Goal: Task Accomplishment & Management: Complete application form

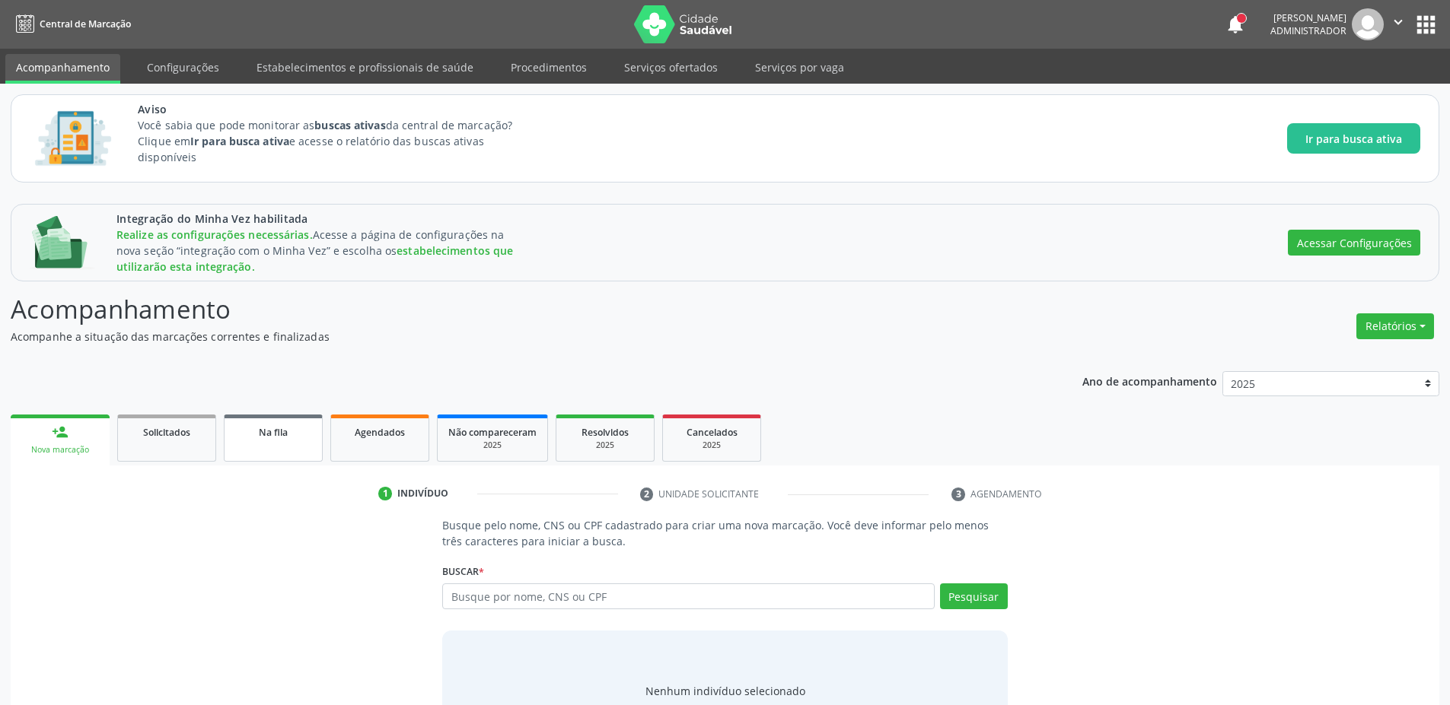
click at [256, 416] on link "Na fila" at bounding box center [273, 438] width 99 height 47
select select "9"
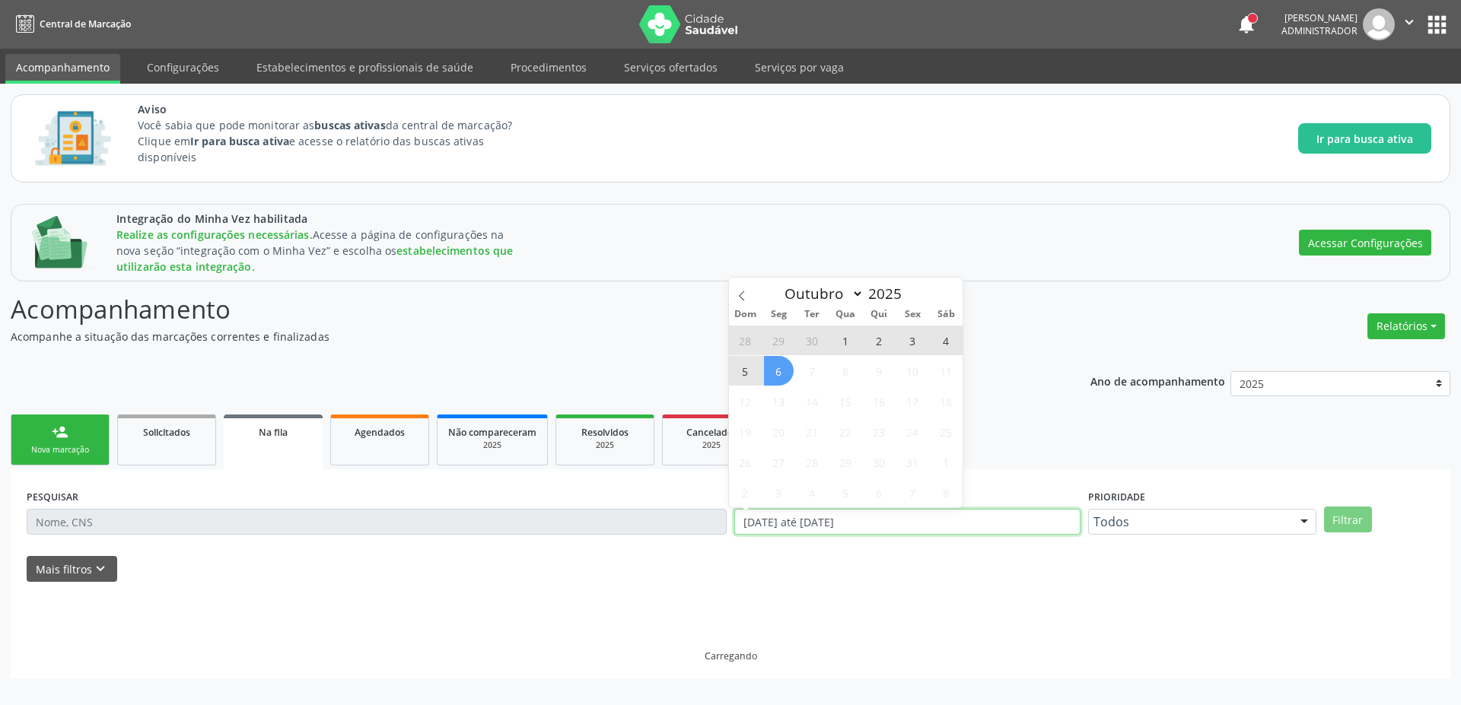
click at [891, 521] on input "[DATE] até [DATE]" at bounding box center [907, 522] width 346 height 26
click at [771, 373] on span "6" at bounding box center [779, 371] width 30 height 30
type input "[DATE]"
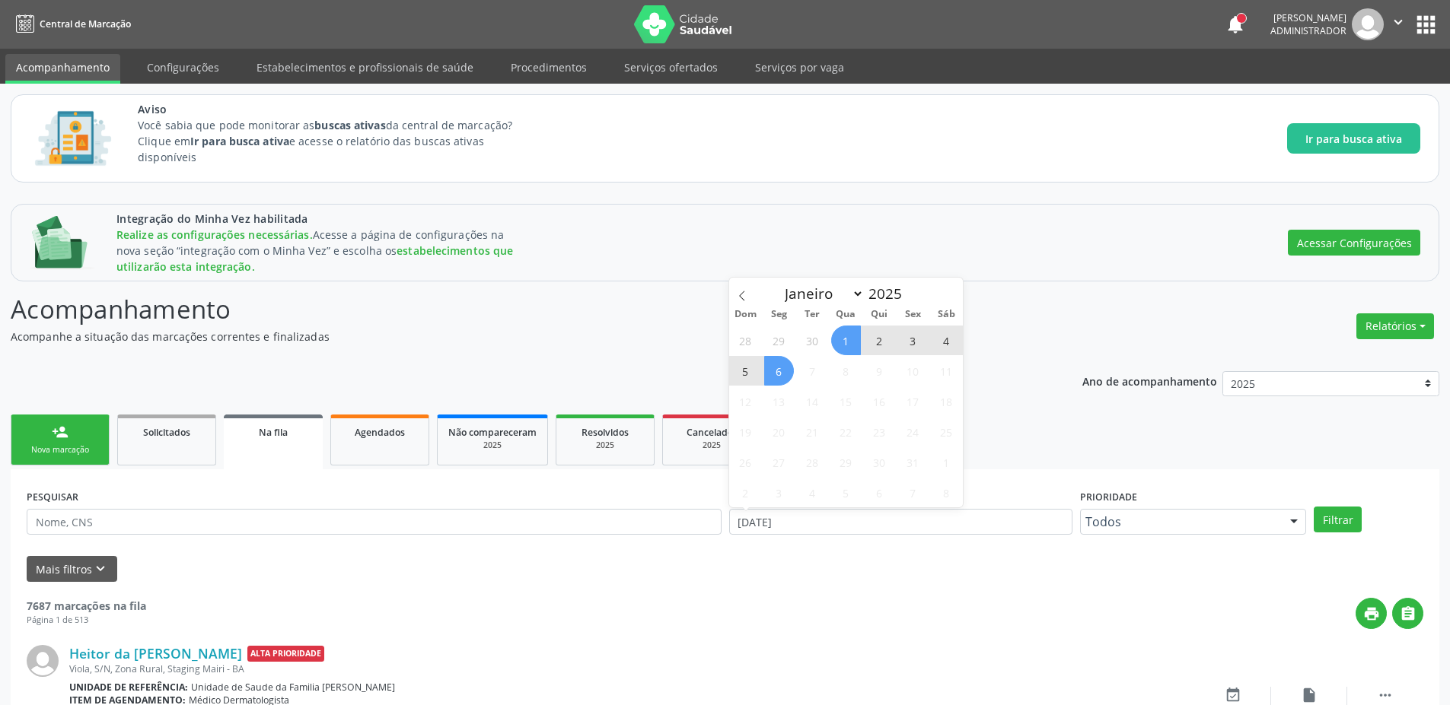
click at [848, 336] on span "1" at bounding box center [846, 341] width 30 height 30
select select "9"
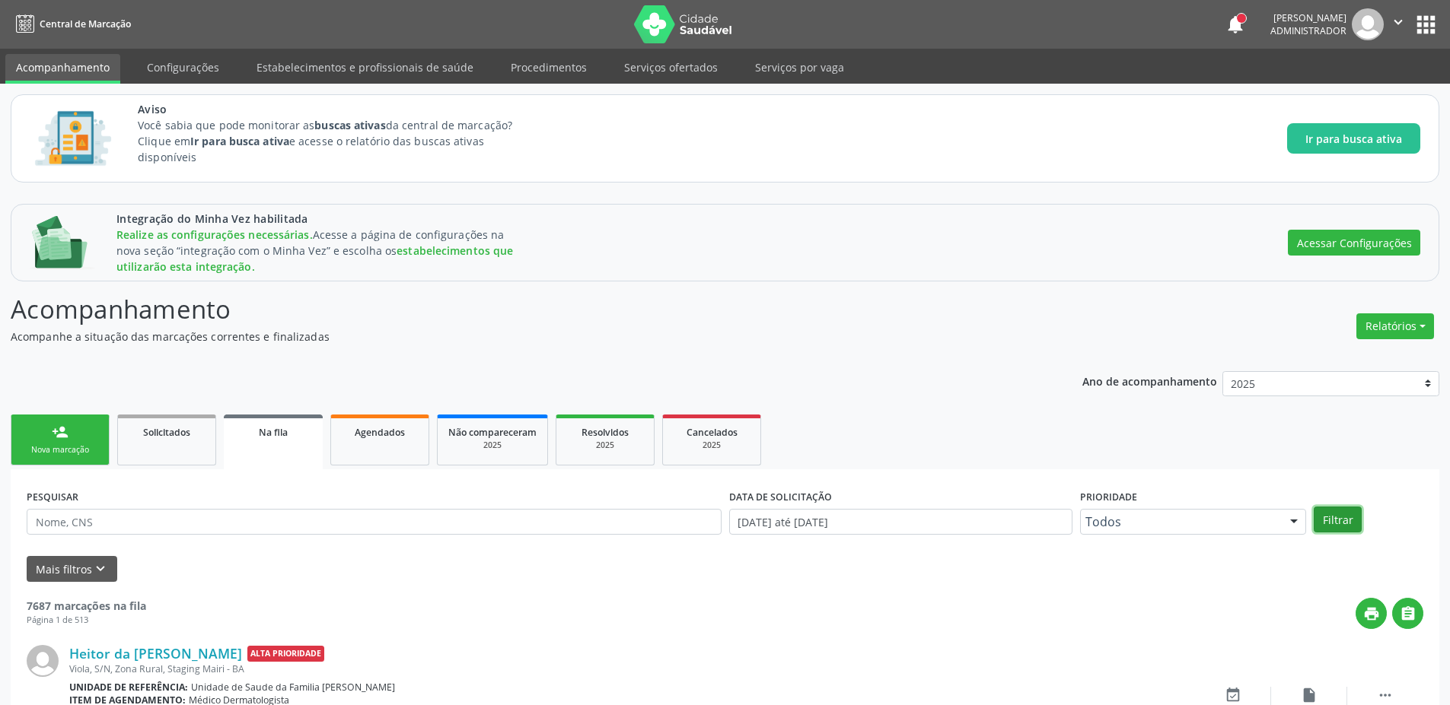
click at [1338, 520] on button "Filtrar" at bounding box center [1337, 520] width 48 height 26
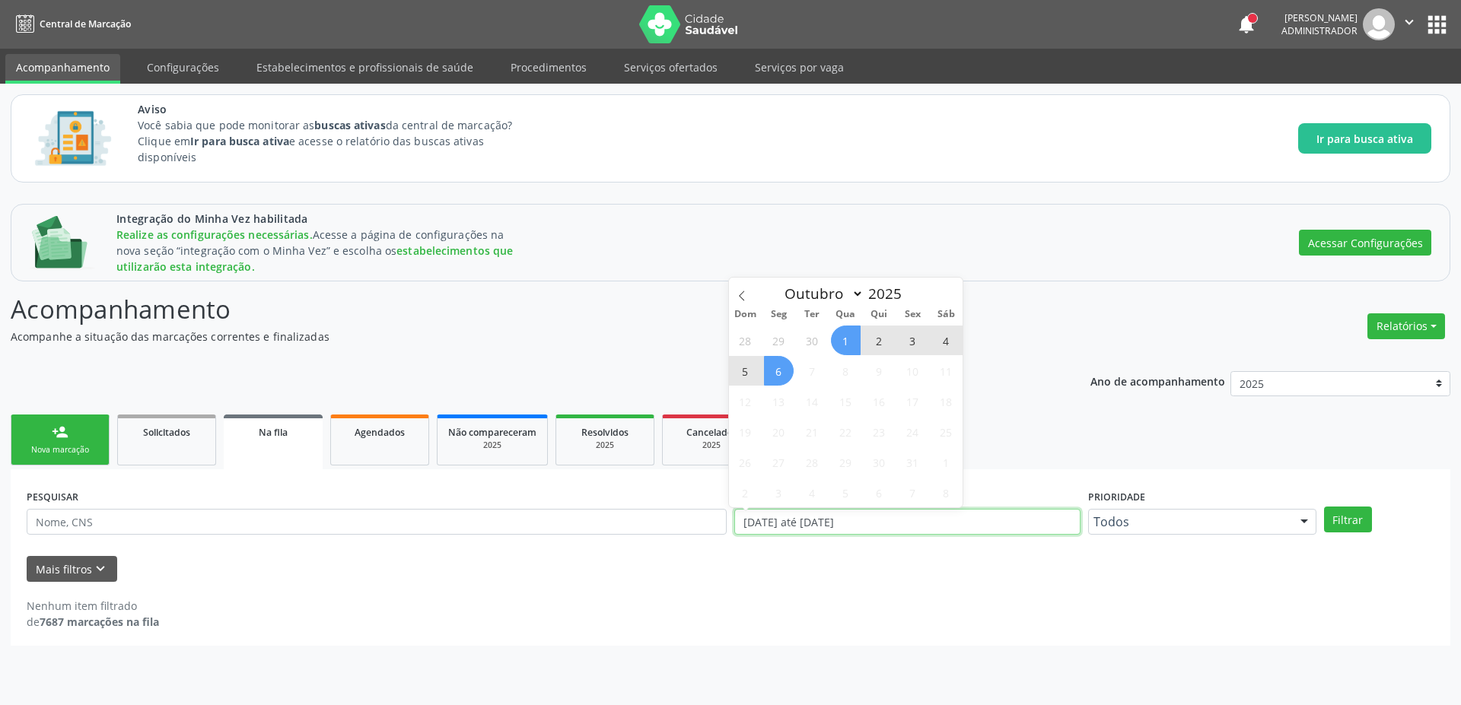
click at [797, 521] on input "[DATE] até [DATE]" at bounding box center [907, 522] width 346 height 26
click at [783, 378] on span "6" at bounding box center [779, 371] width 30 height 30
type input "[DATE]"
select select "4"
click at [778, 283] on select "Janeiro Fevereiro Março Abril Maio Junho Julho Agosto Setembro Outubro" at bounding box center [821, 293] width 87 height 21
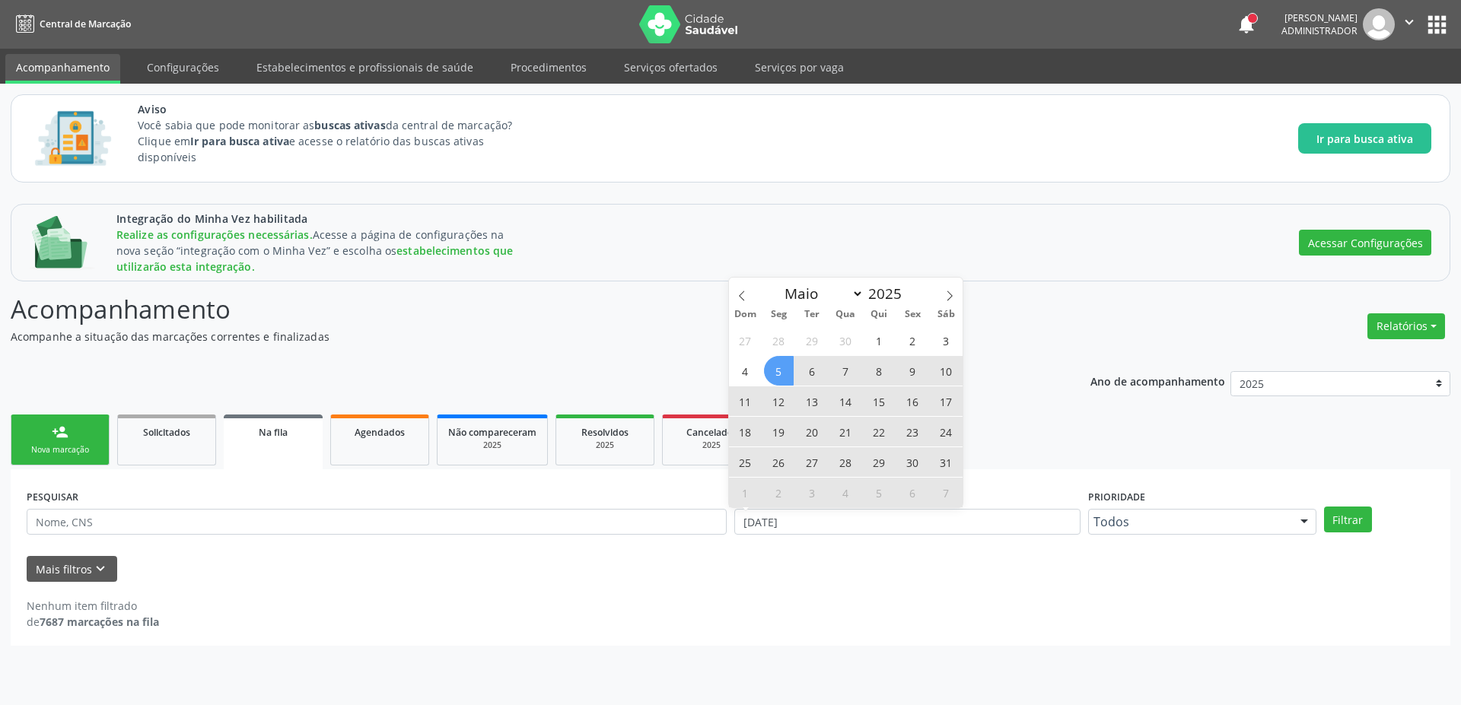
click at [784, 366] on span "5" at bounding box center [779, 371] width 30 height 30
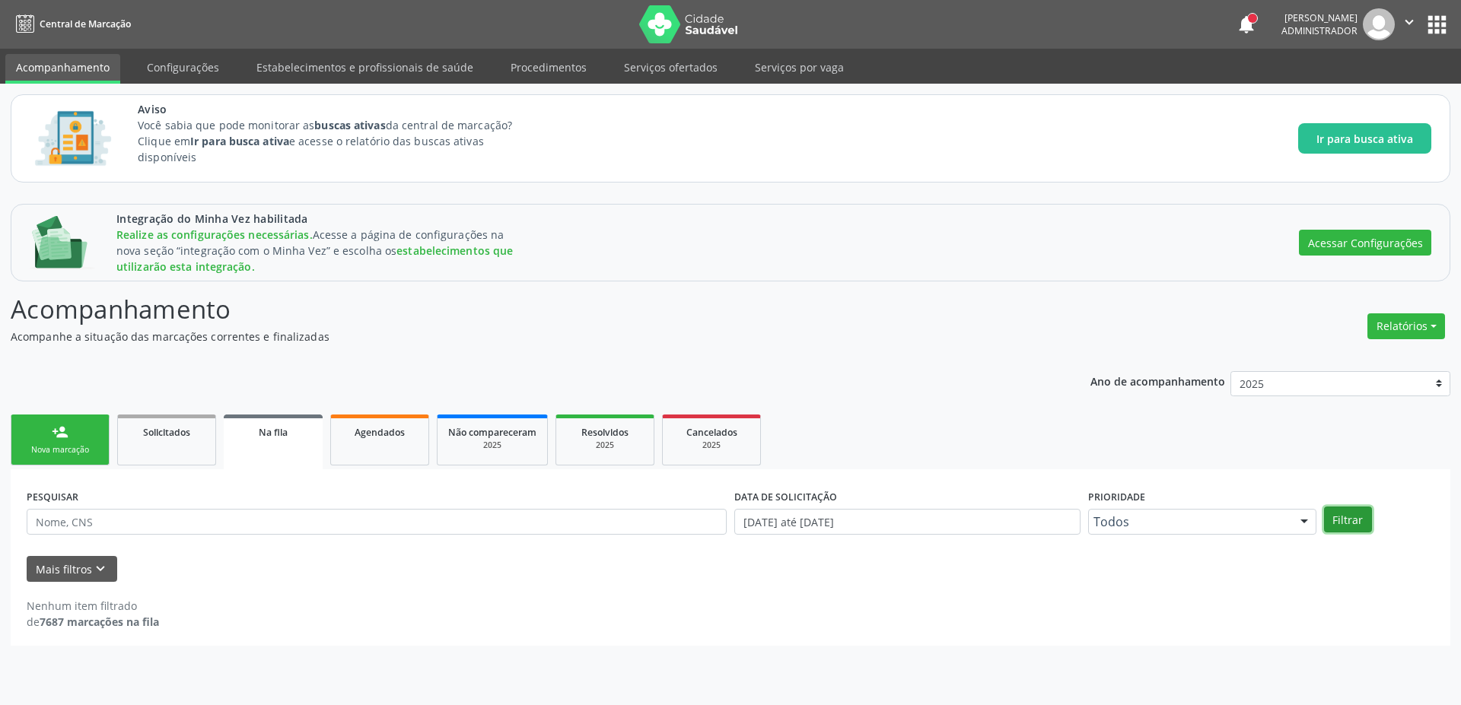
drag, startPoint x: 1338, startPoint y: 517, endPoint x: 1285, endPoint y: 497, distance: 56.1
click at [1338, 516] on button "Filtrar" at bounding box center [1348, 520] width 48 height 26
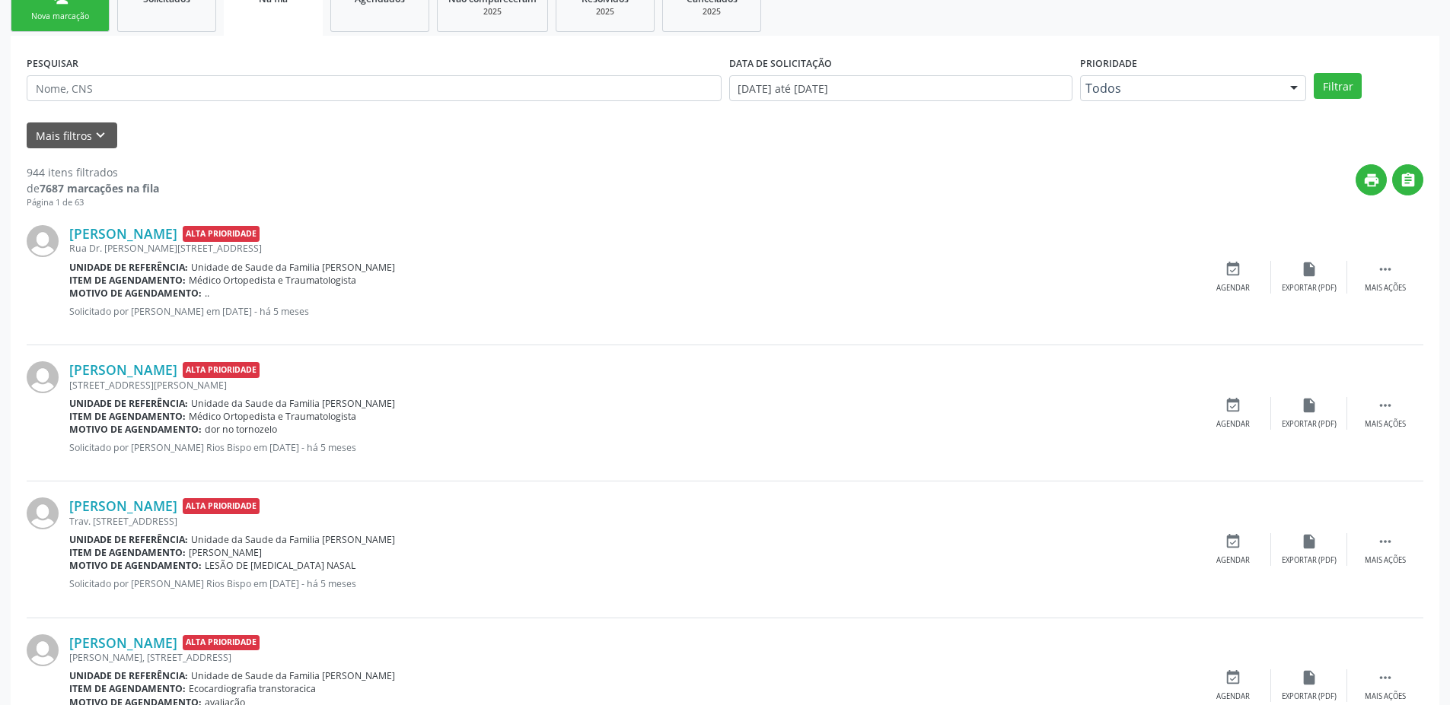
scroll to position [457, 0]
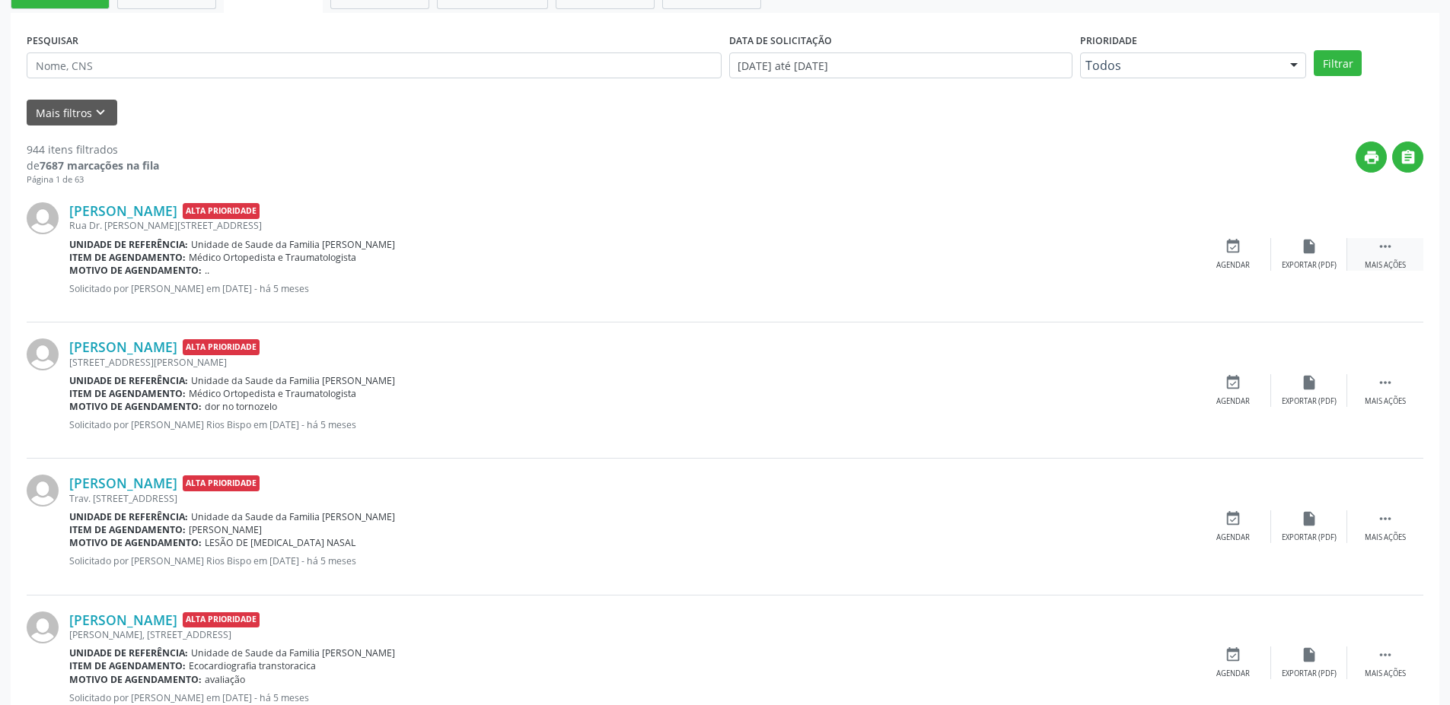
click at [1392, 240] on icon "" at bounding box center [1385, 246] width 17 height 17
click at [1307, 247] on icon "edit" at bounding box center [1309, 246] width 17 height 17
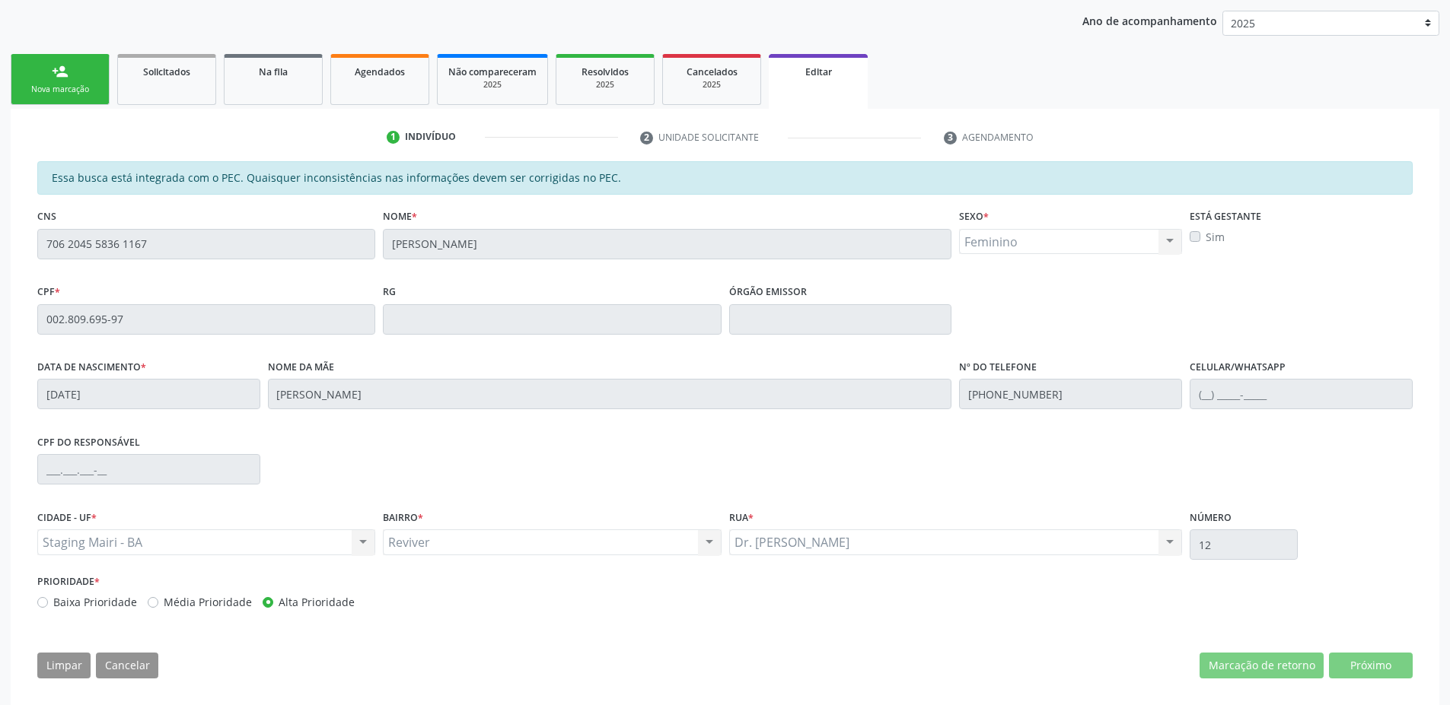
scroll to position [371, 0]
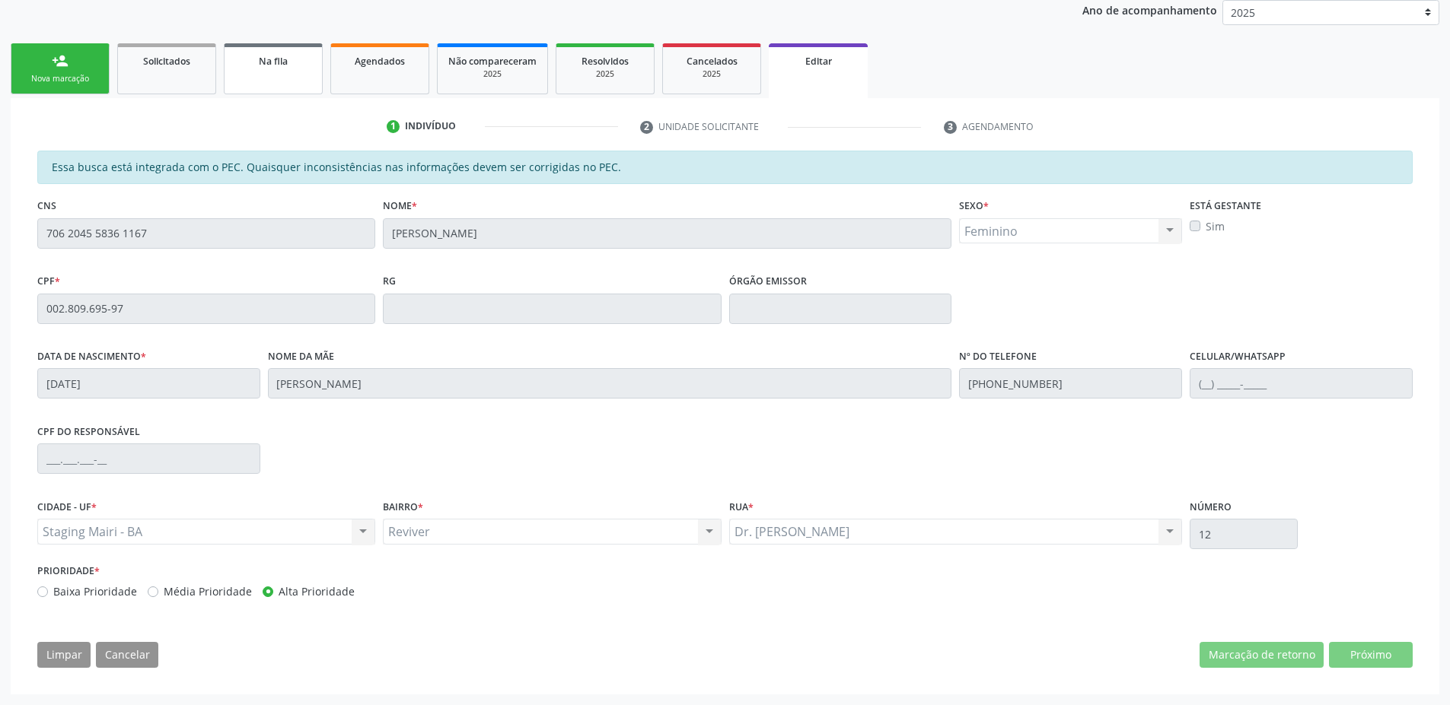
click at [256, 74] on link "Na fila" at bounding box center [273, 68] width 99 height 51
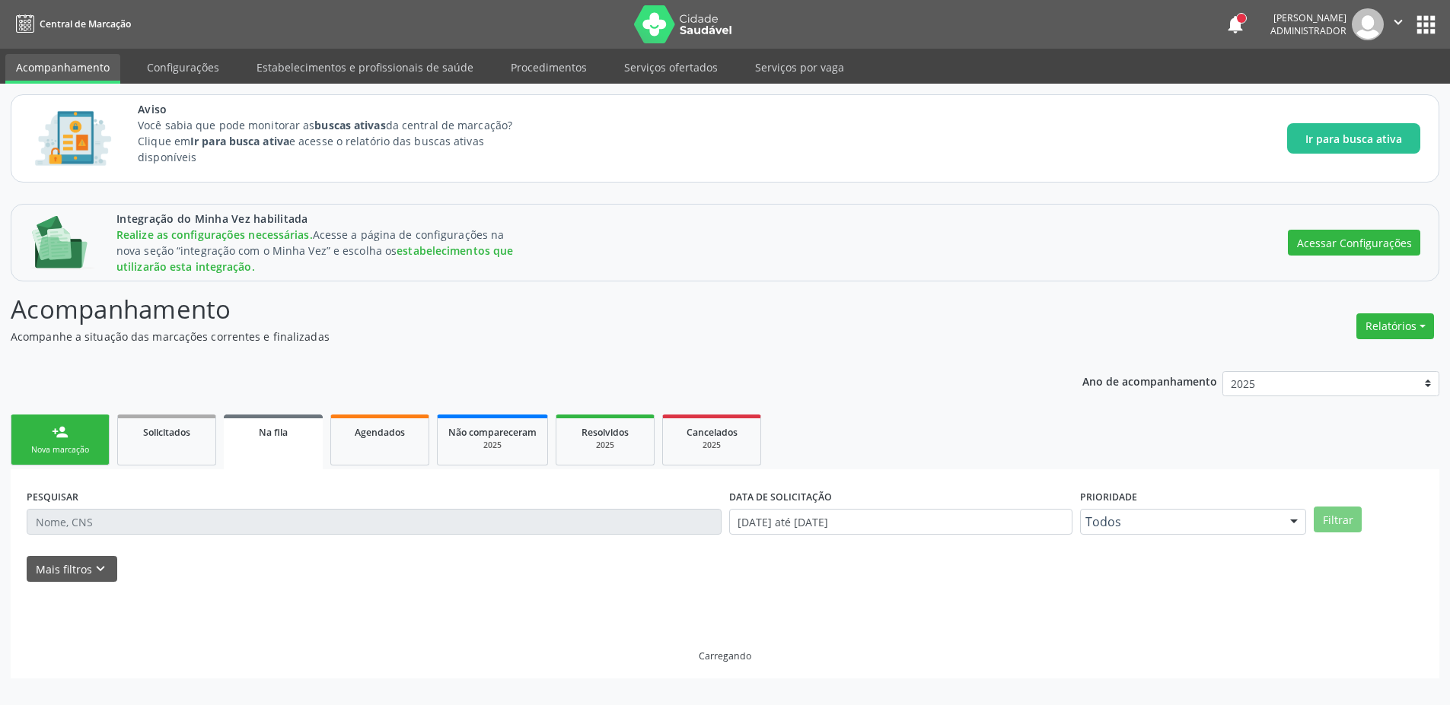
scroll to position [0, 0]
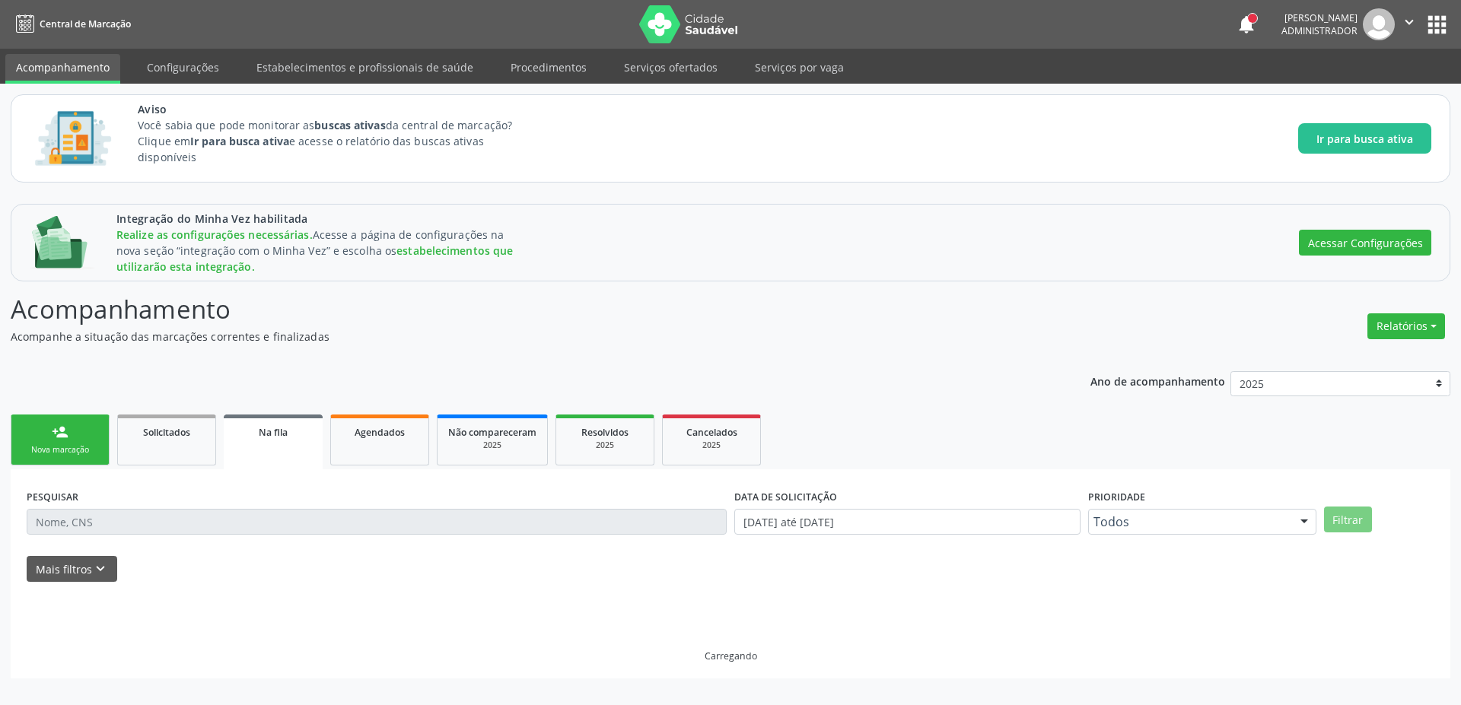
click at [21, 76] on link "Acompanhamento" at bounding box center [62, 69] width 115 height 30
click at [47, 438] on link "person_add Nova marcação" at bounding box center [60, 440] width 99 height 51
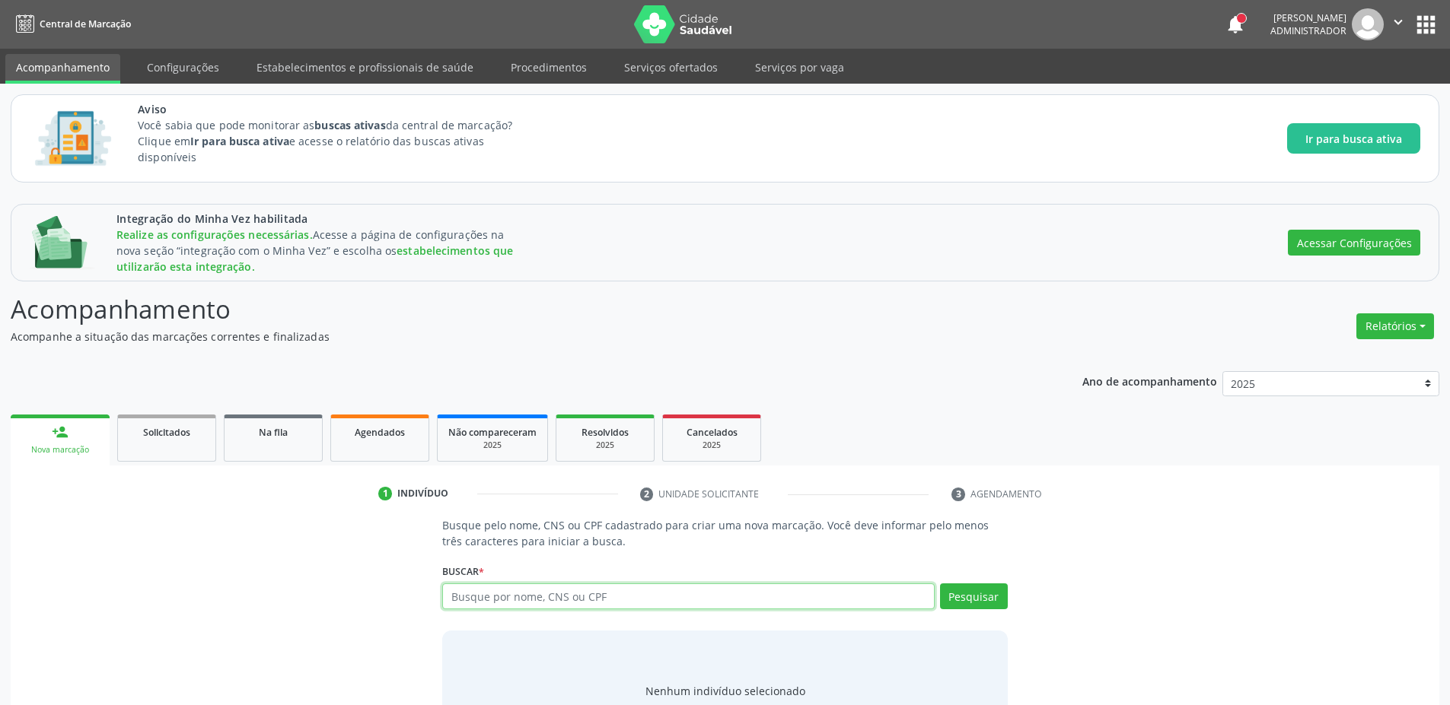
click at [562, 604] on input "text" at bounding box center [688, 597] width 492 height 26
type input "[PERSON_NAME]"
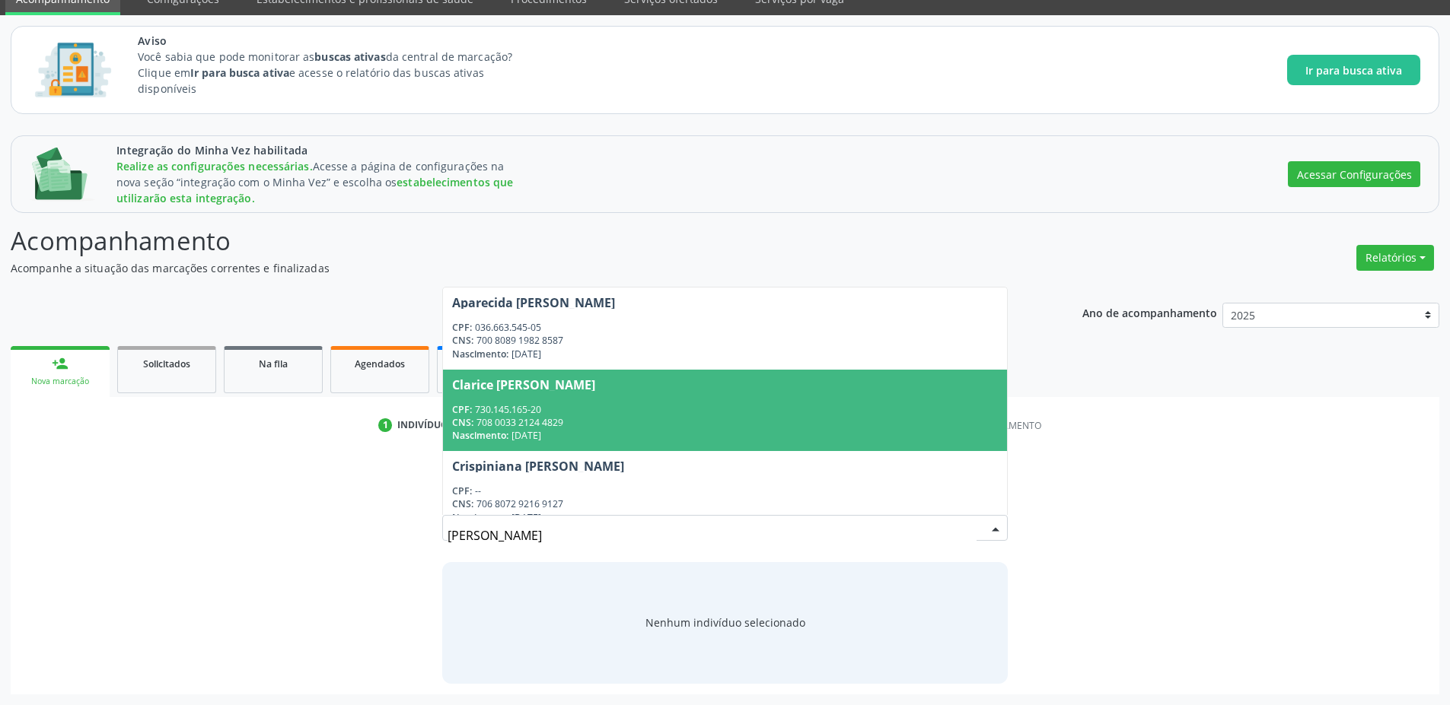
click at [639, 382] on div "Clarice [PERSON_NAME]" at bounding box center [724, 385] width 545 height 12
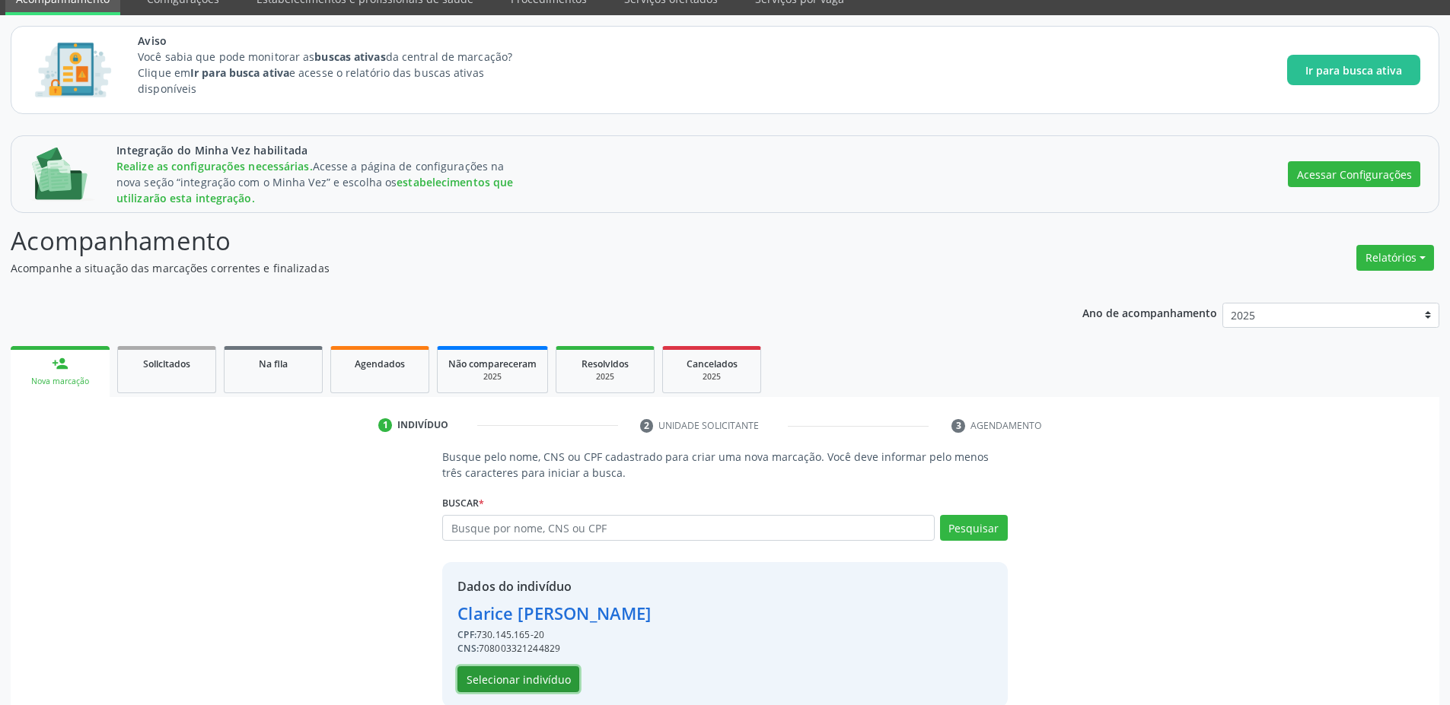
click at [498, 685] on button "Selecionar indivíduo" at bounding box center [518, 680] width 122 height 26
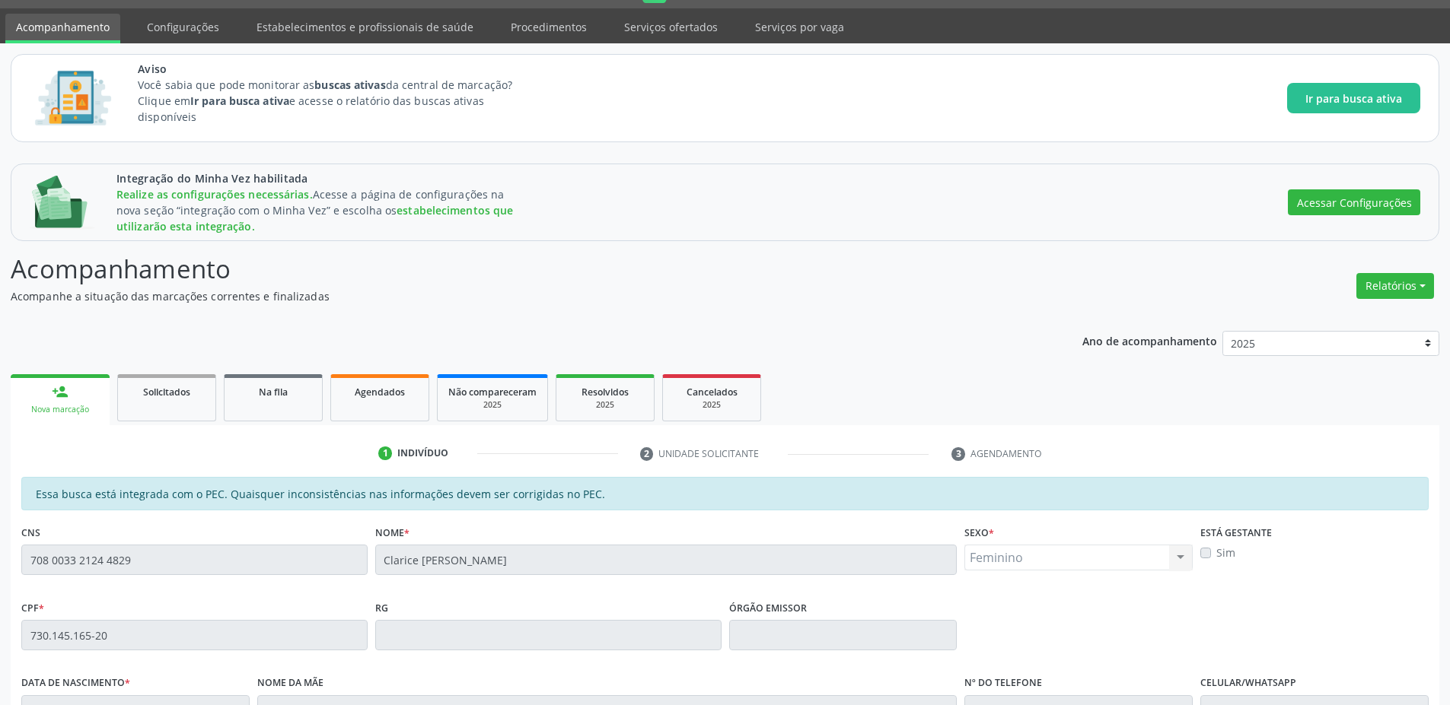
scroll to position [0, 0]
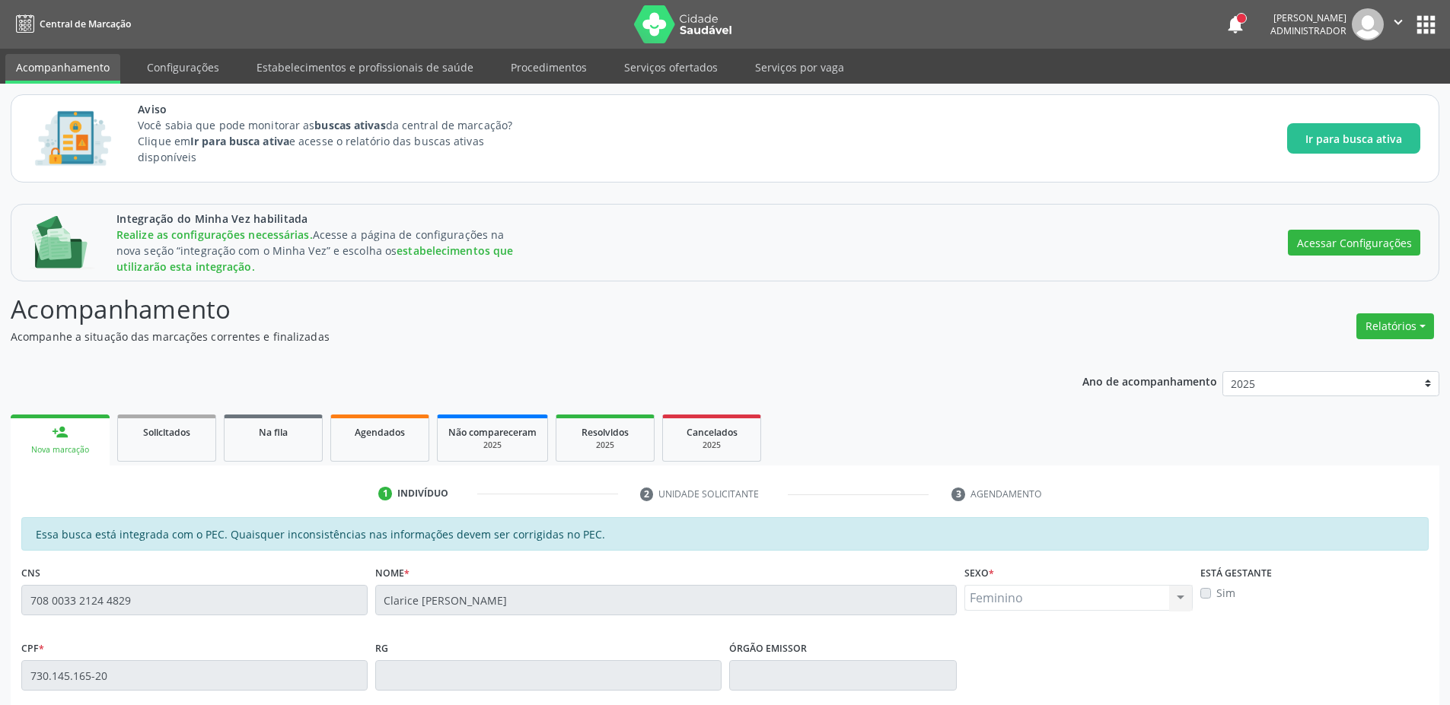
click at [83, 428] on link "person_add Nova marcação" at bounding box center [60, 440] width 99 height 51
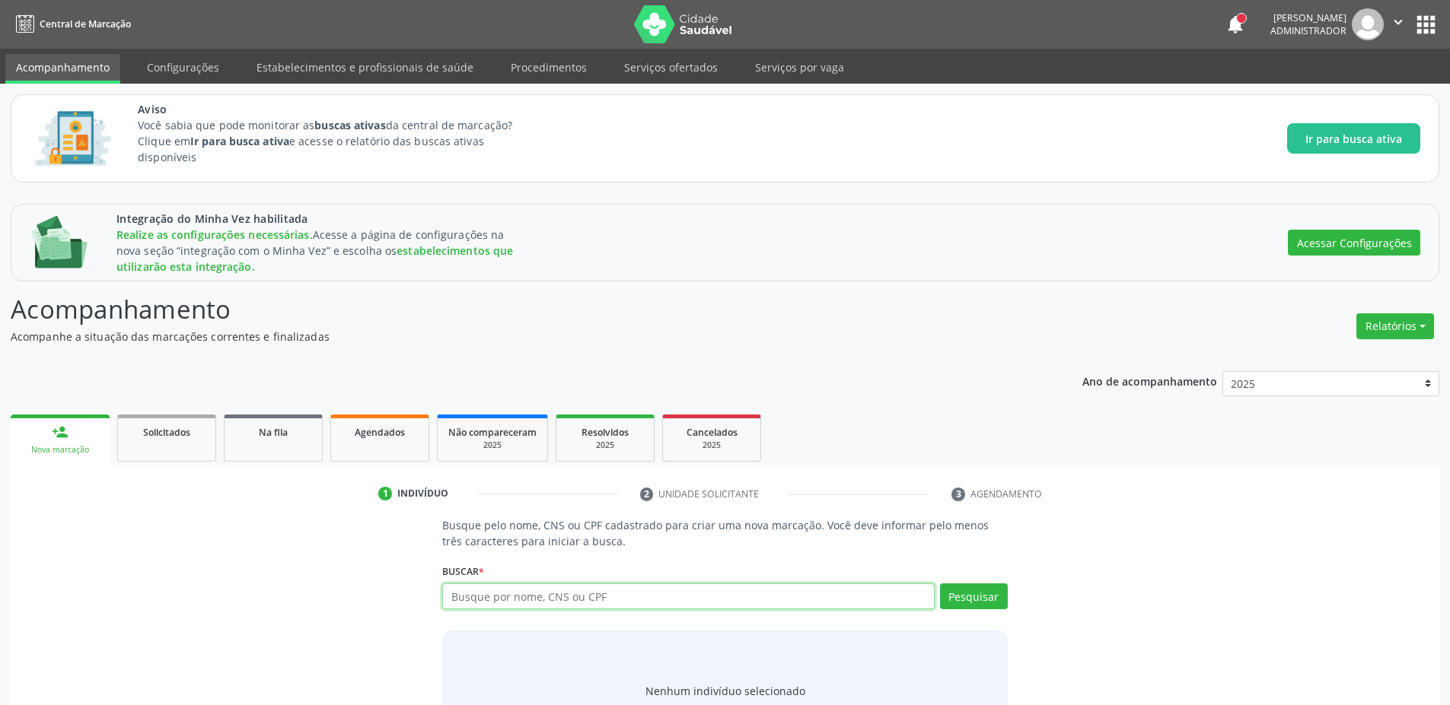
paste input "233482147980000"
type input "233482147980000"
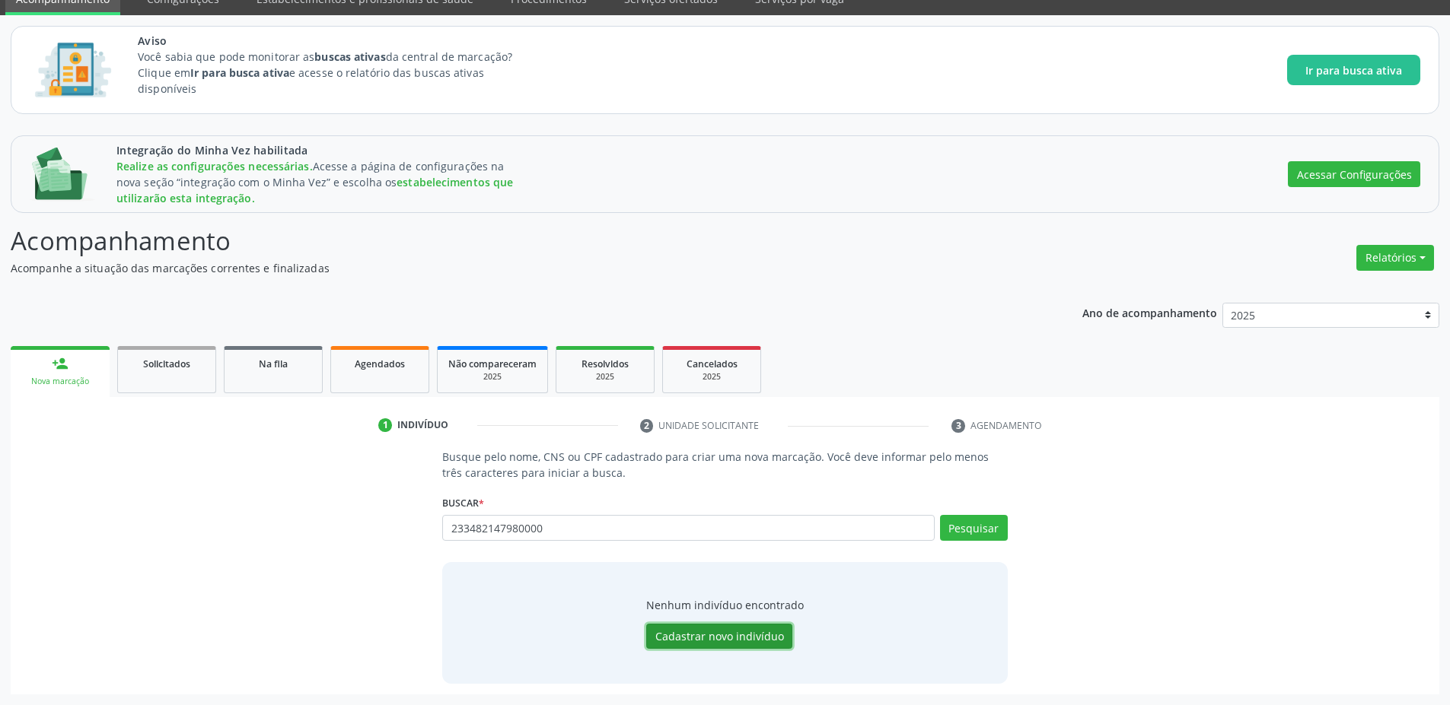
click at [692, 626] on button "Cadastrar novo indivíduo" at bounding box center [719, 637] width 146 height 26
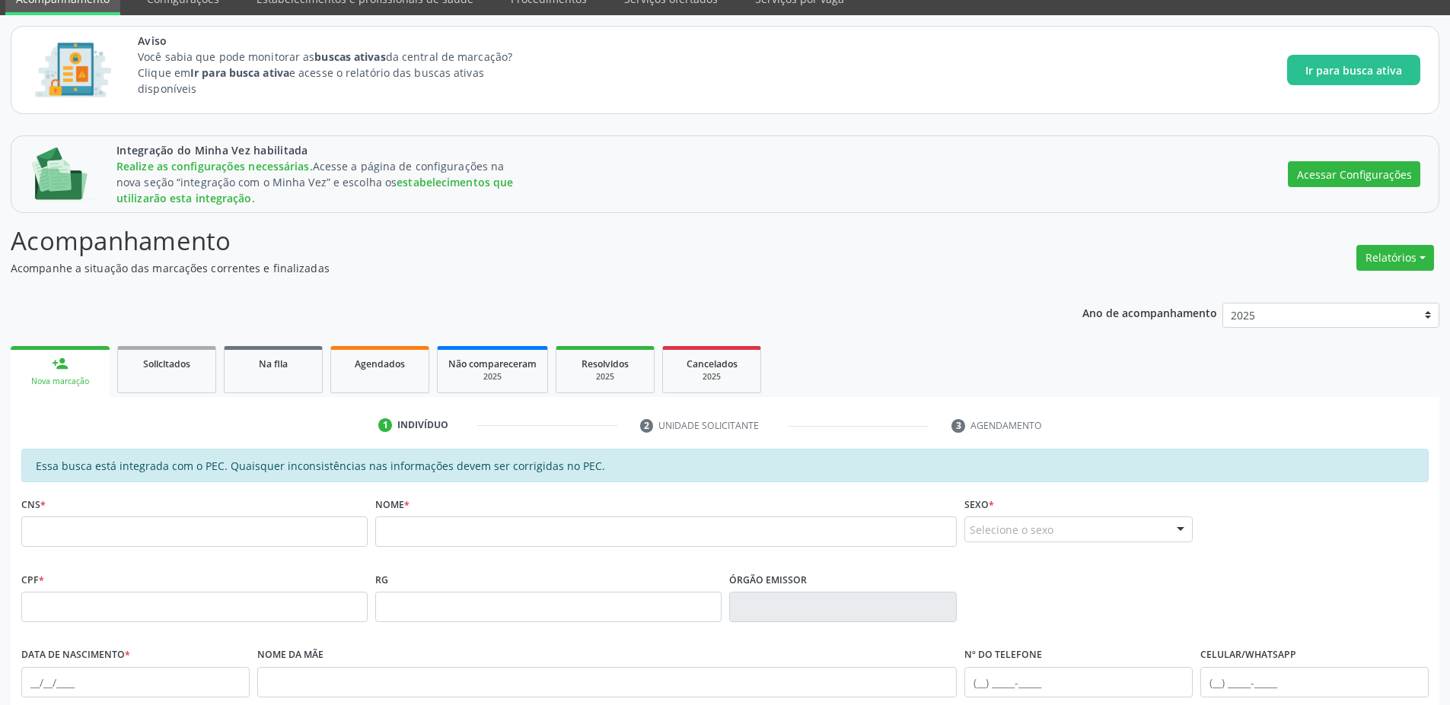
scroll to position [351, 0]
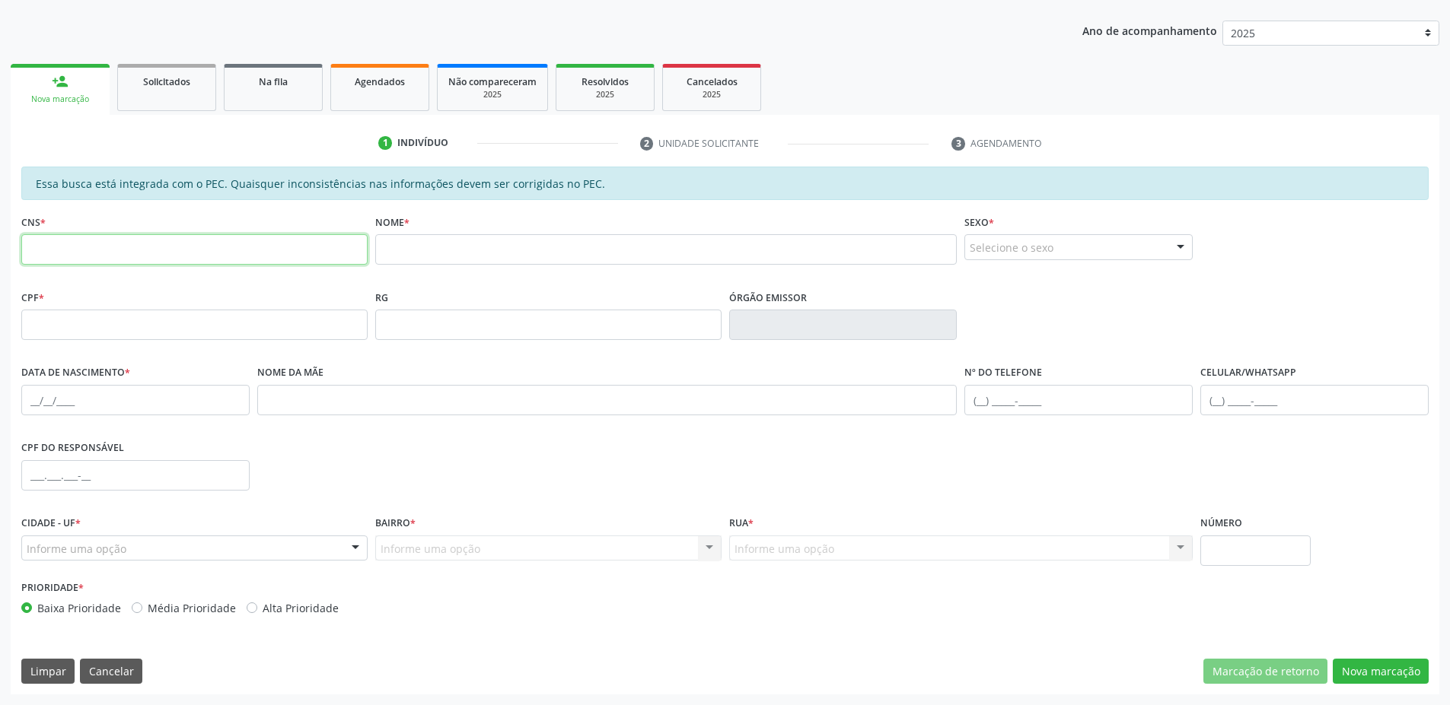
drag, startPoint x: 215, startPoint y: 241, endPoint x: 199, endPoint y: 262, distance: 26.5
click at [215, 243] on input "text" at bounding box center [194, 249] width 346 height 30
type input "155 3503 2930 0009"
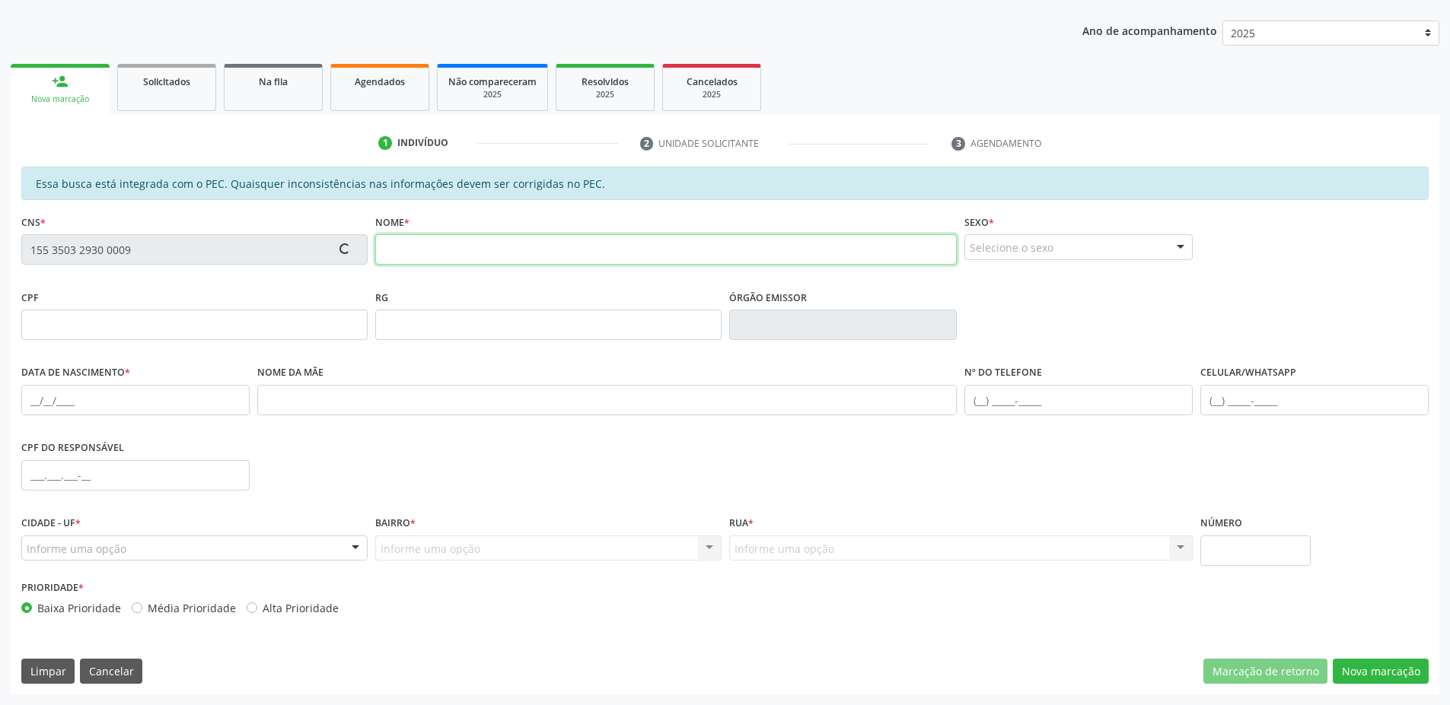
click at [513, 258] on input "text" at bounding box center [666, 249] width 582 height 30
type input "Eliaquim de teste"
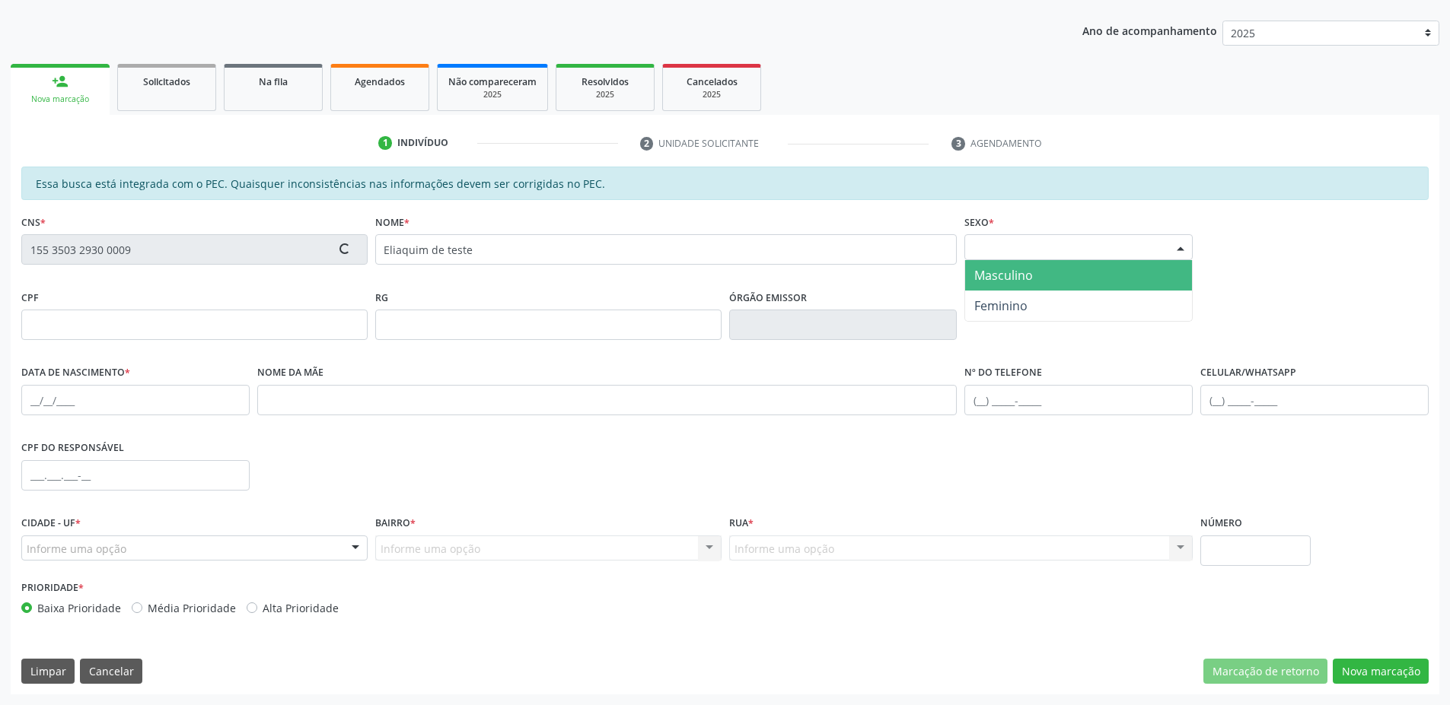
click at [1022, 246] on div "Selecione o sexo" at bounding box center [1078, 247] width 228 height 26
click at [1001, 281] on span "Masculino" at bounding box center [1003, 275] width 59 height 17
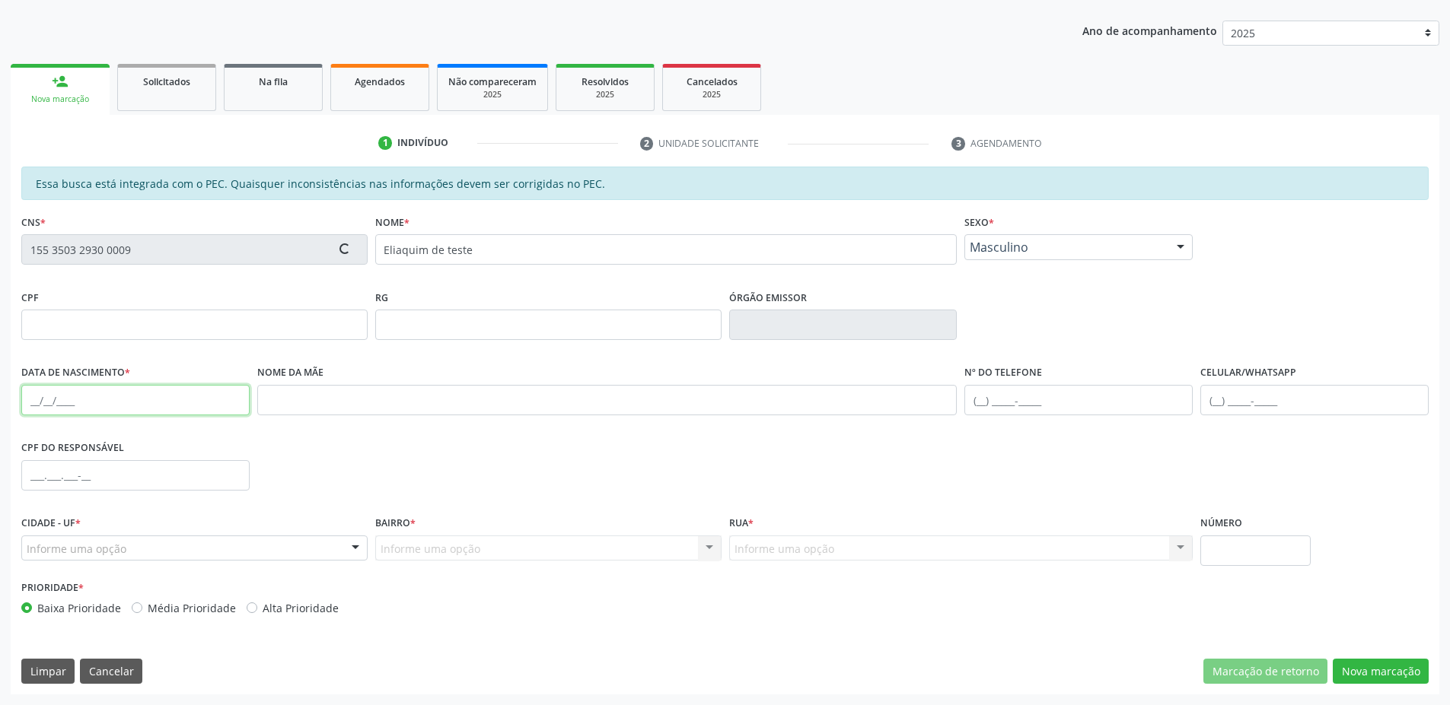
click at [200, 414] on input "text" at bounding box center [135, 400] width 228 height 30
type input "17/10/2024"
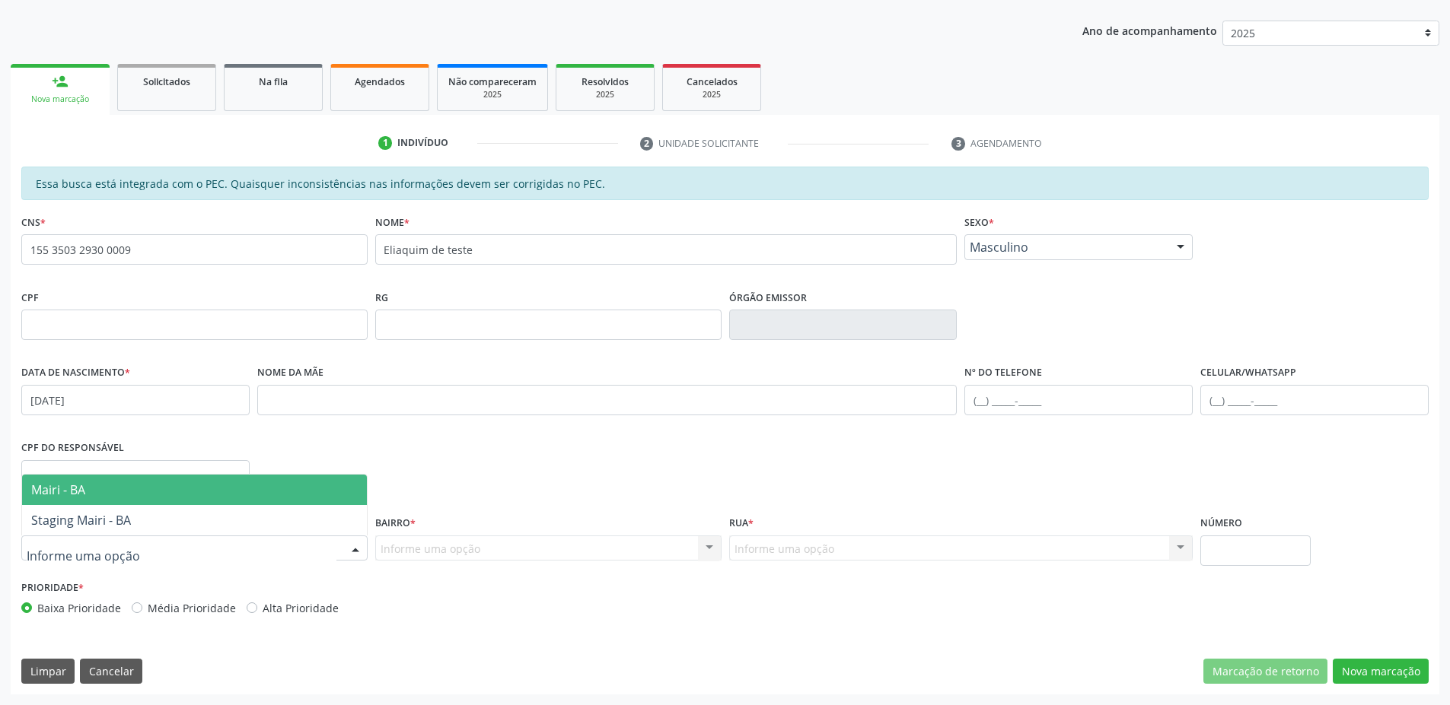
click at [217, 536] on div at bounding box center [194, 549] width 346 height 26
drag, startPoint x: 161, startPoint y: 487, endPoint x: 239, endPoint y: 524, distance: 86.1
click at [161, 488] on span "Mairi - BA" at bounding box center [194, 490] width 345 height 30
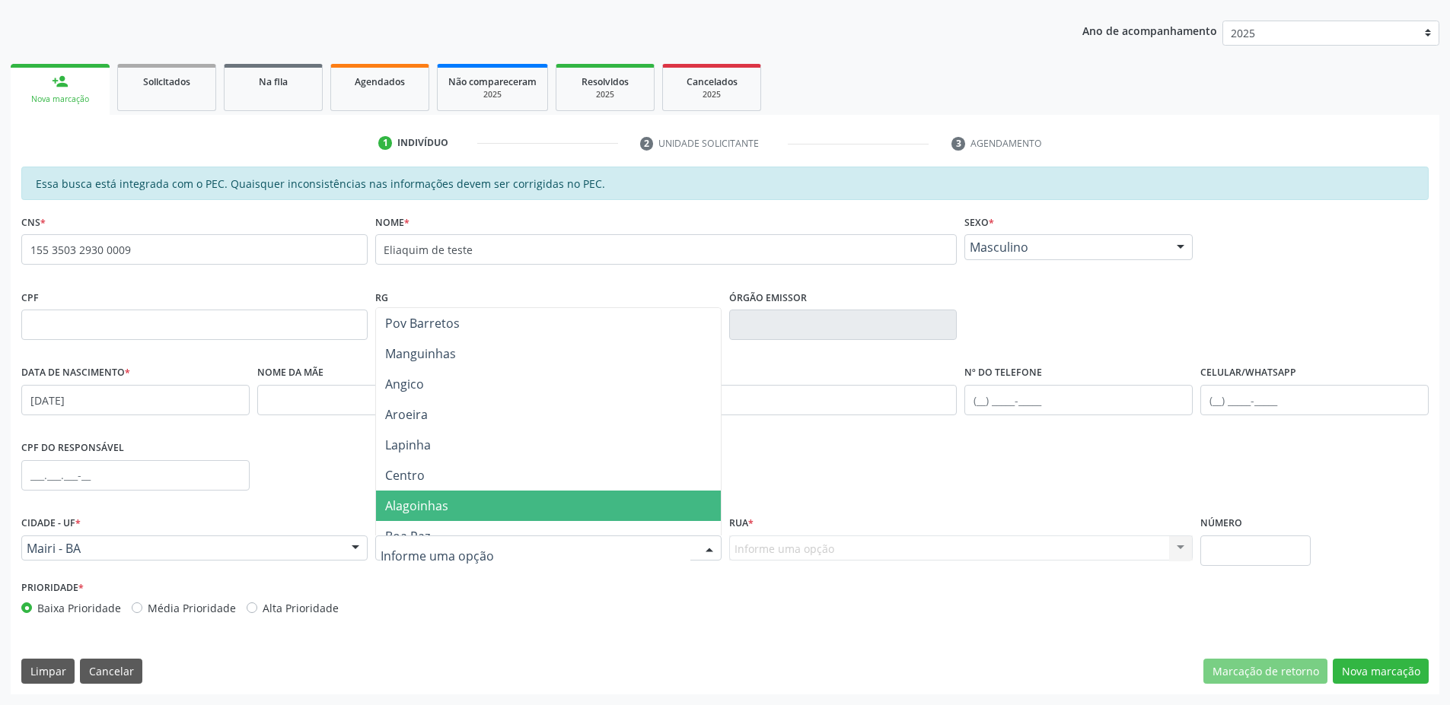
click at [431, 489] on span "Centro" at bounding box center [548, 475] width 345 height 30
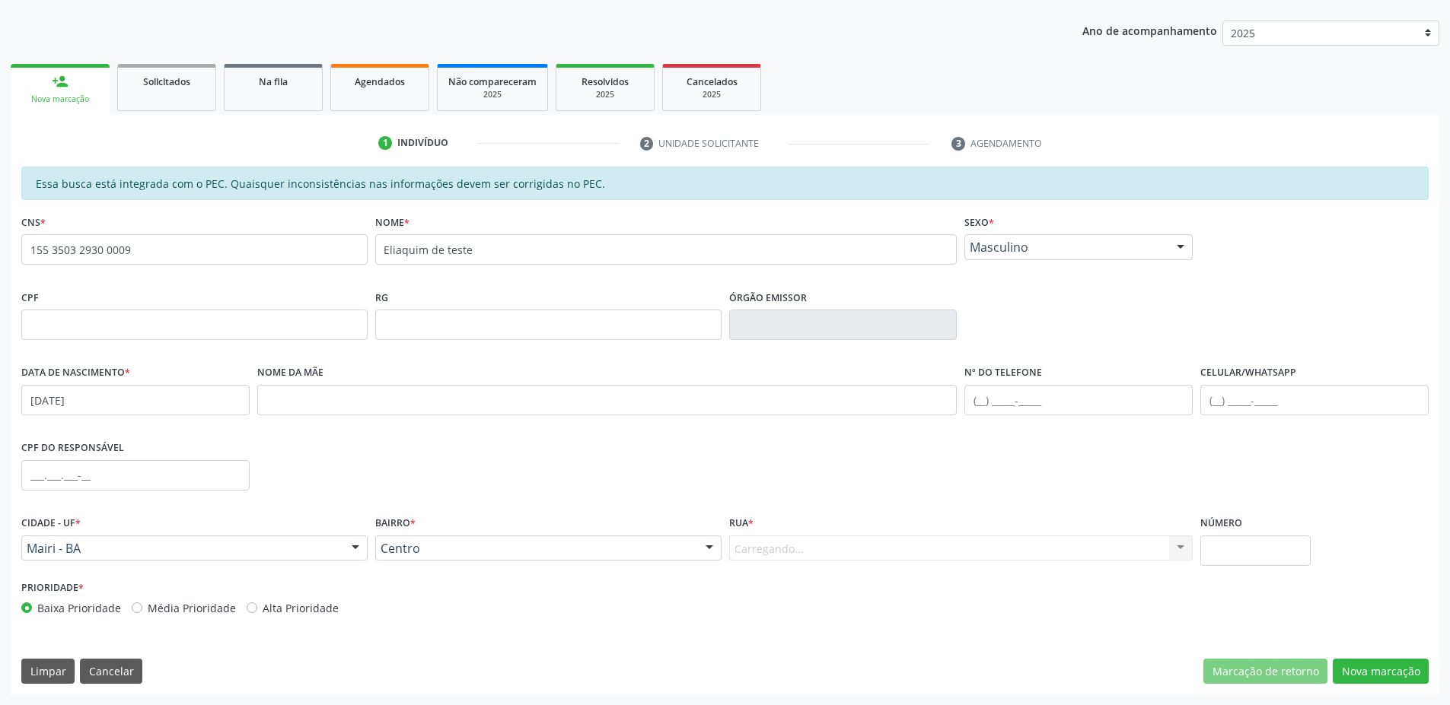
click at [890, 552] on div "Carregando... Nenhum resultado encontrado para: " " Nenhuma opção encontrada. D…" at bounding box center [961, 549] width 464 height 26
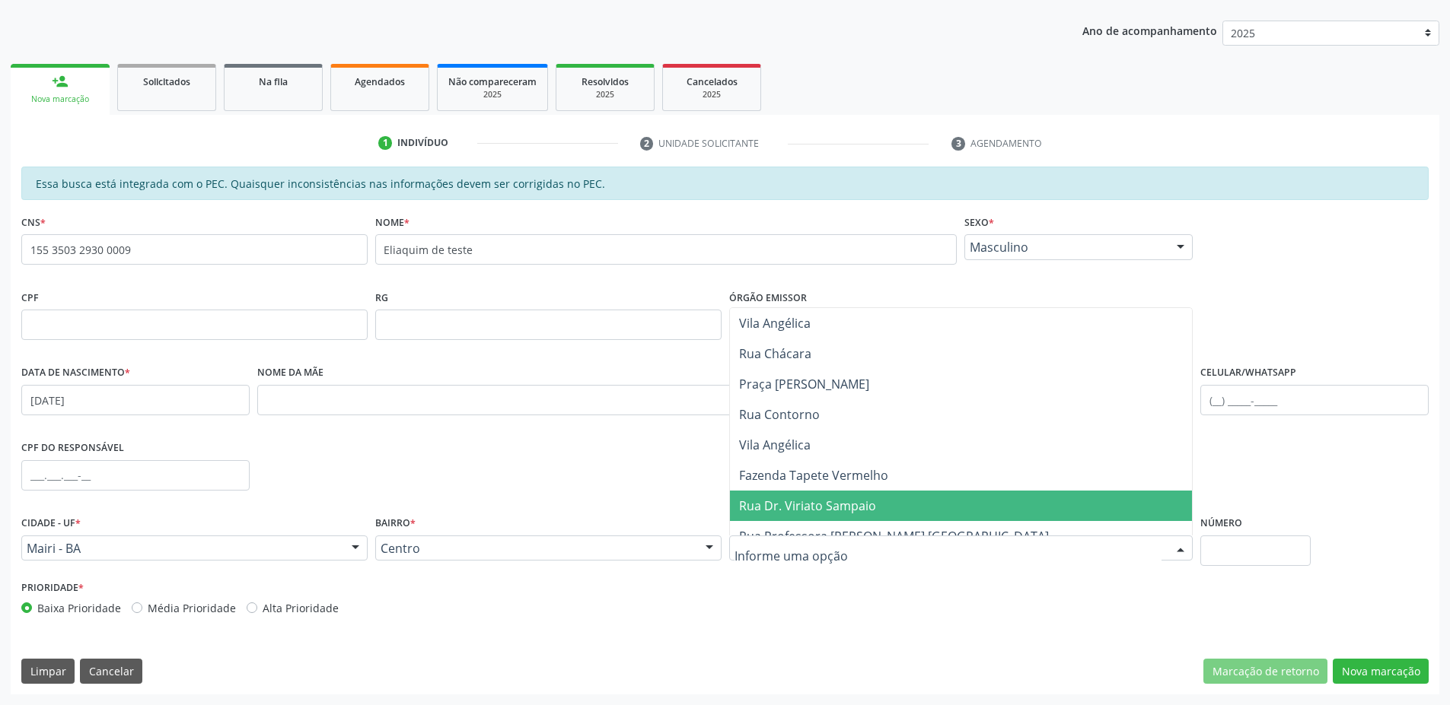
click at [790, 495] on span "Rua Dr. Viriato Sampaio" at bounding box center [961, 506] width 463 height 30
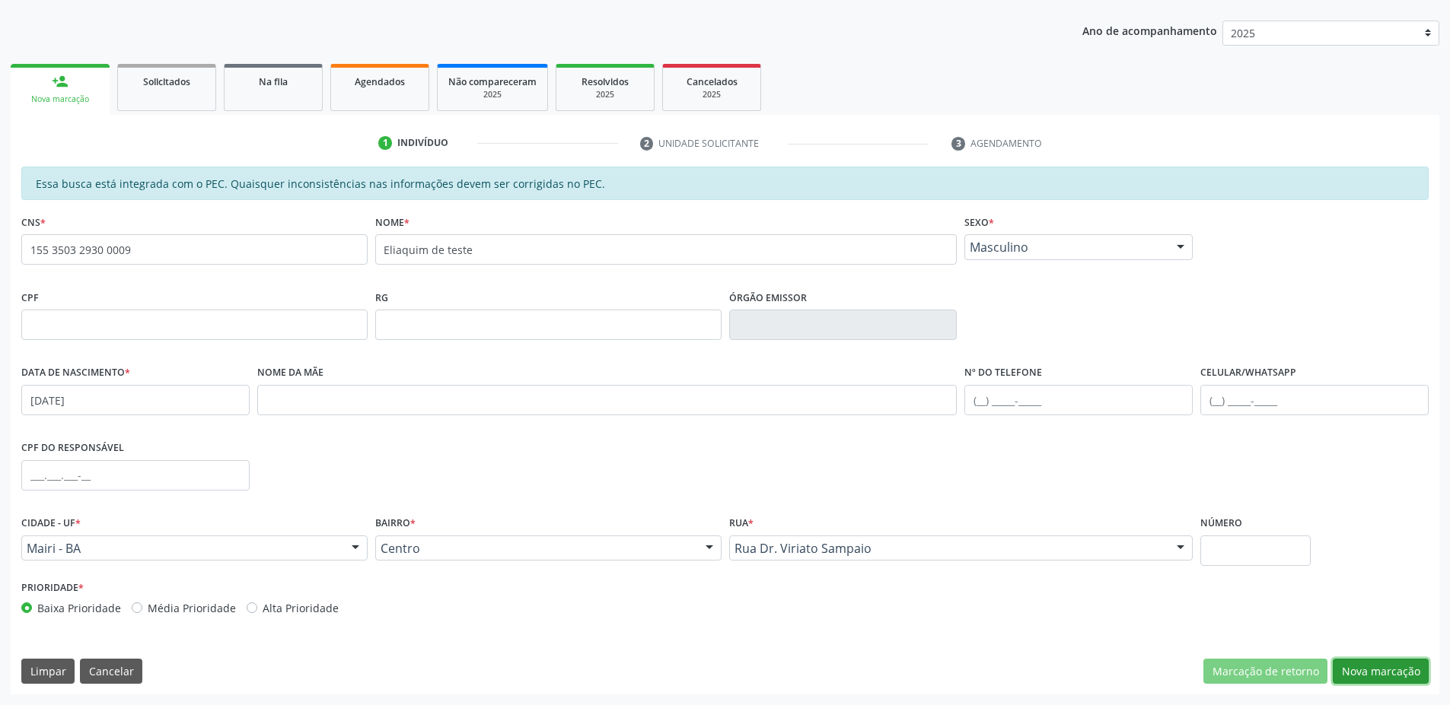
click at [1347, 673] on button "Nova marcação" at bounding box center [1380, 672] width 96 height 26
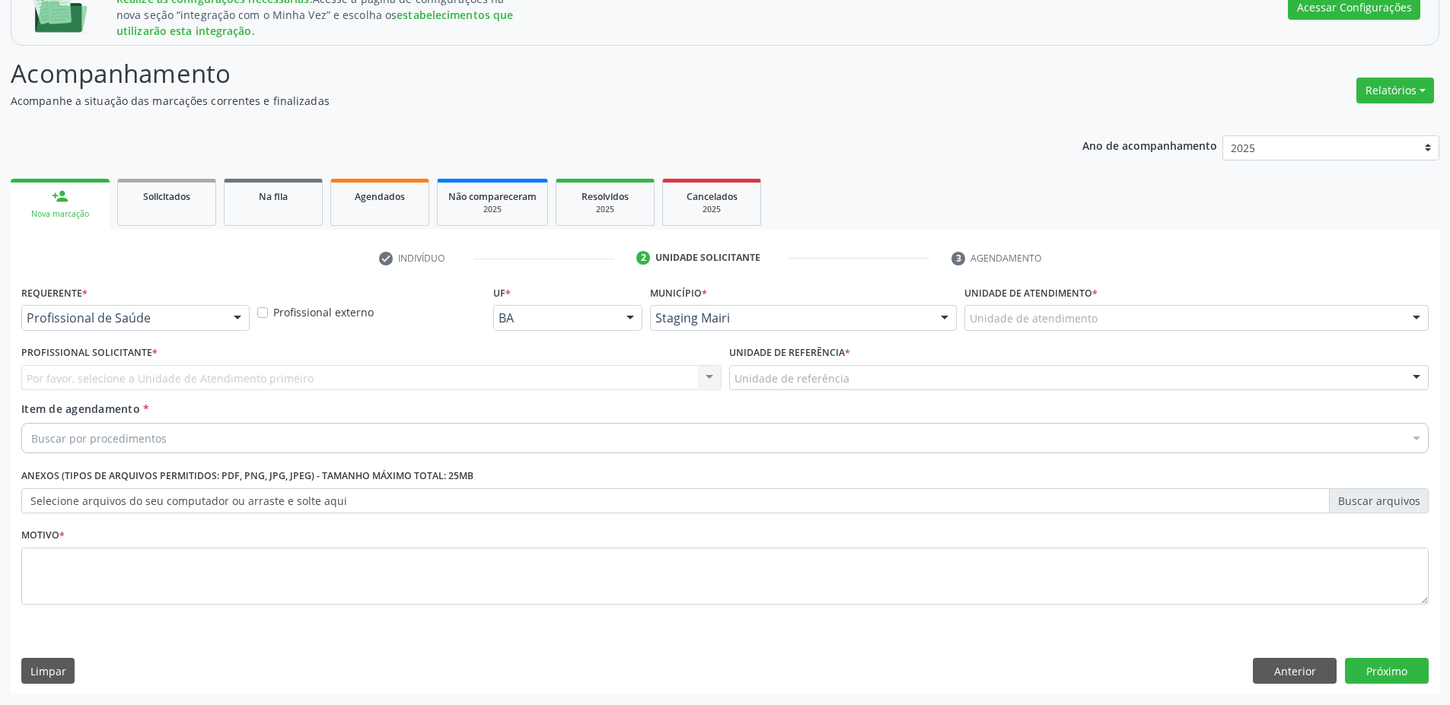
scroll to position [236, 0]
drag, startPoint x: 188, startPoint y: 314, endPoint x: 174, endPoint y: 329, distance: 21.0
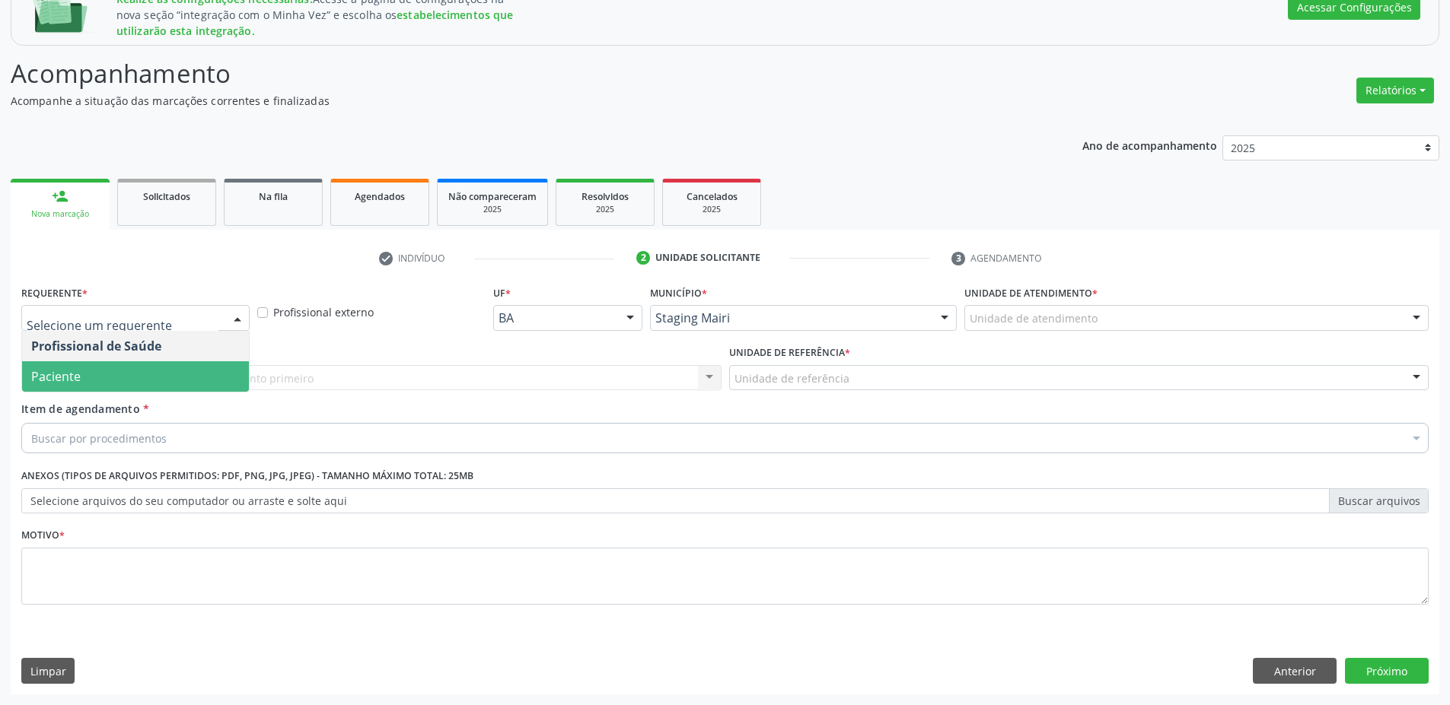
click at [119, 371] on span "Paciente" at bounding box center [135, 376] width 227 height 30
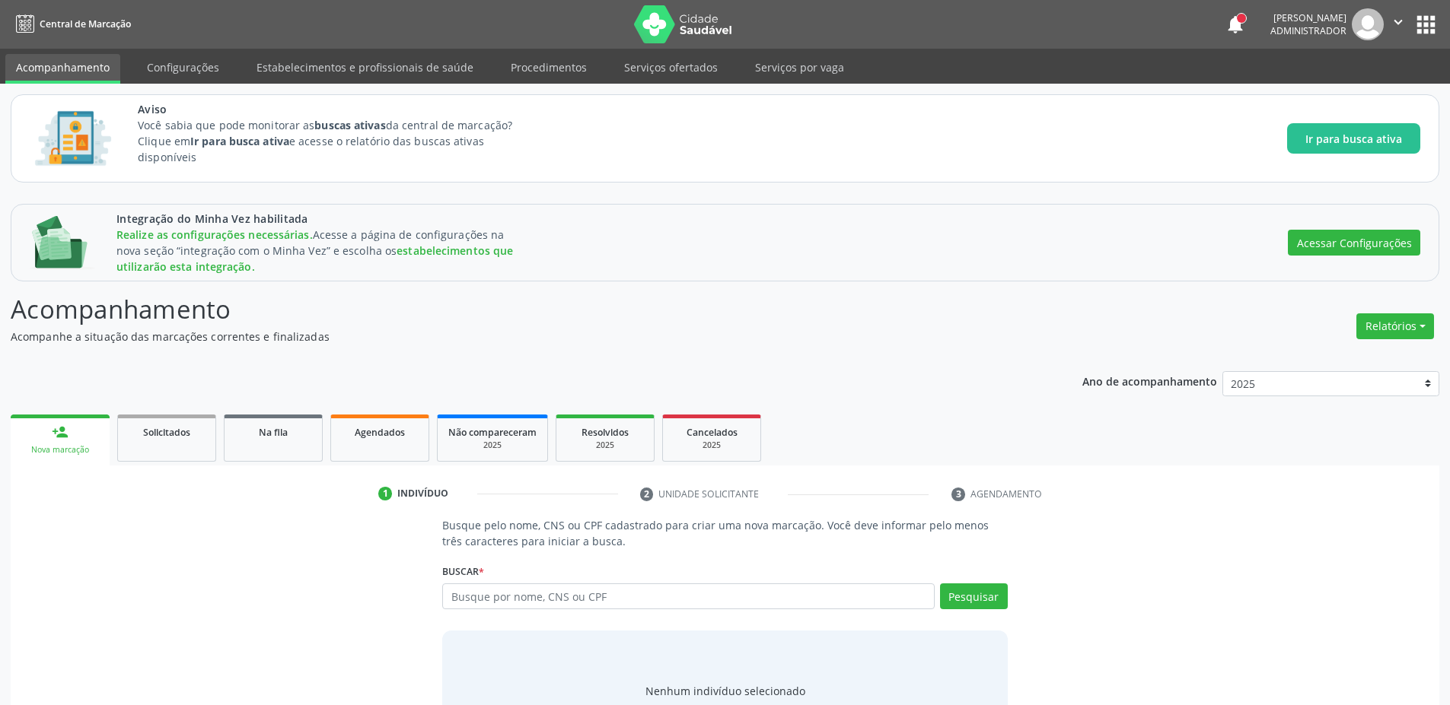
click at [495, 590] on input "text" at bounding box center [688, 597] width 492 height 26
type input "asasasa"
click at [990, 591] on button "Pesquisar" at bounding box center [974, 597] width 68 height 26
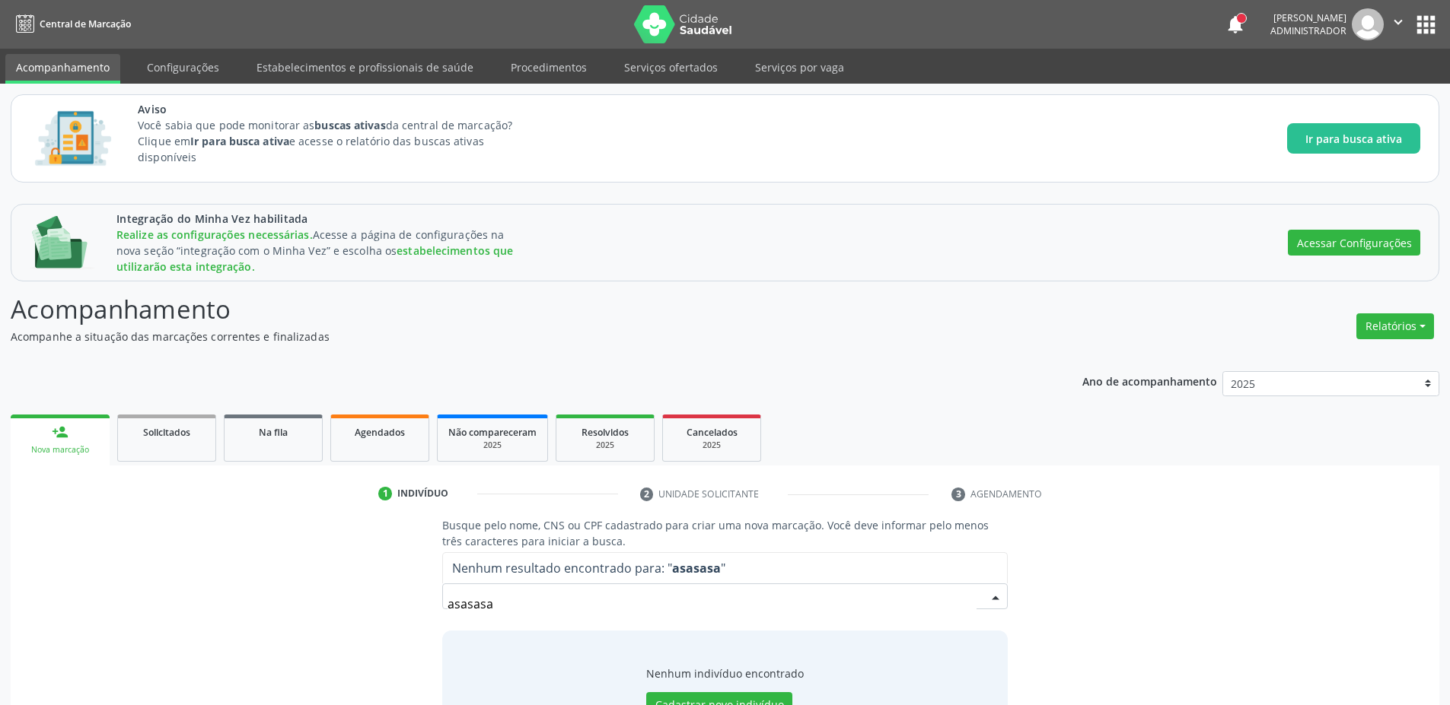
scroll to position [68, 0]
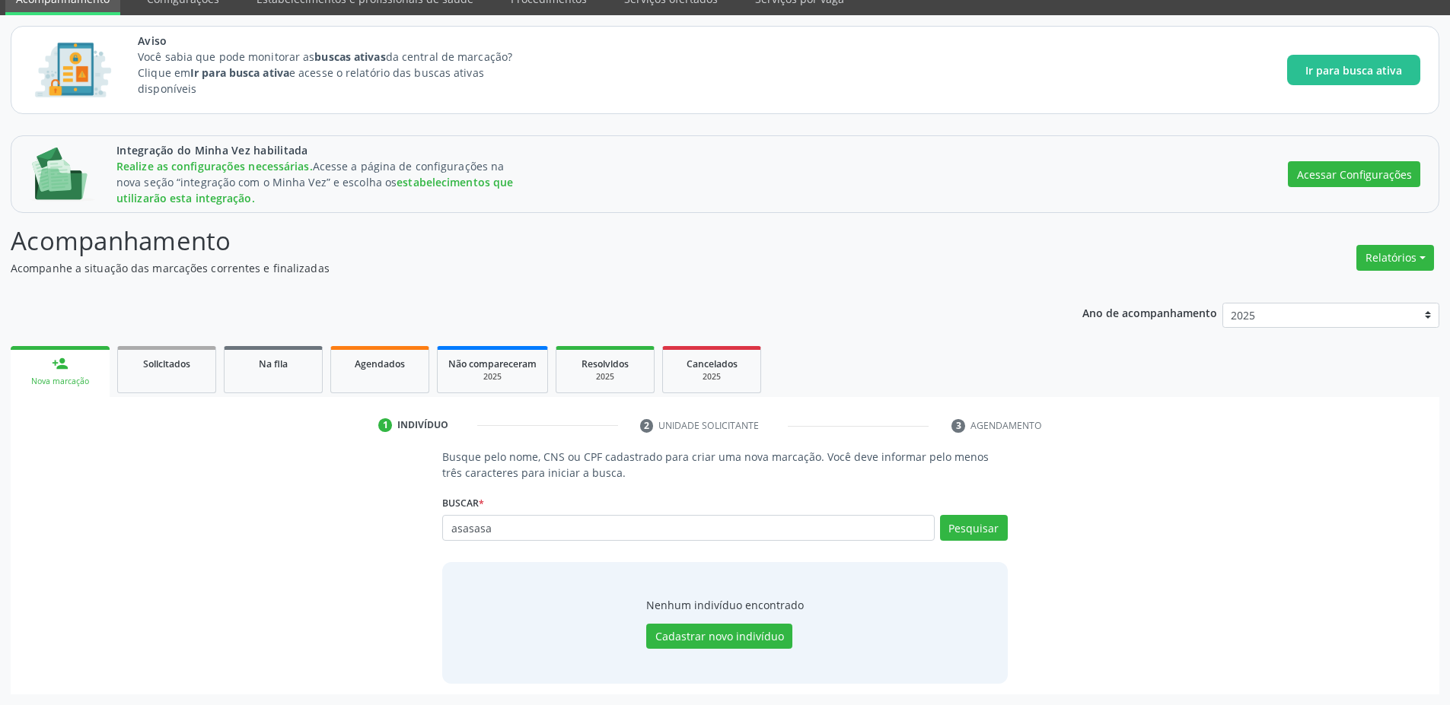
click at [701, 620] on div "Nenhum indivíduo encontrado Cadastrar novo indivíduo" at bounding box center [725, 623] width 158 height 53
click at [704, 634] on button "Cadastrar novo indivíduo" at bounding box center [719, 637] width 146 height 26
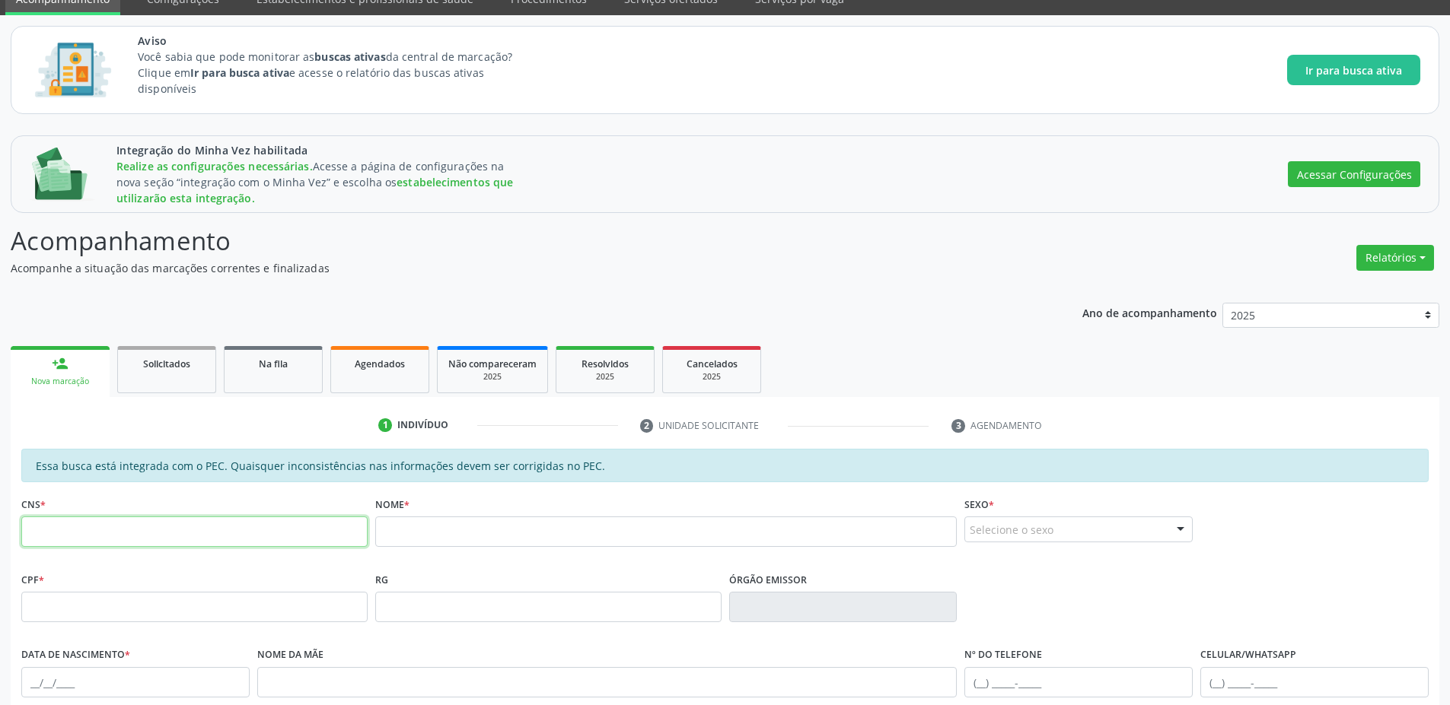
click at [105, 543] on input "text" at bounding box center [194, 532] width 346 height 30
type input "709 6006 5641 3274"
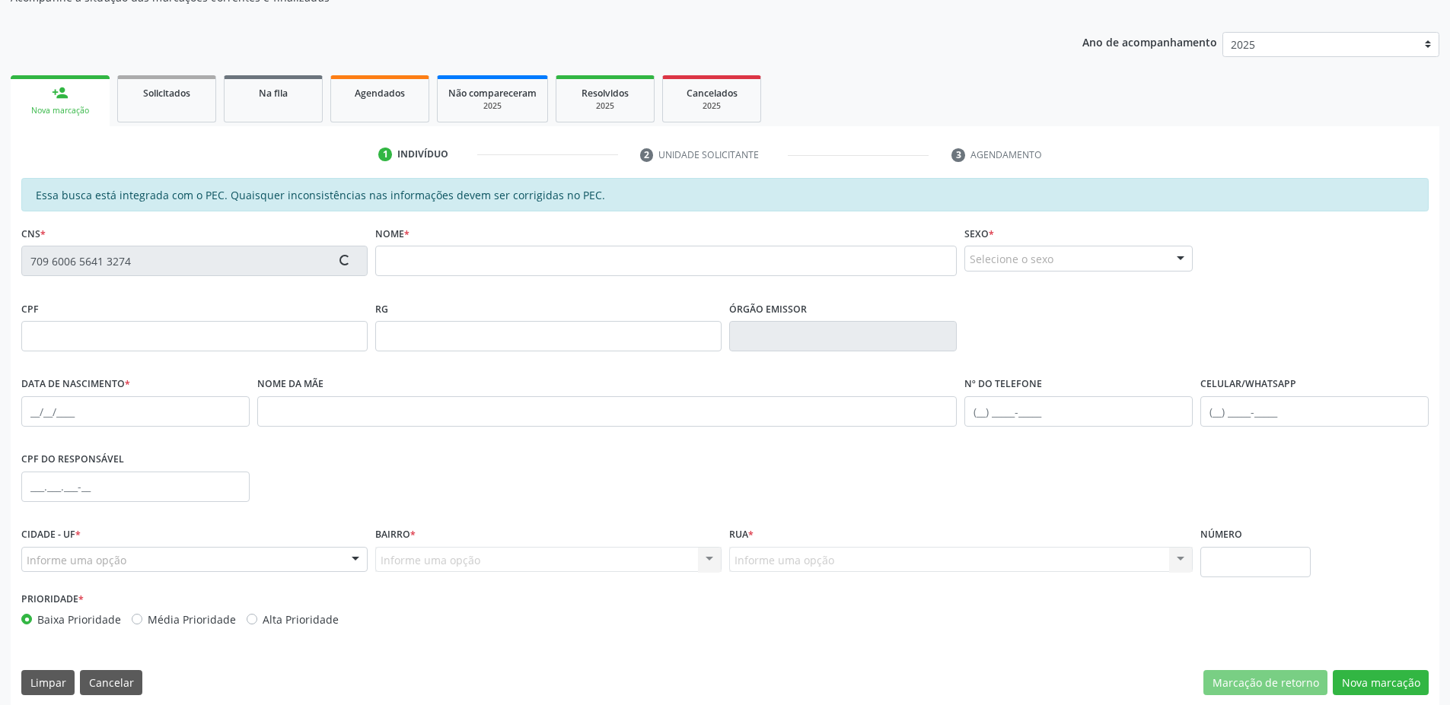
scroll to position [351, 0]
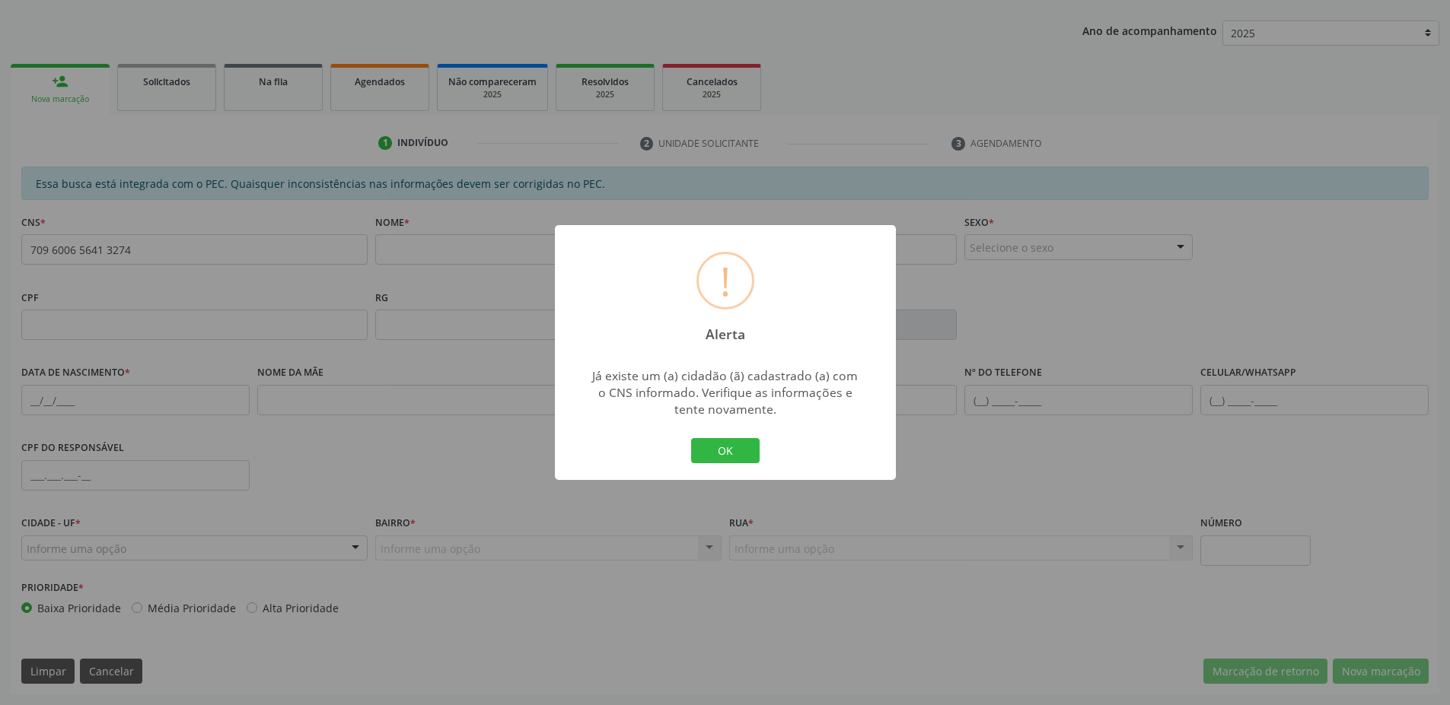
click at [682, 447] on div "! Alerta × Já existe um (a) cidadão (ã) cadastrado (a) com o CNS informado. Ver…" at bounding box center [725, 353] width 341 height 256
click at [706, 454] on button "OK" at bounding box center [725, 451] width 68 height 26
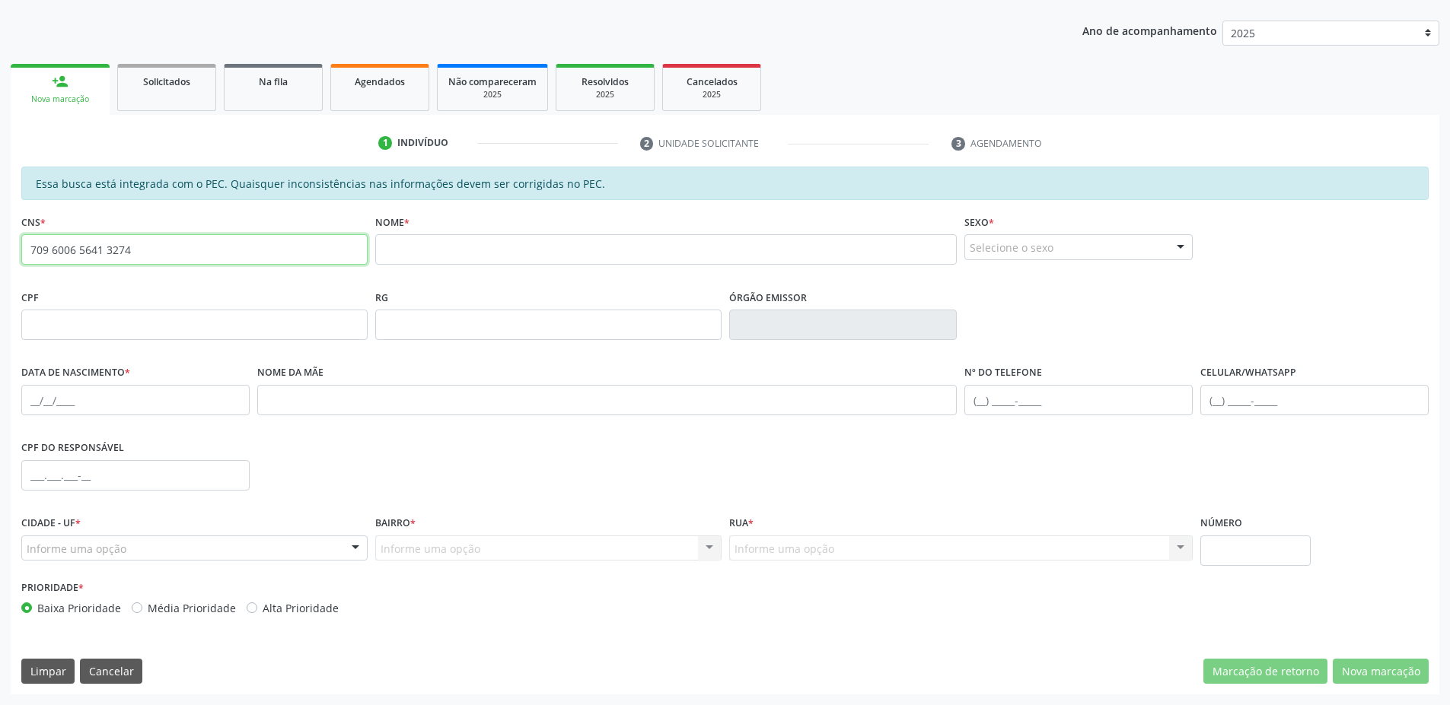
drag, startPoint x: 101, startPoint y: 243, endPoint x: 0, endPoint y: 215, distance: 105.1
click at [0, 215] on div "Integração do Minha Vez habilitada Realize as configurações necessárias. Acesse…" at bounding box center [725, 273] width 1450 height 863
click at [158, 244] on input "text" at bounding box center [194, 249] width 346 height 30
type input "155 3503 2930 0009"
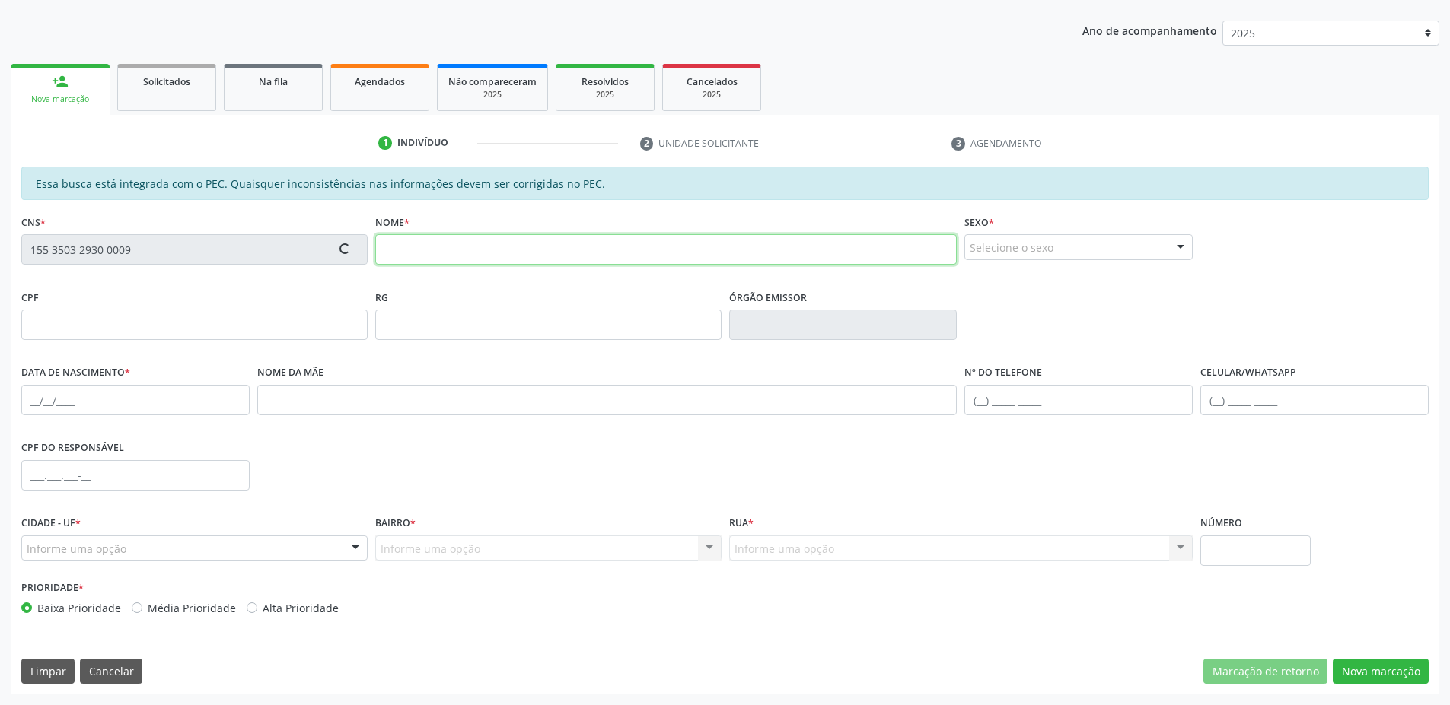
drag, startPoint x: 511, startPoint y: 236, endPoint x: 521, endPoint y: 222, distance: 17.4
click at [511, 235] on input "text" at bounding box center [666, 249] width 582 height 30
type input "Pedro jose"
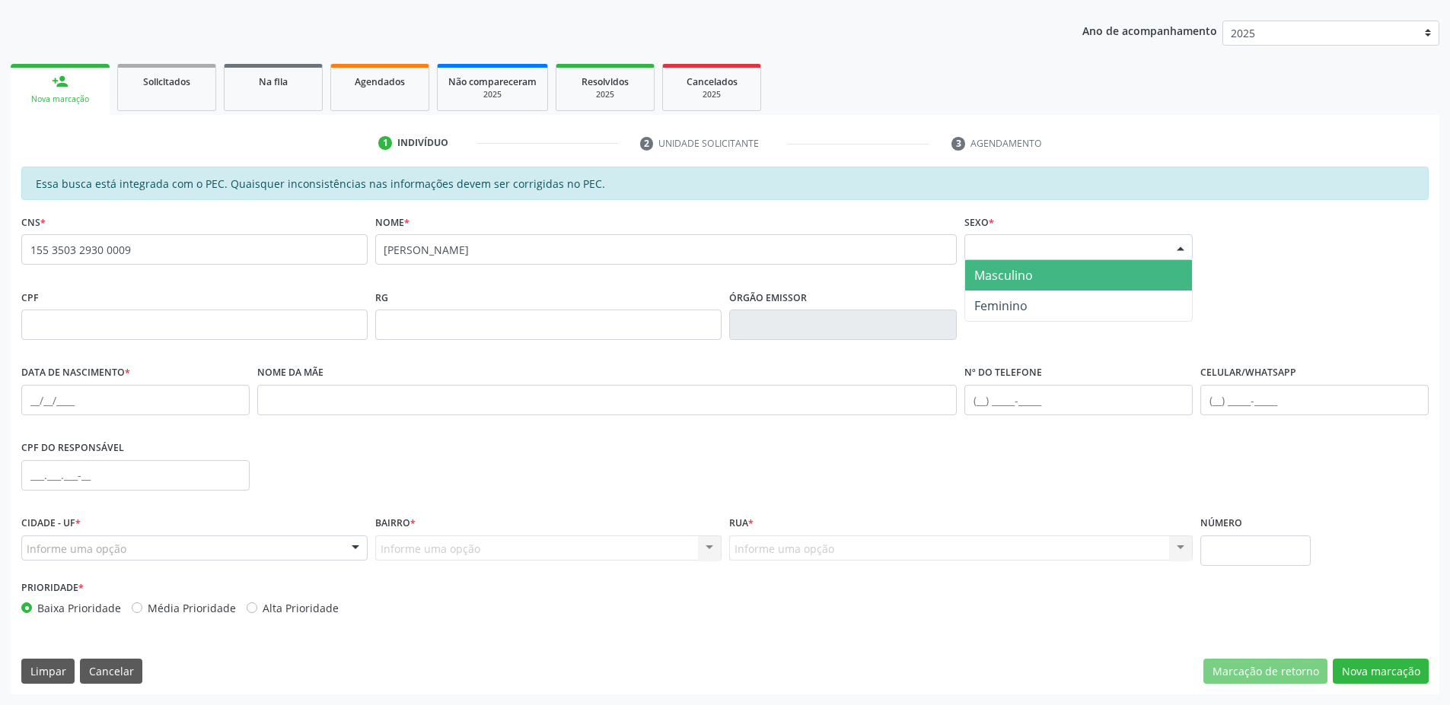
click at [1065, 248] on div "Selecione o sexo" at bounding box center [1078, 247] width 228 height 26
click at [1033, 284] on span "Masculino" at bounding box center [1078, 275] width 227 height 30
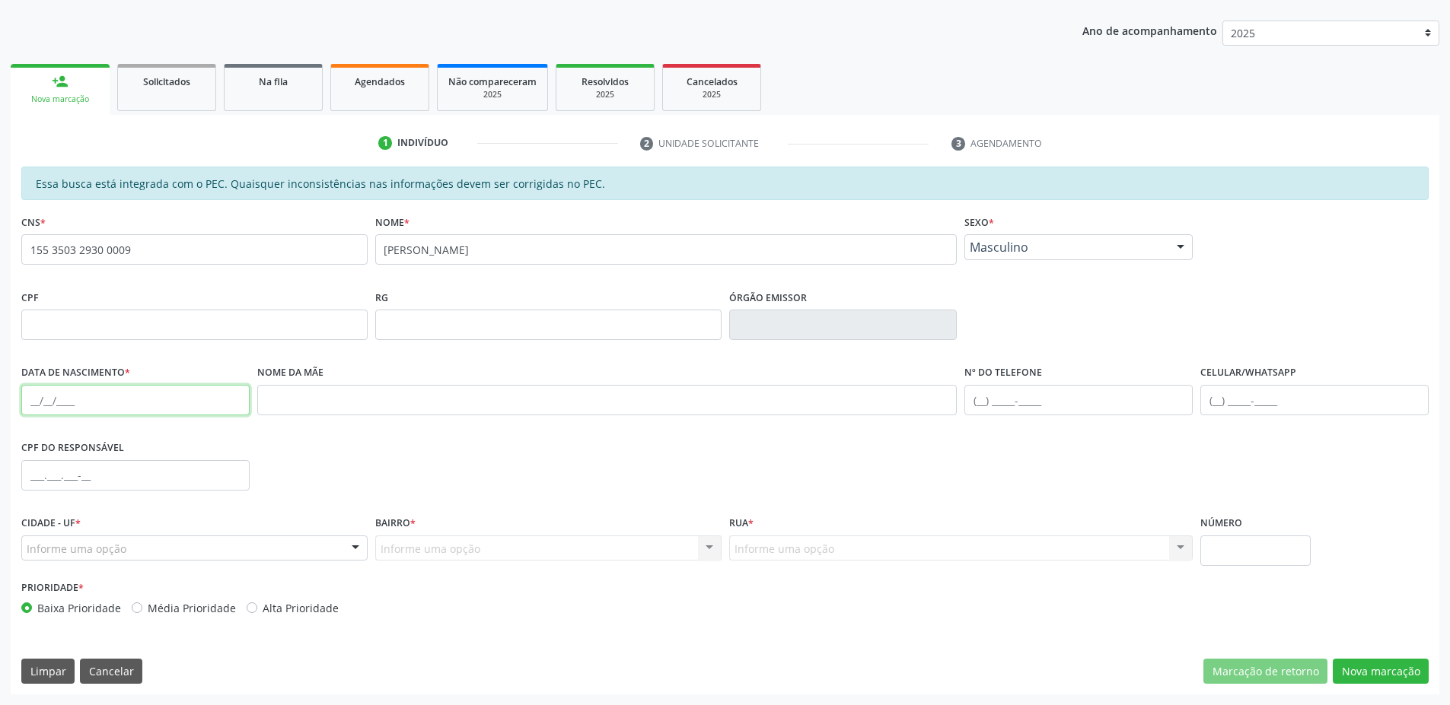
click at [205, 400] on input "text" at bounding box center [135, 400] width 228 height 30
type input "17/10/1990"
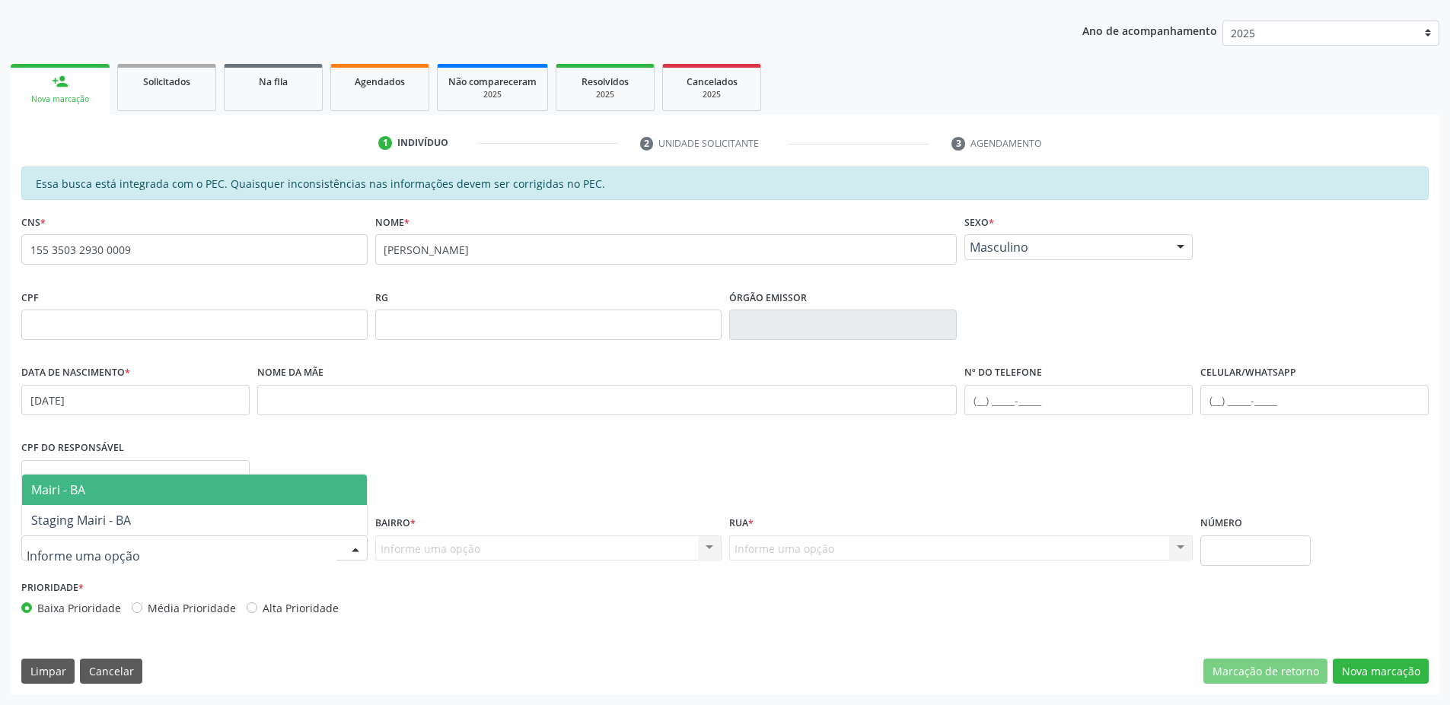
click at [170, 551] on div at bounding box center [194, 549] width 346 height 26
click at [115, 492] on span "Mairi - BA" at bounding box center [194, 490] width 345 height 30
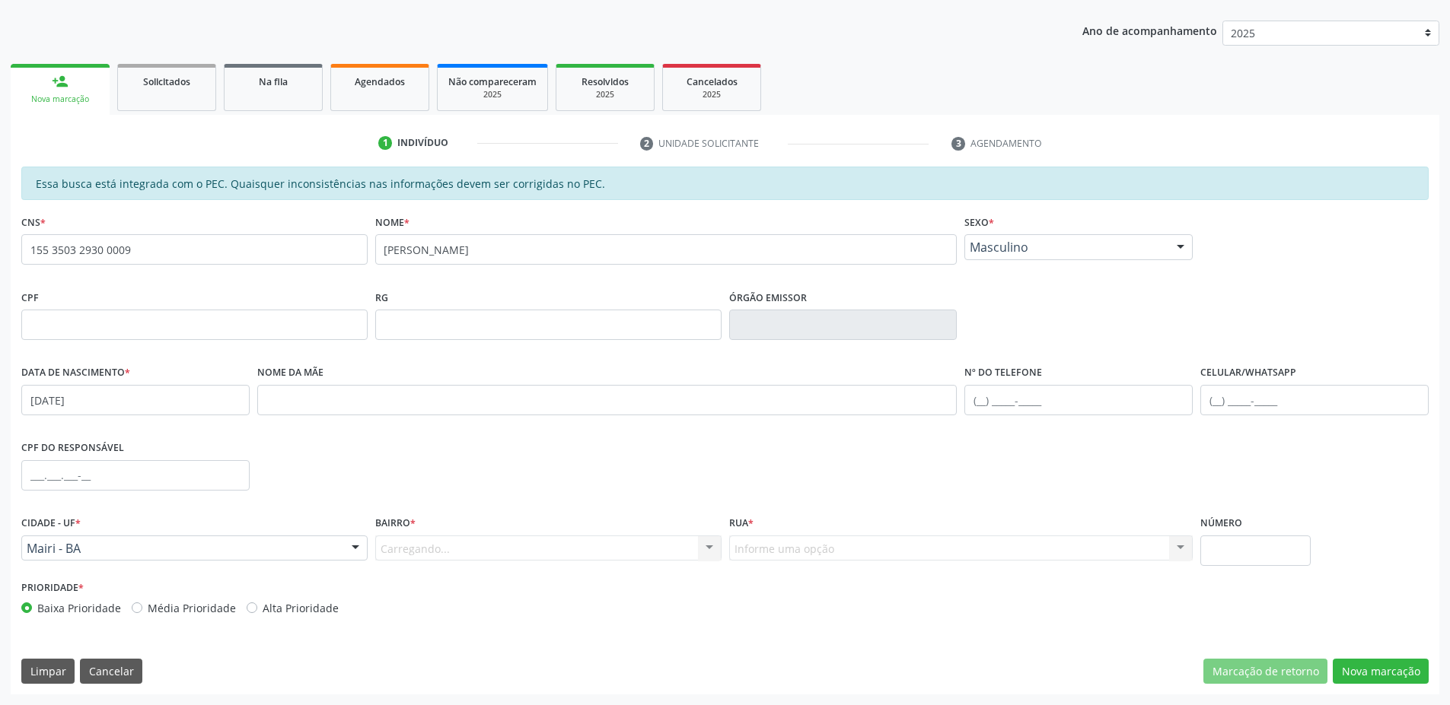
click at [478, 543] on div "Carregando... Nenhum resultado encontrado para: " " Nenhuma opção encontrada. D…" at bounding box center [548, 549] width 346 height 26
drag, startPoint x: 431, startPoint y: 533, endPoint x: 432, endPoint y: 525, distance: 7.6
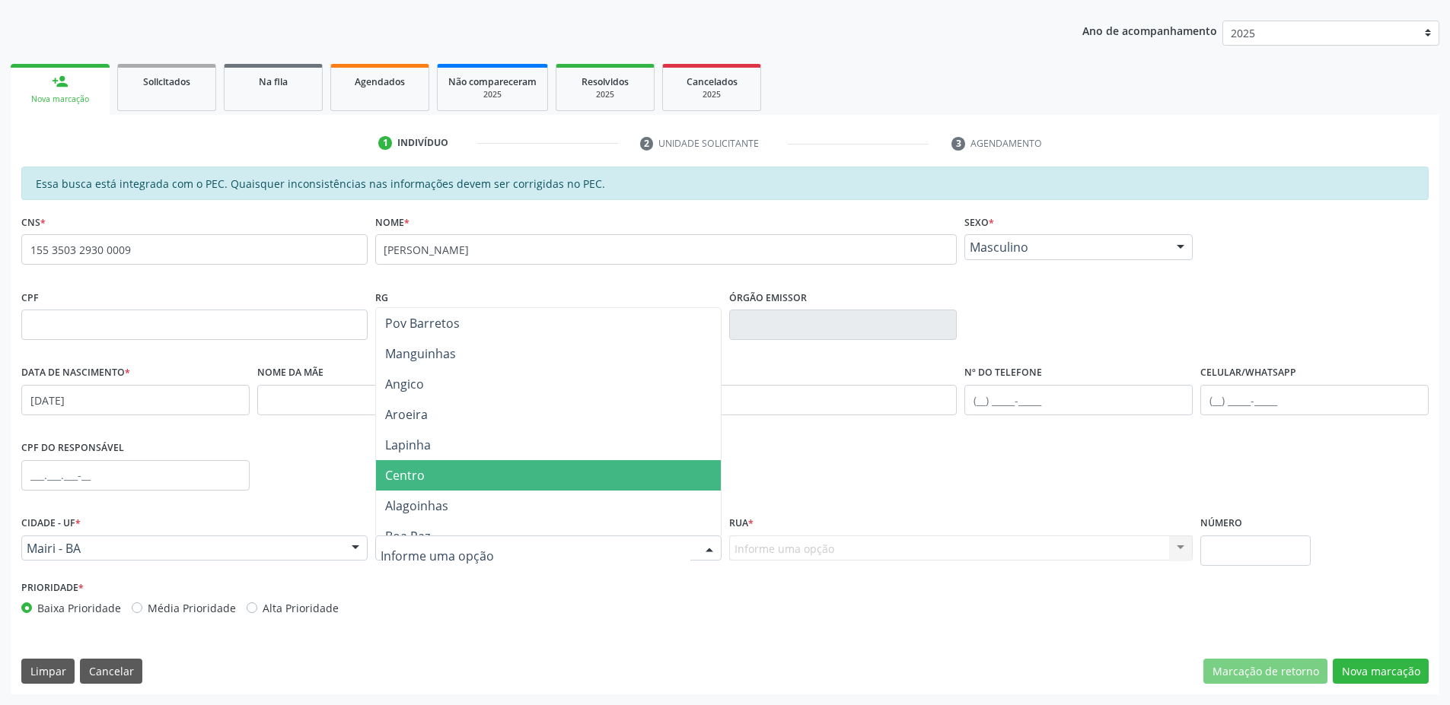
click at [429, 480] on span "Centro" at bounding box center [548, 475] width 345 height 30
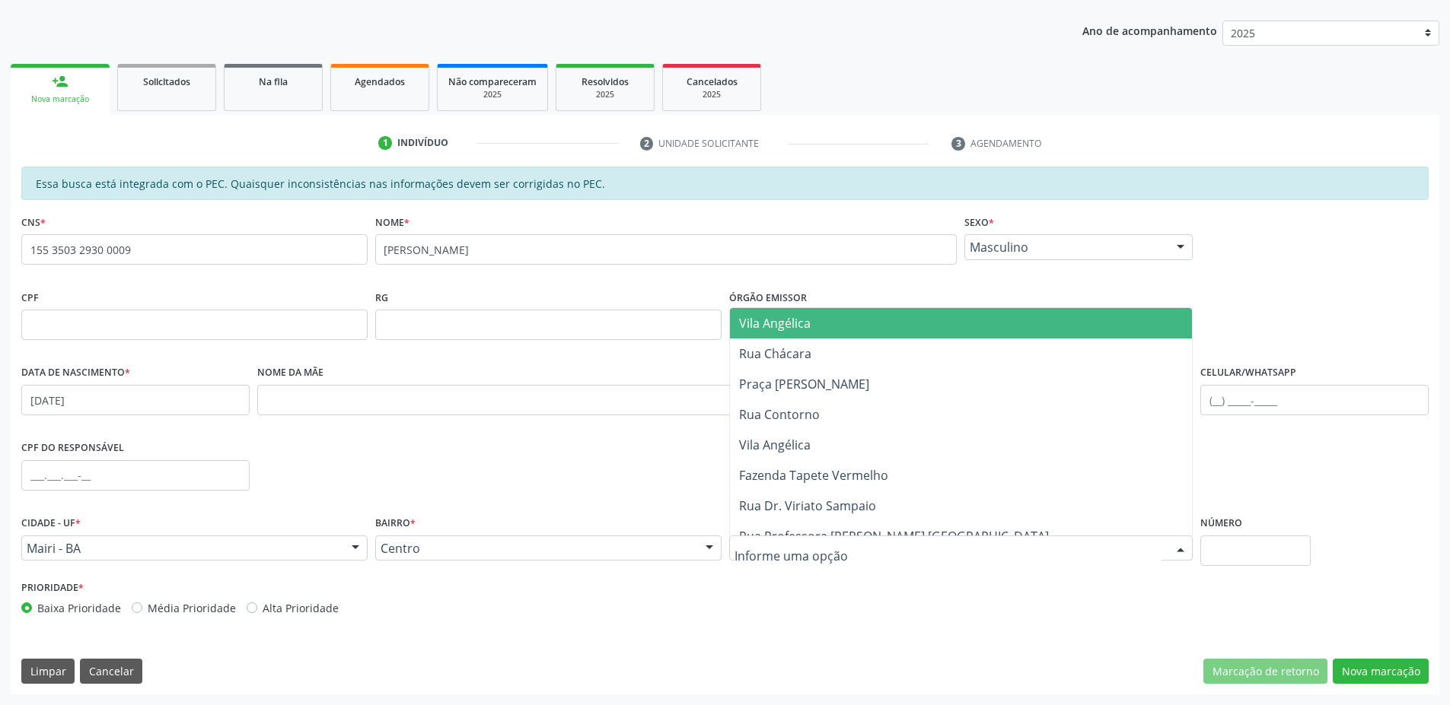
drag, startPoint x: 772, startPoint y: 543, endPoint x: 789, endPoint y: 508, distance: 38.8
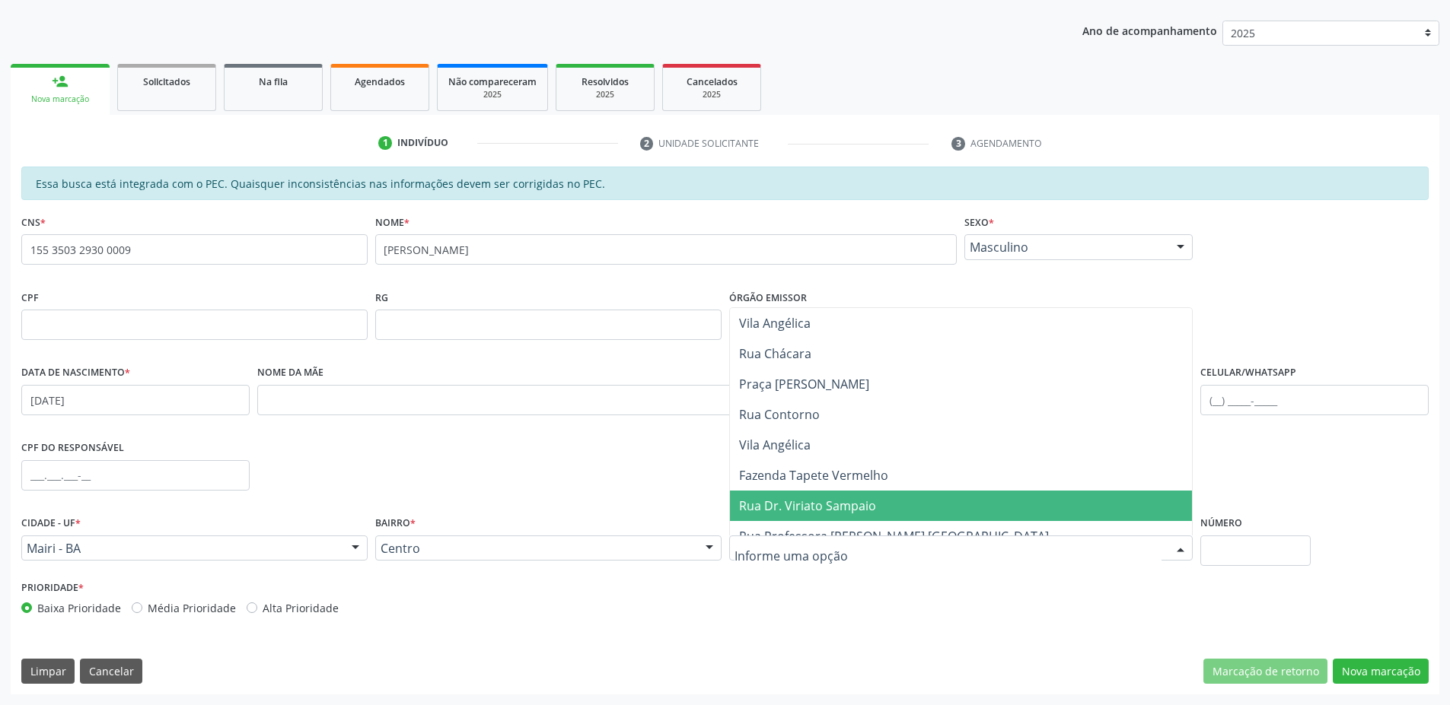
click at [788, 504] on span "Rua Dr. Viriato Sampaio" at bounding box center [807, 506] width 137 height 17
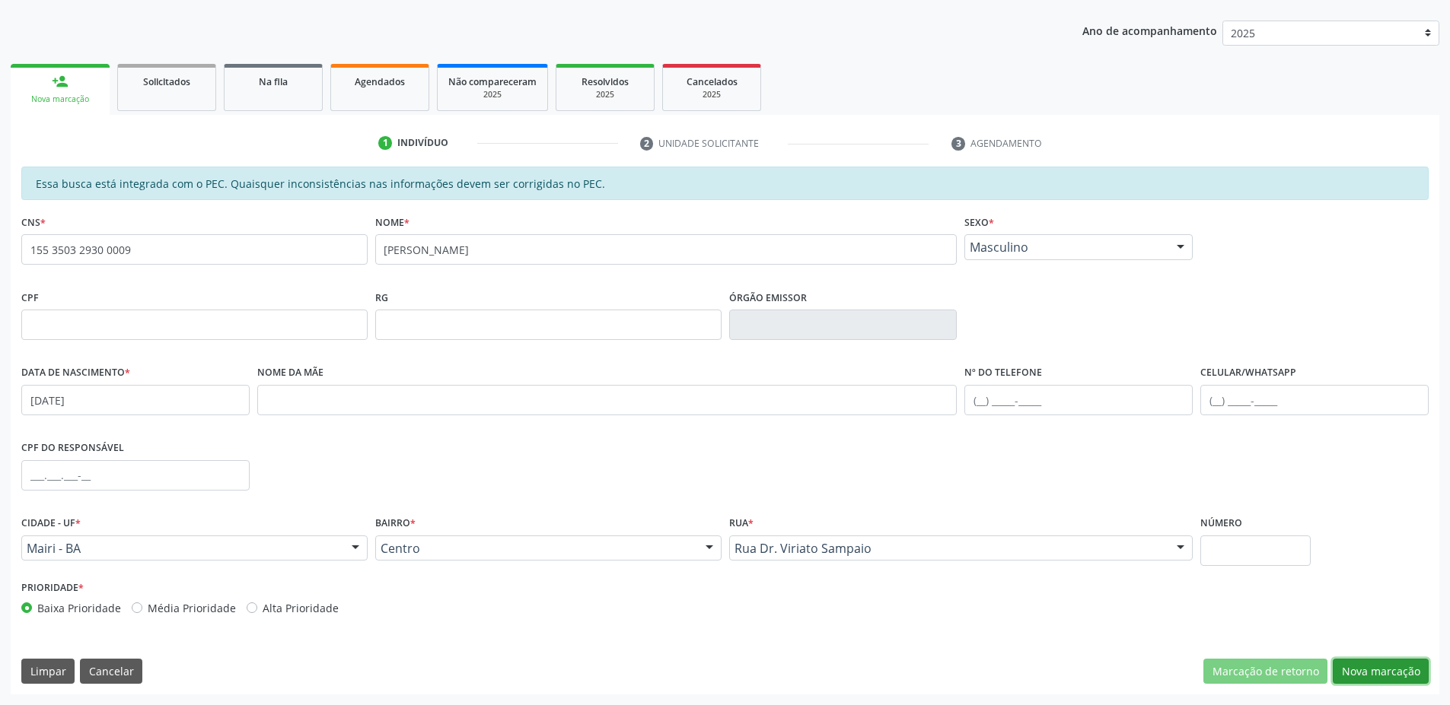
click at [1358, 670] on button "Nova marcação" at bounding box center [1380, 672] width 96 height 26
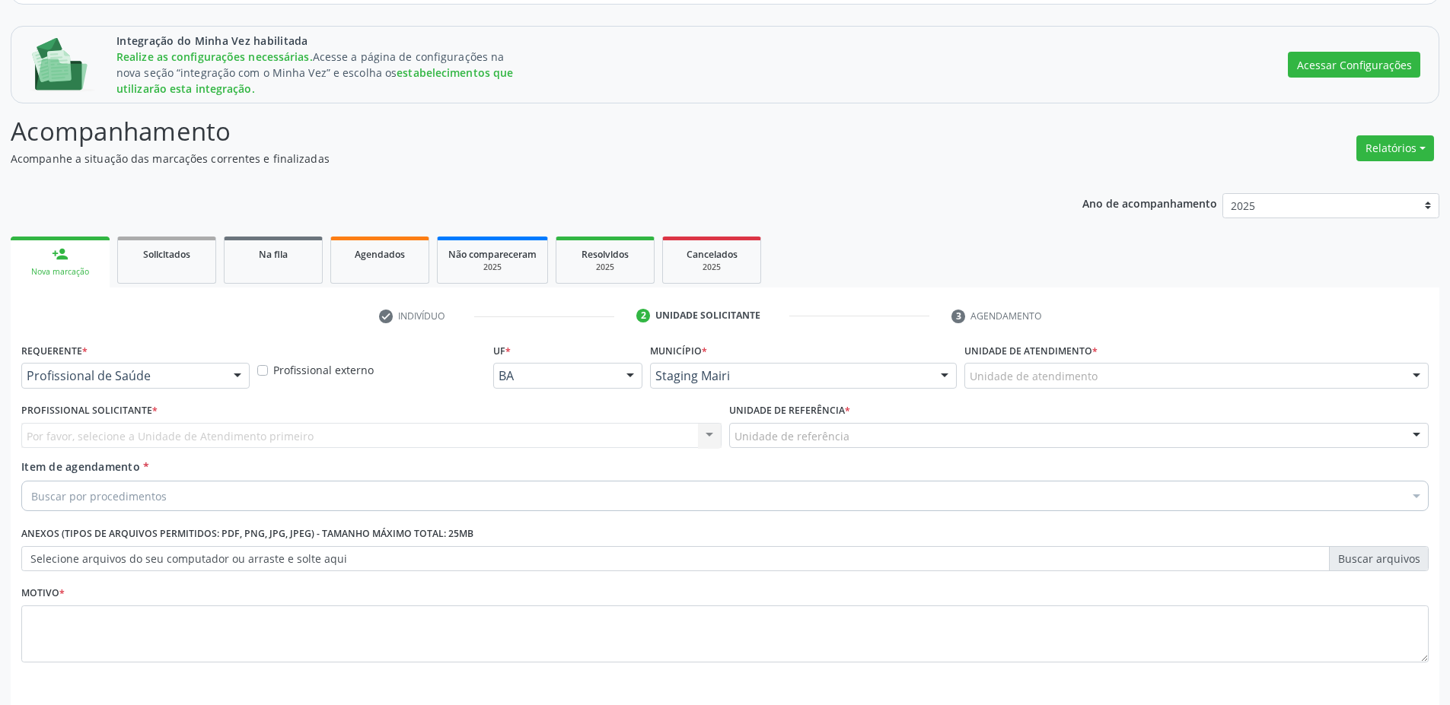
scroll to position [236, 0]
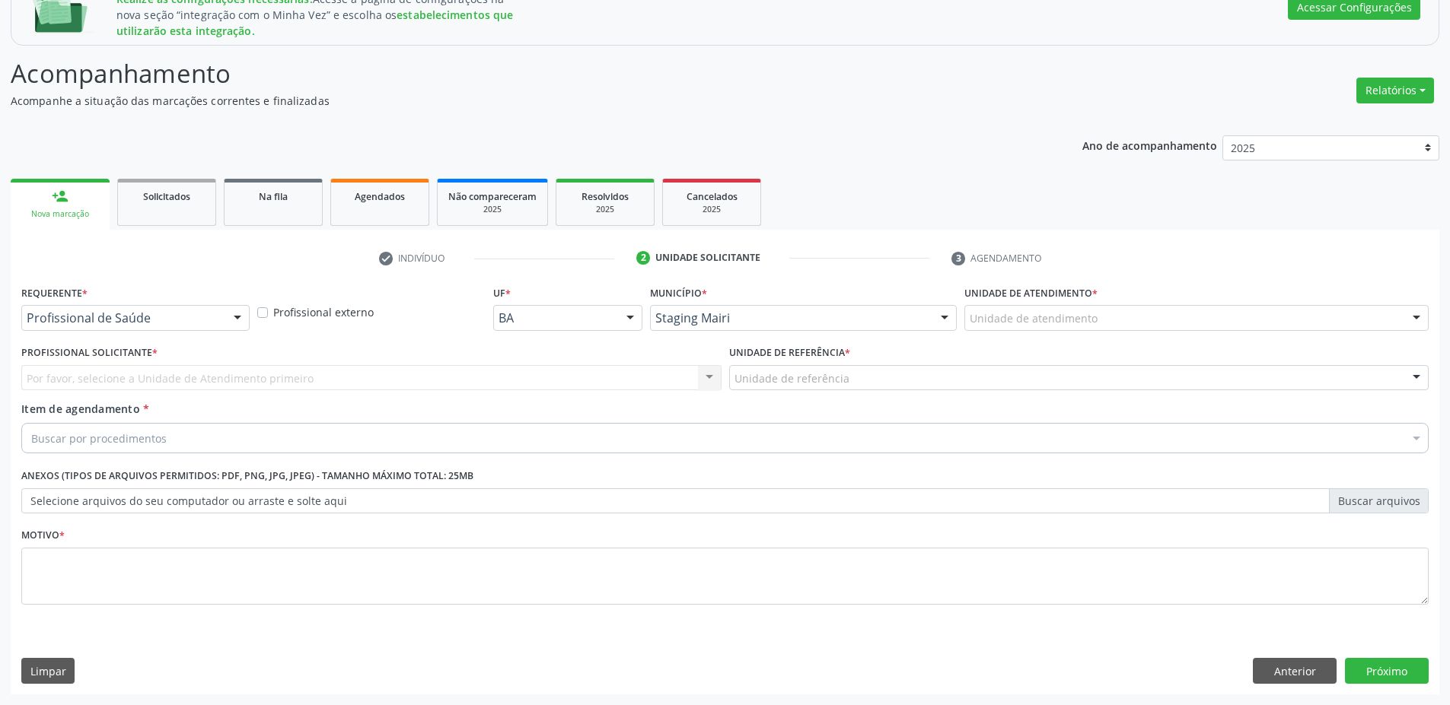
click at [441, 243] on div "check Indivíduo 2 Unidade solicitante 3 Agendamento Essa busca está integrada c…" at bounding box center [725, 462] width 1428 height 465
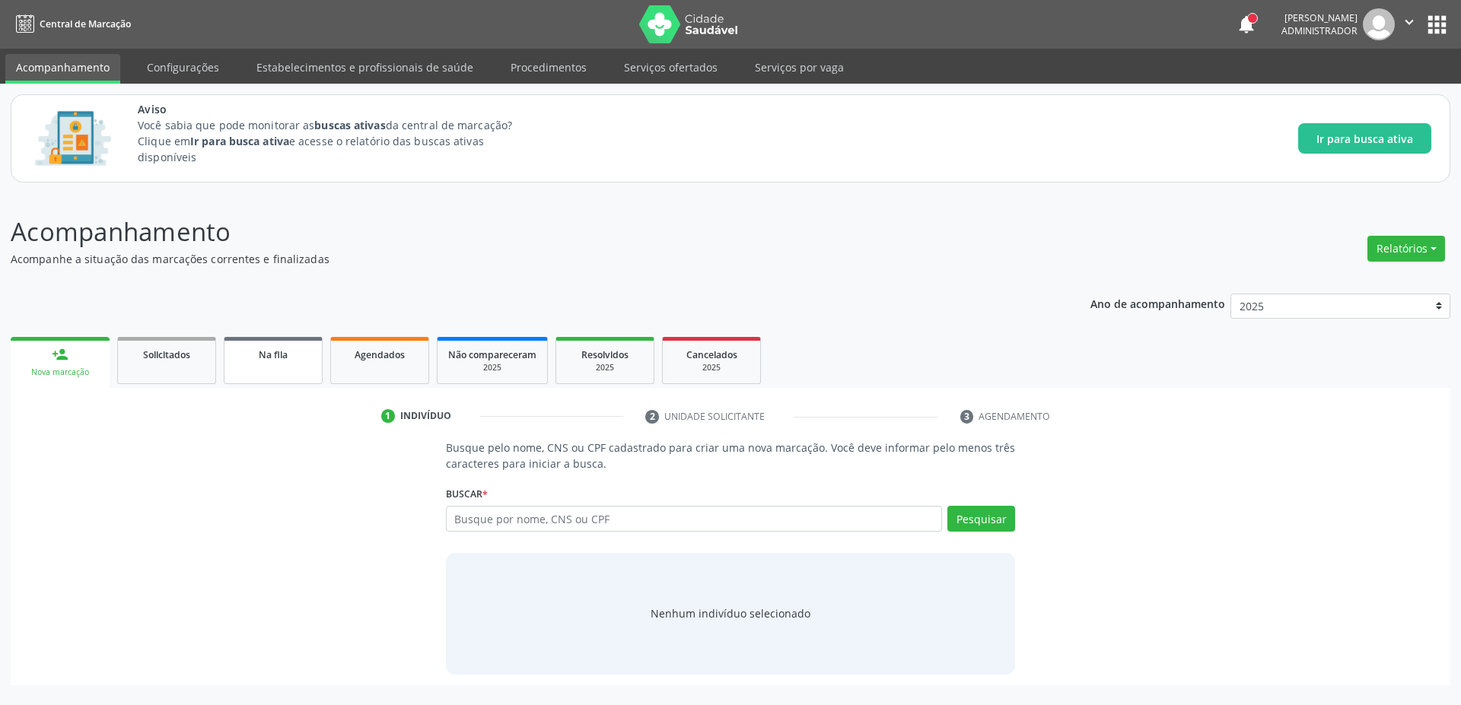
click at [266, 349] on span "Na fila" at bounding box center [273, 355] width 29 height 13
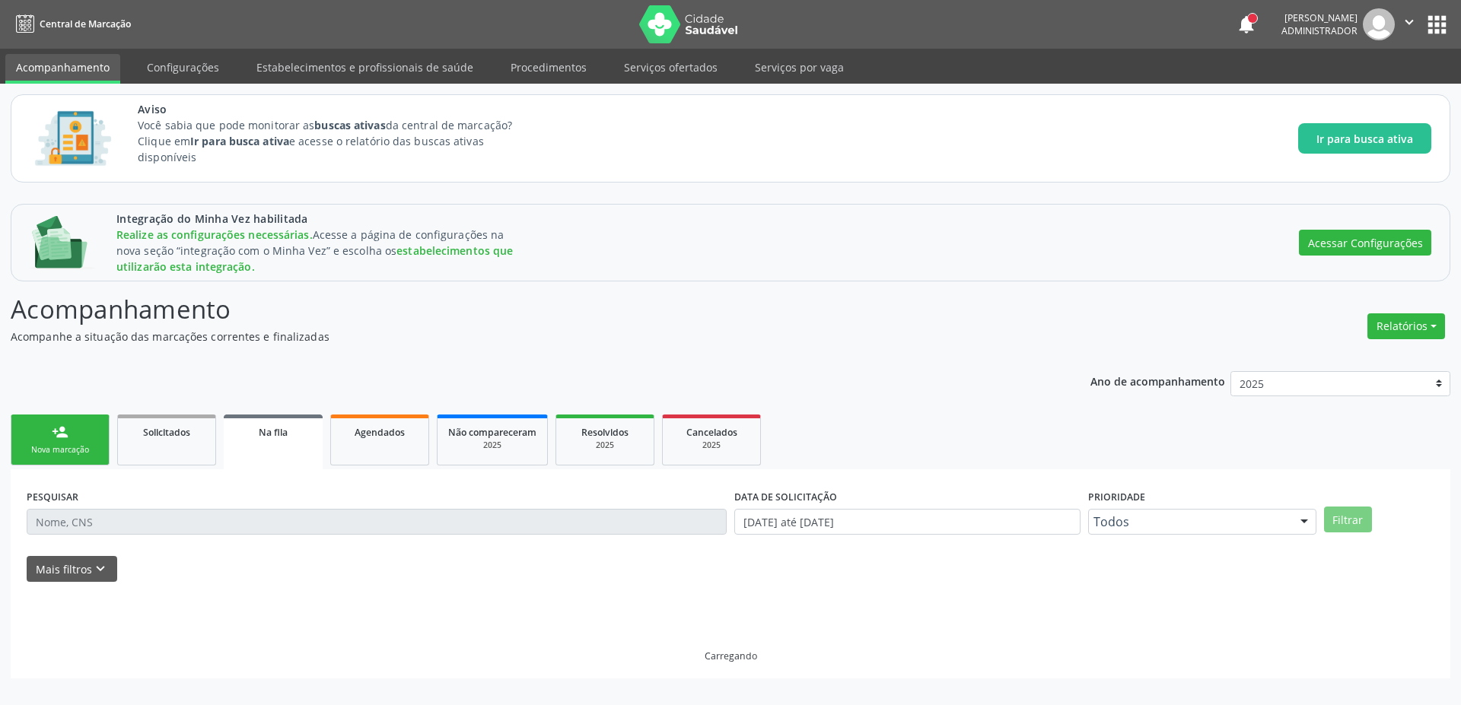
click at [46, 437] on link "person_add Nova marcação" at bounding box center [60, 440] width 99 height 51
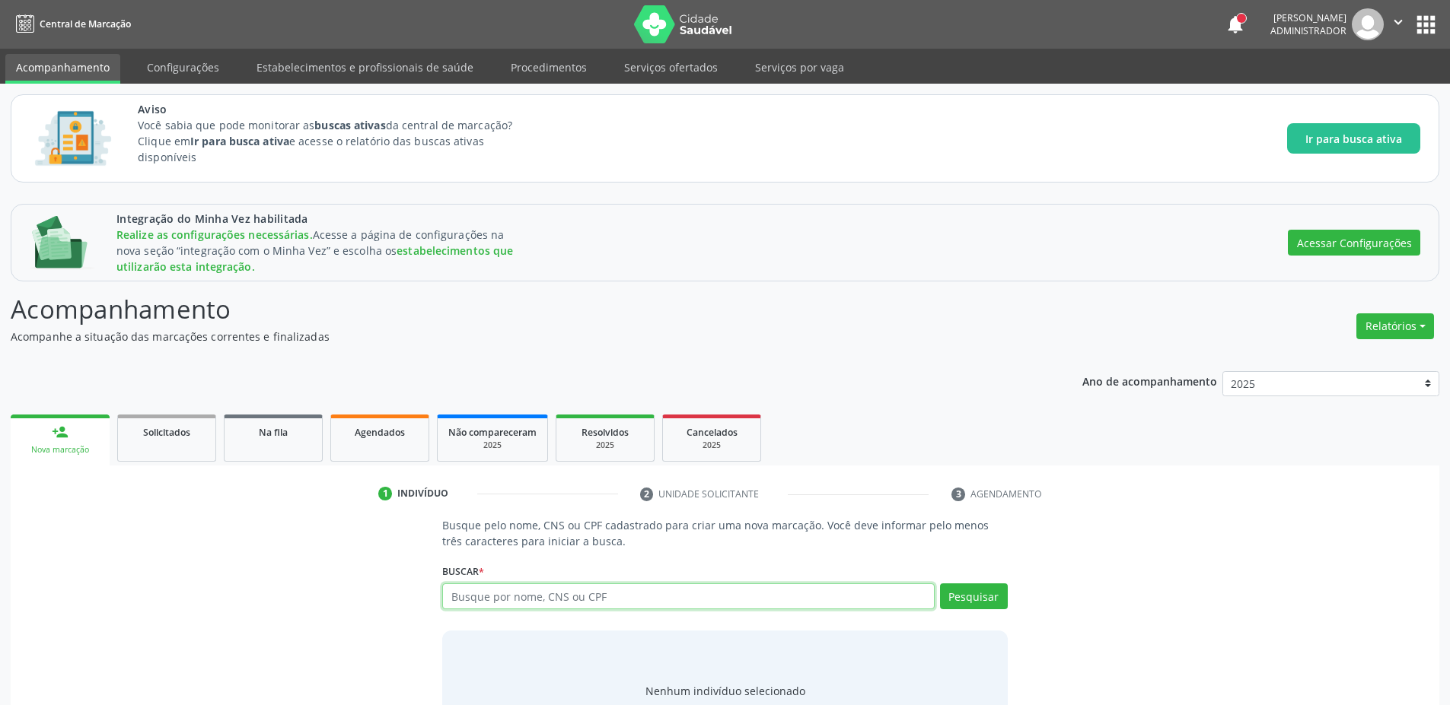
click at [492, 603] on input "text" at bounding box center [688, 597] width 492 height 26
type input "asasa"
click at [954, 591] on button "Pesquisar" at bounding box center [974, 597] width 68 height 26
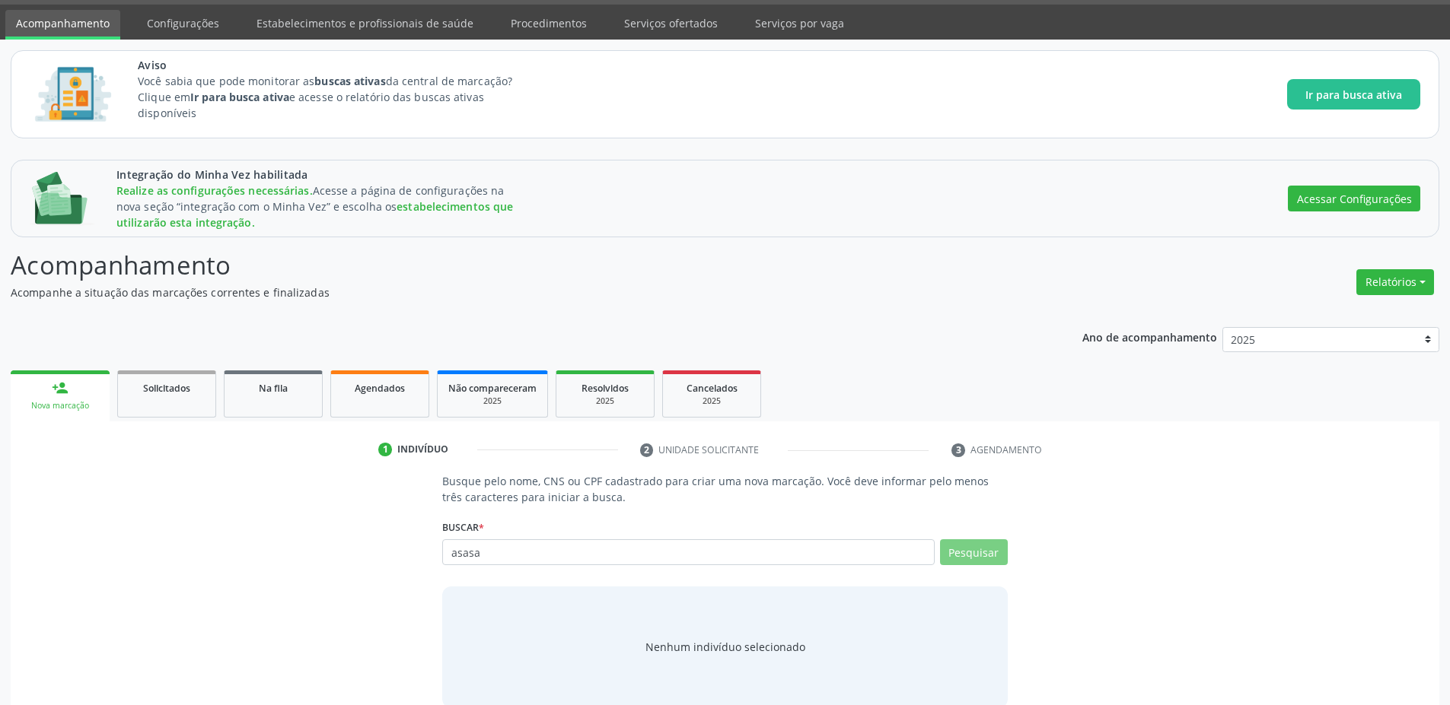
scroll to position [68, 0]
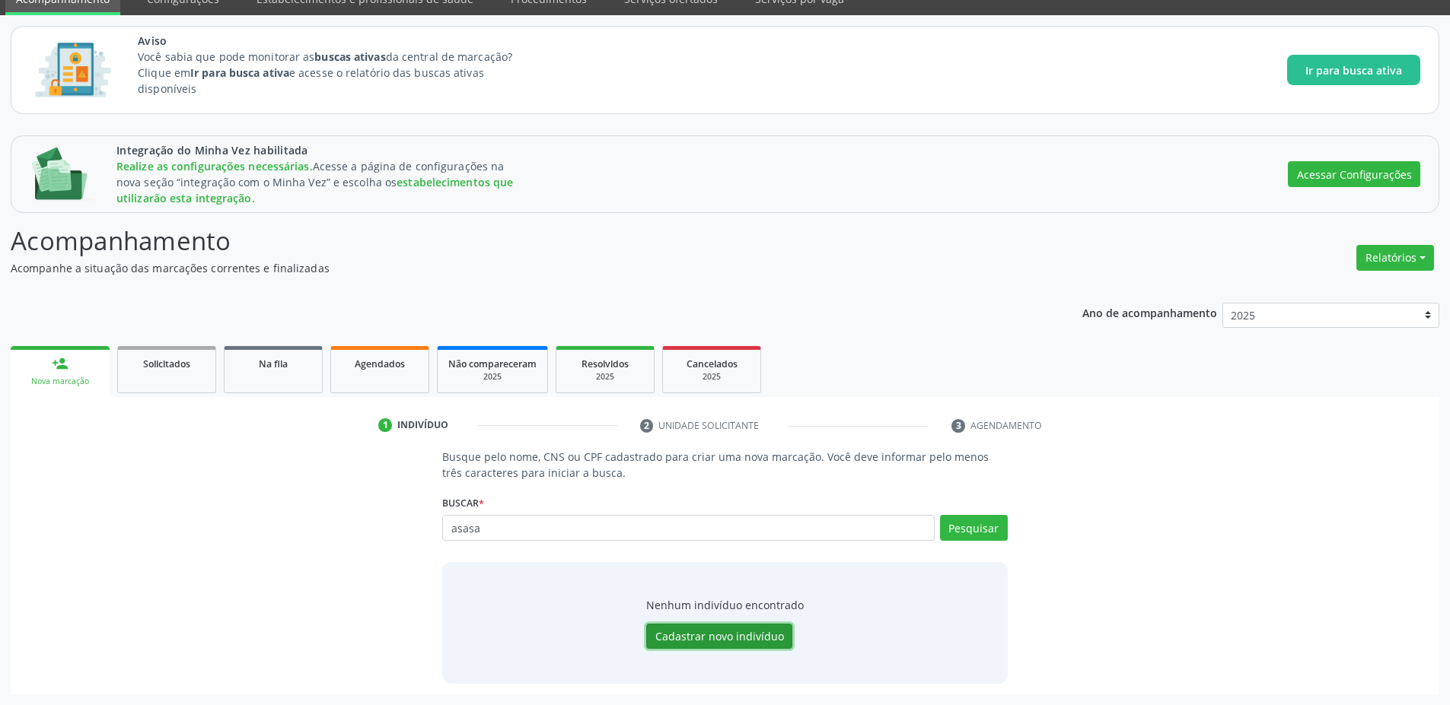
click at [697, 638] on button "Cadastrar novo indivíduo" at bounding box center [719, 637] width 146 height 26
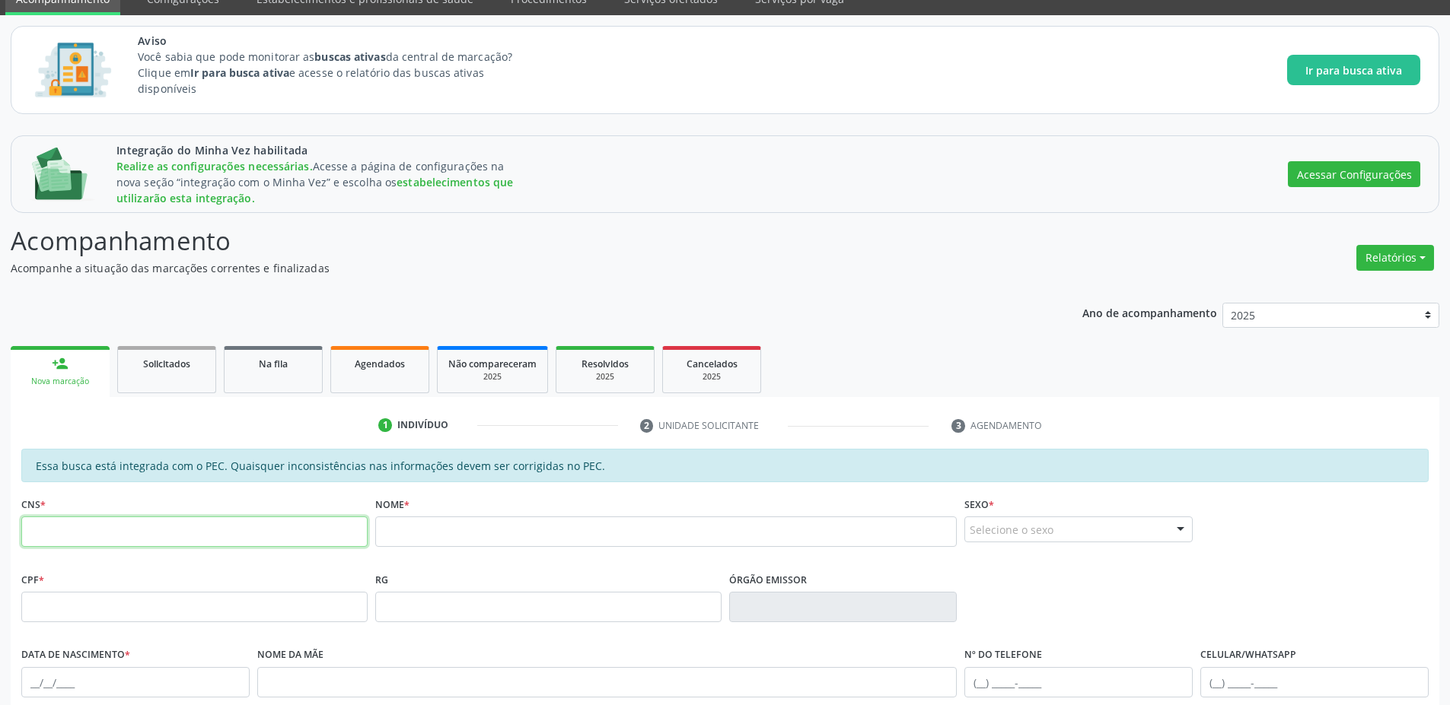
click at [194, 536] on input "text" at bounding box center [194, 532] width 346 height 30
type input "195 8897 5918 0001"
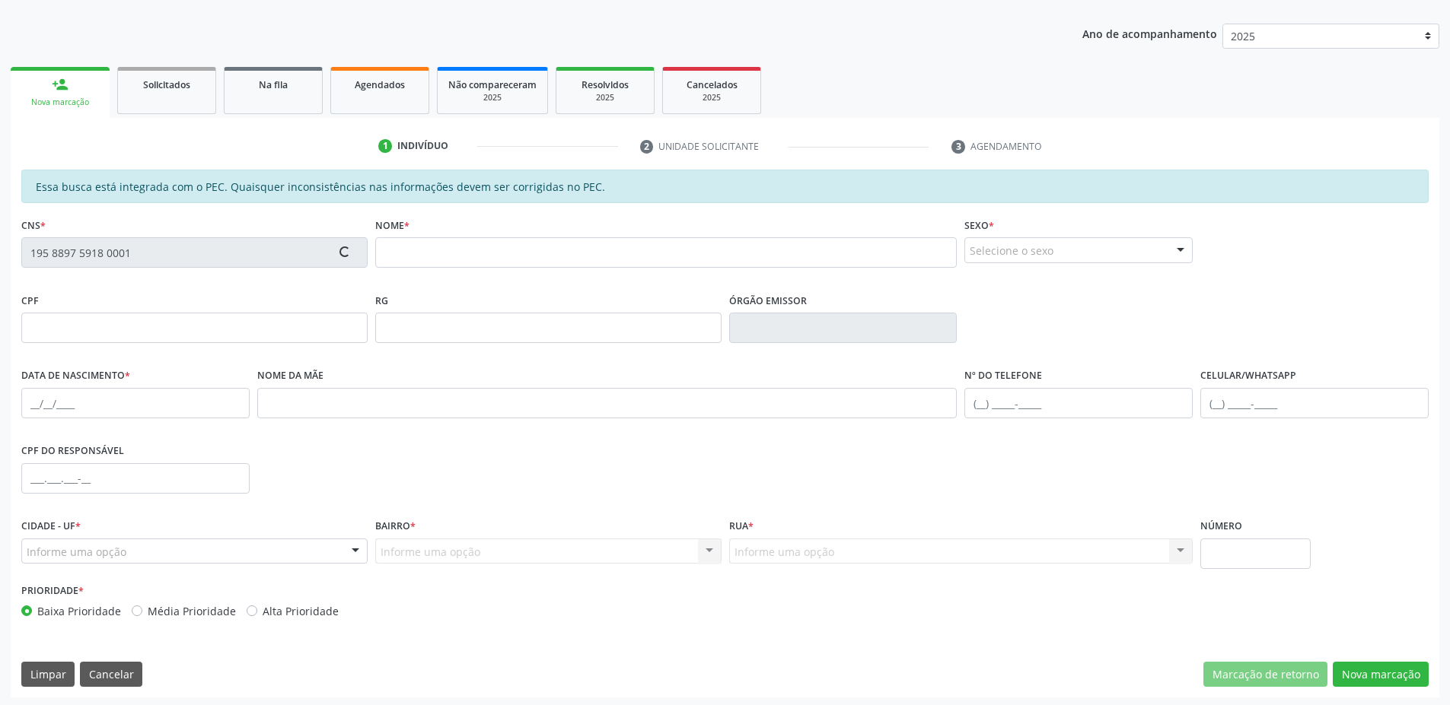
scroll to position [351, 0]
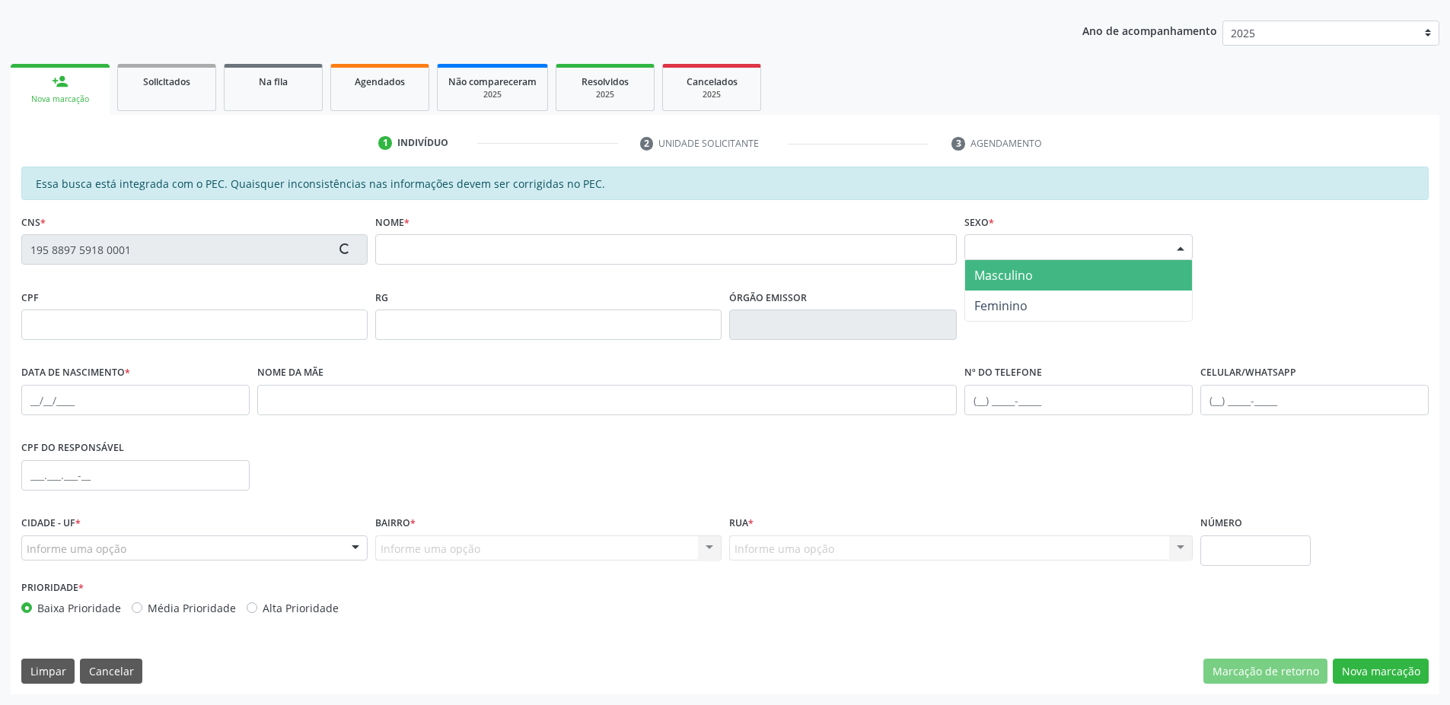
drag, startPoint x: 1069, startPoint y: 244, endPoint x: 1062, endPoint y: 253, distance: 10.8
click at [1069, 245] on div "Selecione o sexo" at bounding box center [1078, 247] width 228 height 26
drag, startPoint x: 1027, startPoint y: 276, endPoint x: 986, endPoint y: 270, distance: 40.8
click at [1022, 275] on span "Masculino" at bounding box center [1003, 275] width 59 height 17
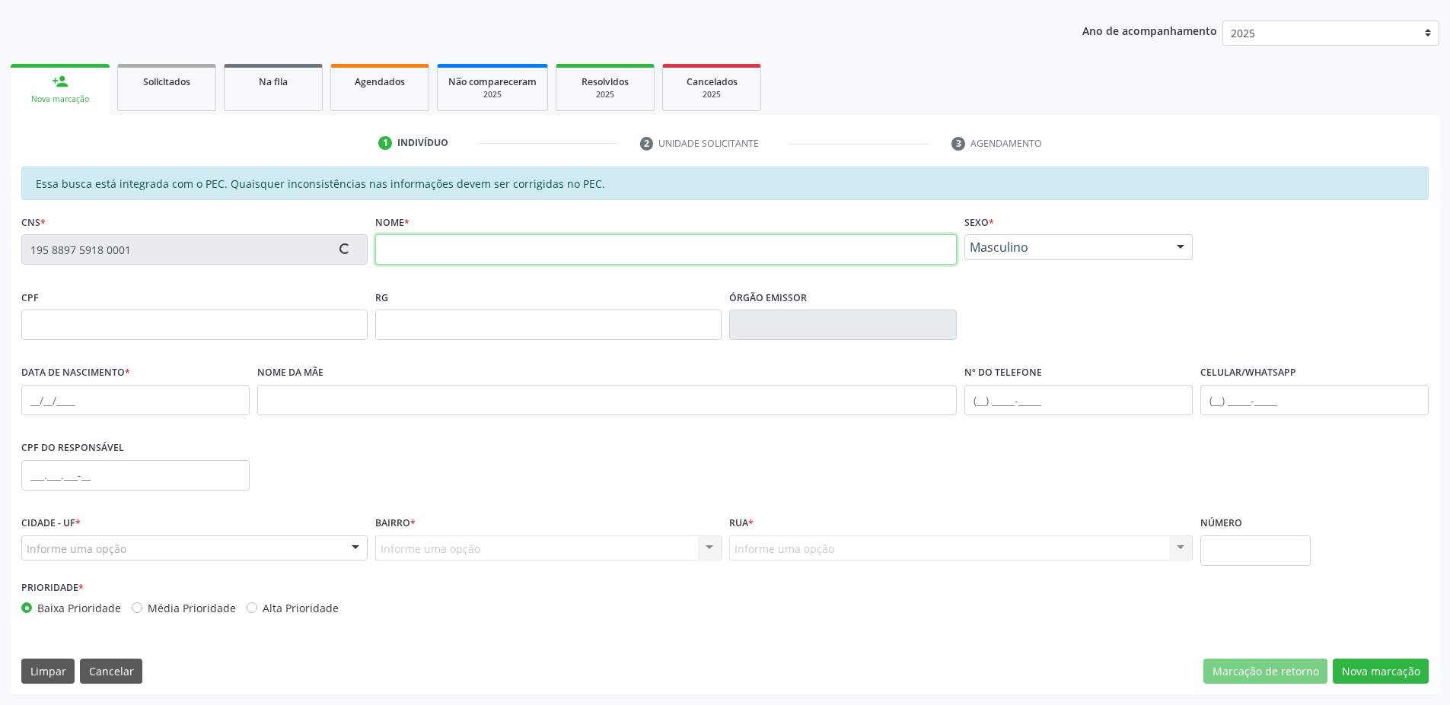
click at [546, 259] on input "text" at bounding box center [666, 249] width 582 height 30
type input "asasa asasda"
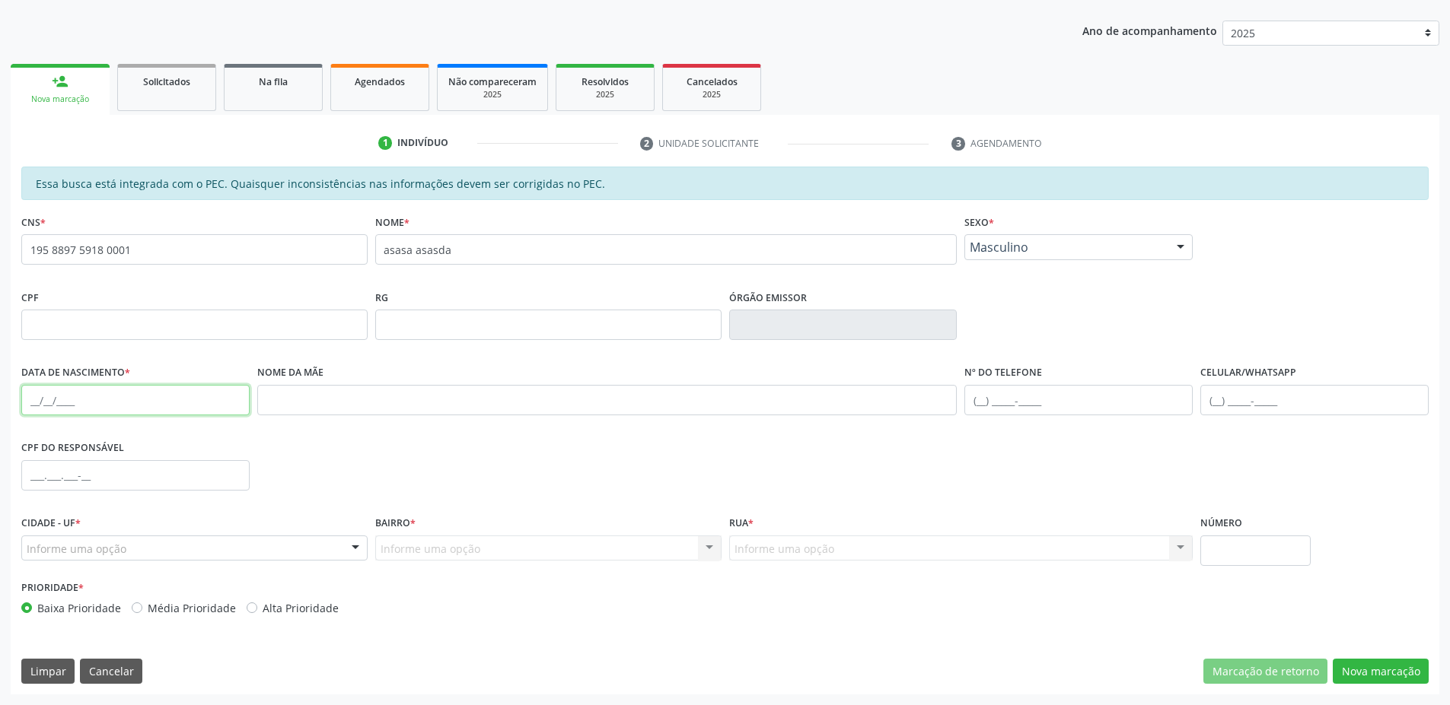
drag, startPoint x: 207, startPoint y: 406, endPoint x: 196, endPoint y: 416, distance: 14.0
click at [205, 408] on input "text" at bounding box center [135, 400] width 228 height 30
type input "17/10/1990"
click at [139, 542] on div "Informe uma opção" at bounding box center [194, 549] width 346 height 26
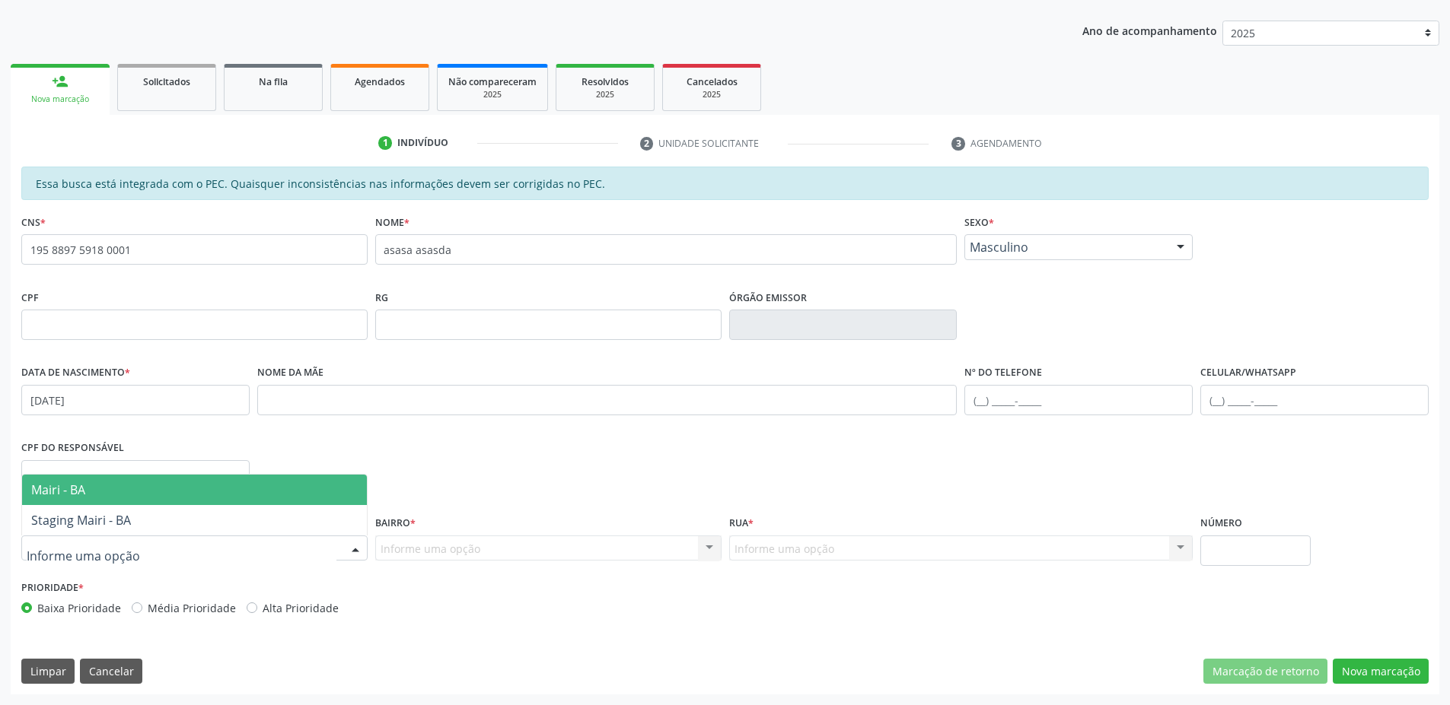
click at [111, 498] on span "Mairi - BA" at bounding box center [194, 490] width 345 height 30
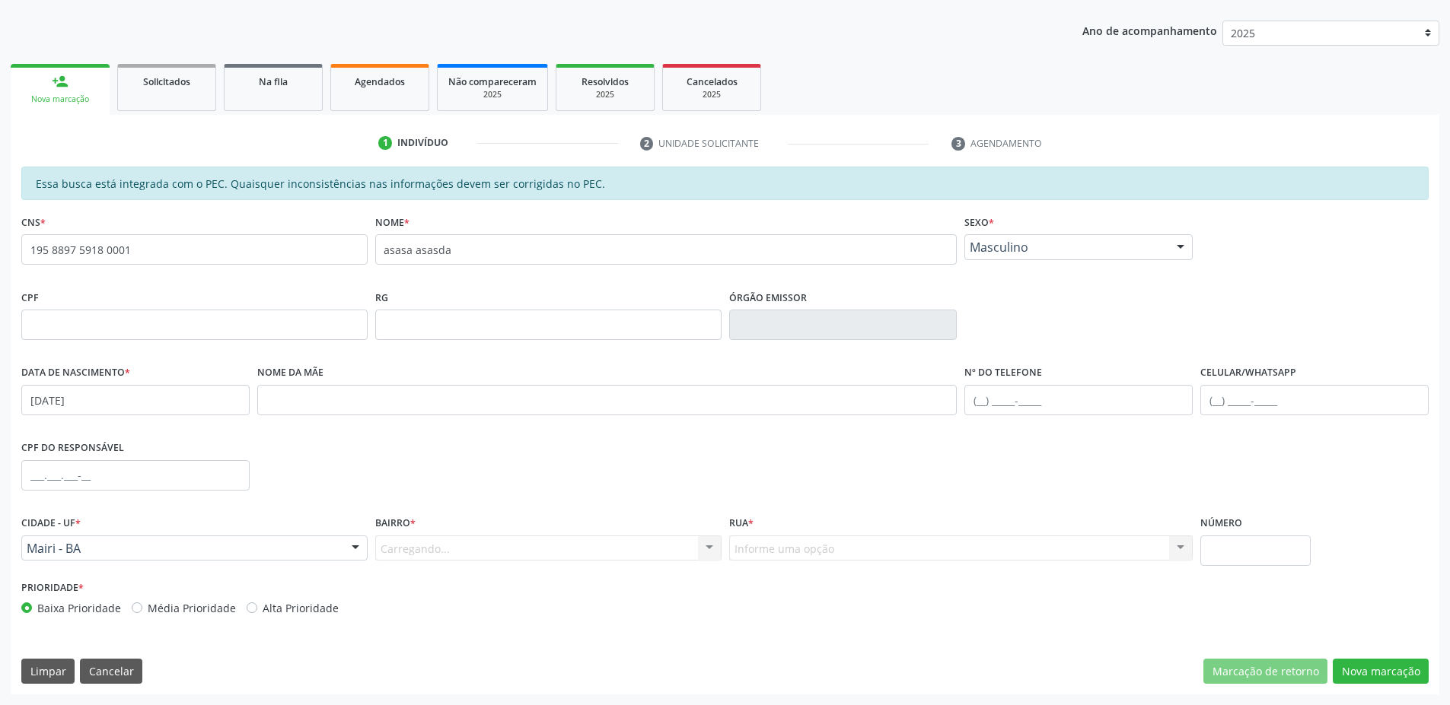
click at [502, 557] on div "Carregando... Nenhum resultado encontrado para: " " Nenhuma opção encontrada. D…" at bounding box center [548, 549] width 346 height 26
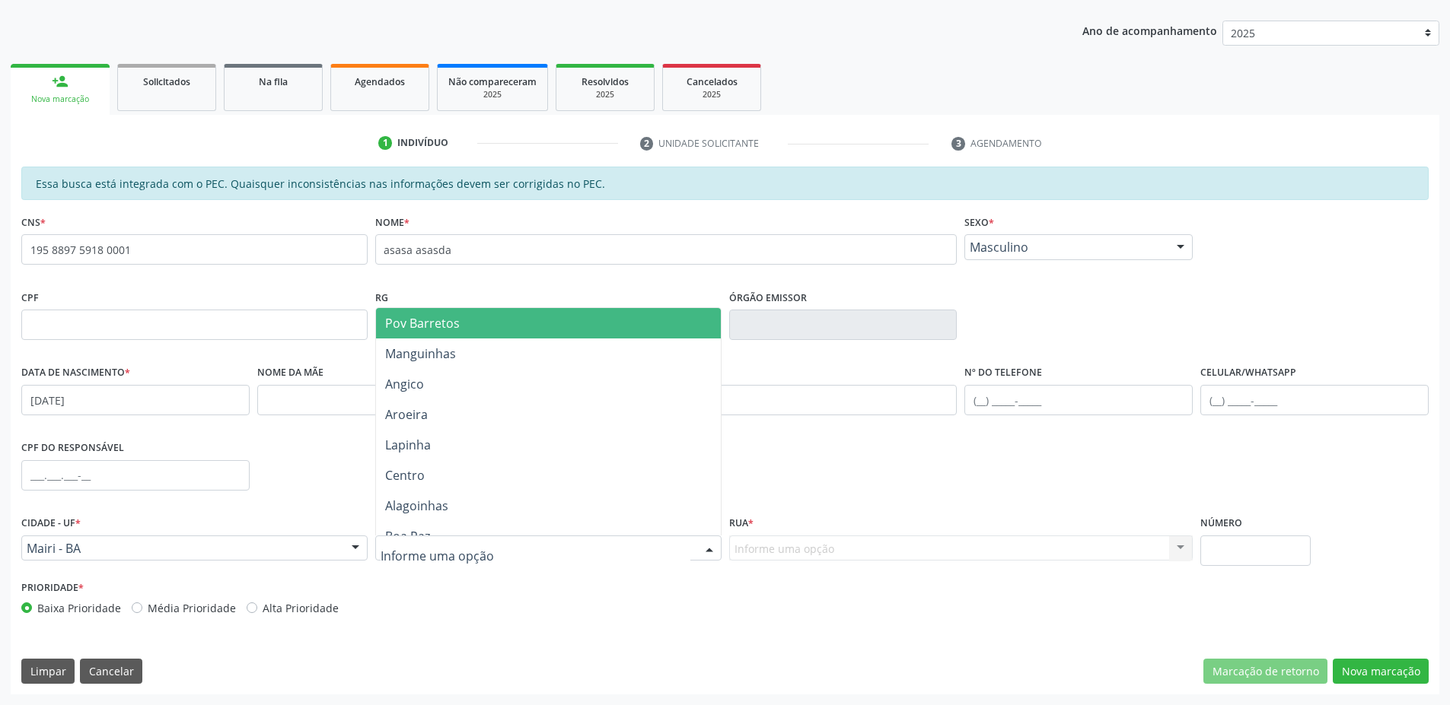
click at [495, 549] on div at bounding box center [548, 549] width 346 height 26
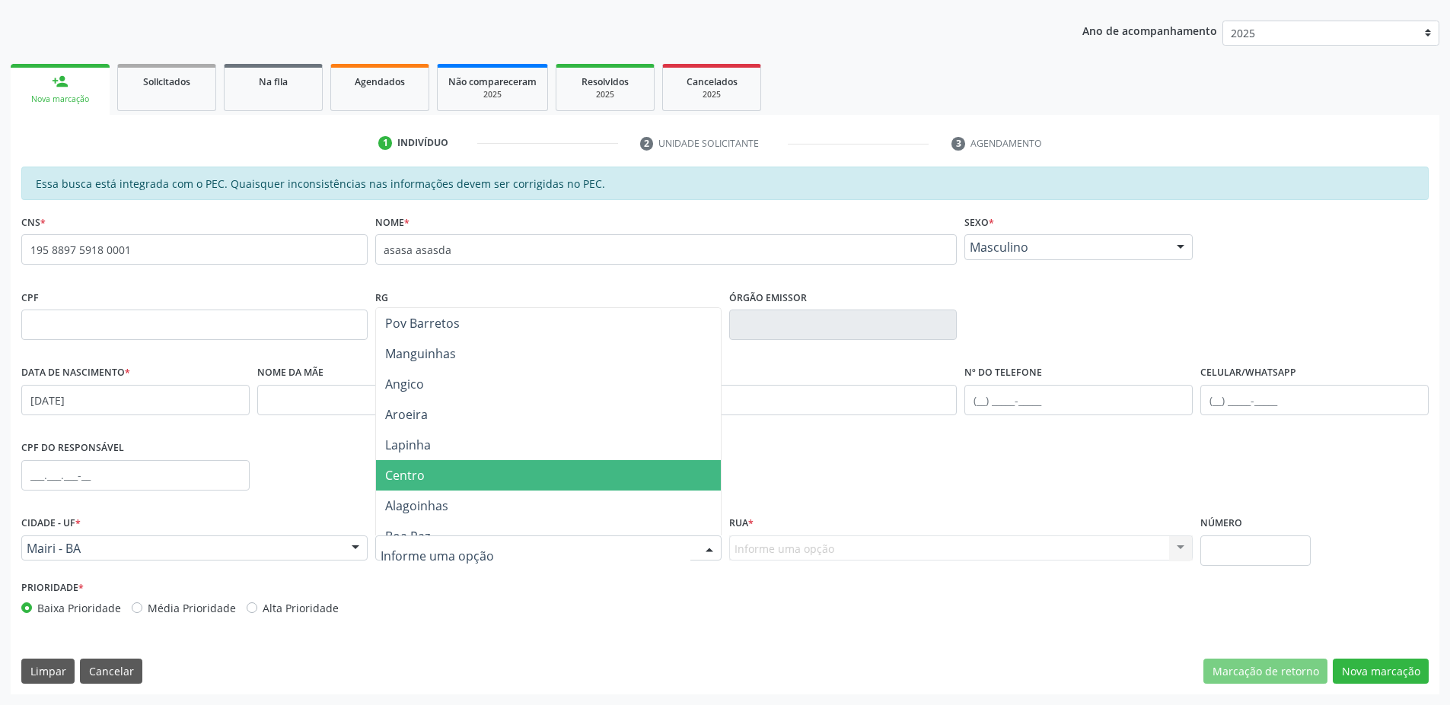
click at [495, 458] on span "Lapinha" at bounding box center [548, 445] width 345 height 30
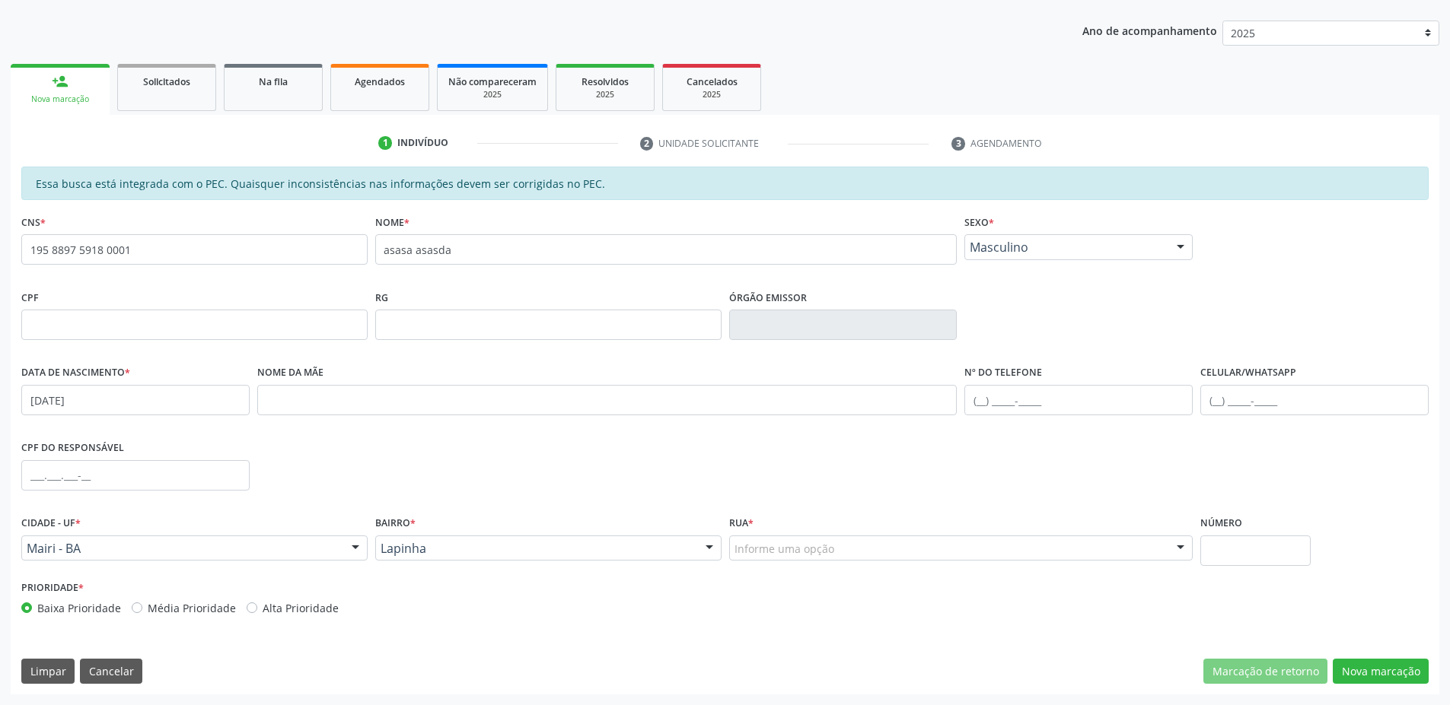
drag, startPoint x: 853, startPoint y: 552, endPoint x: 842, endPoint y: 549, distance: 11.1
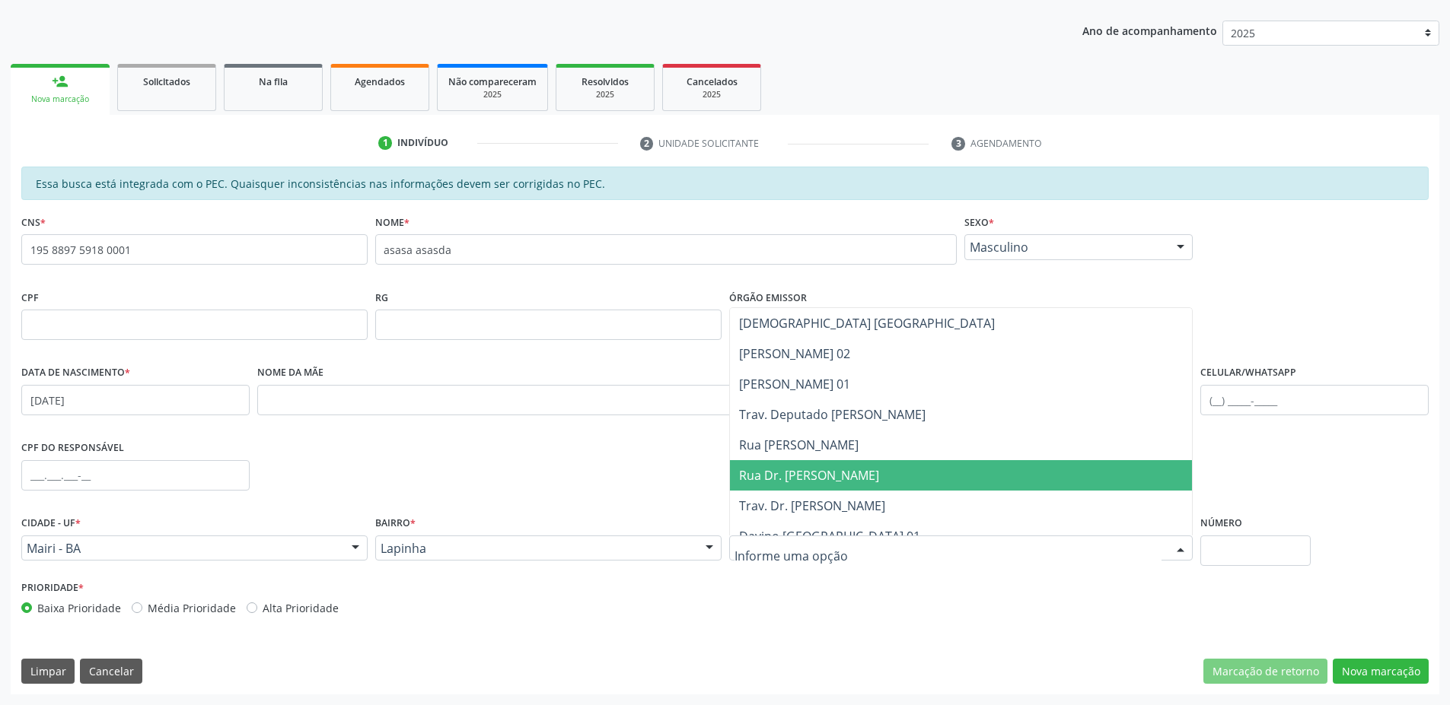
click at [810, 464] on span "Rua Dr. Gaspar Vitorio" at bounding box center [961, 475] width 463 height 30
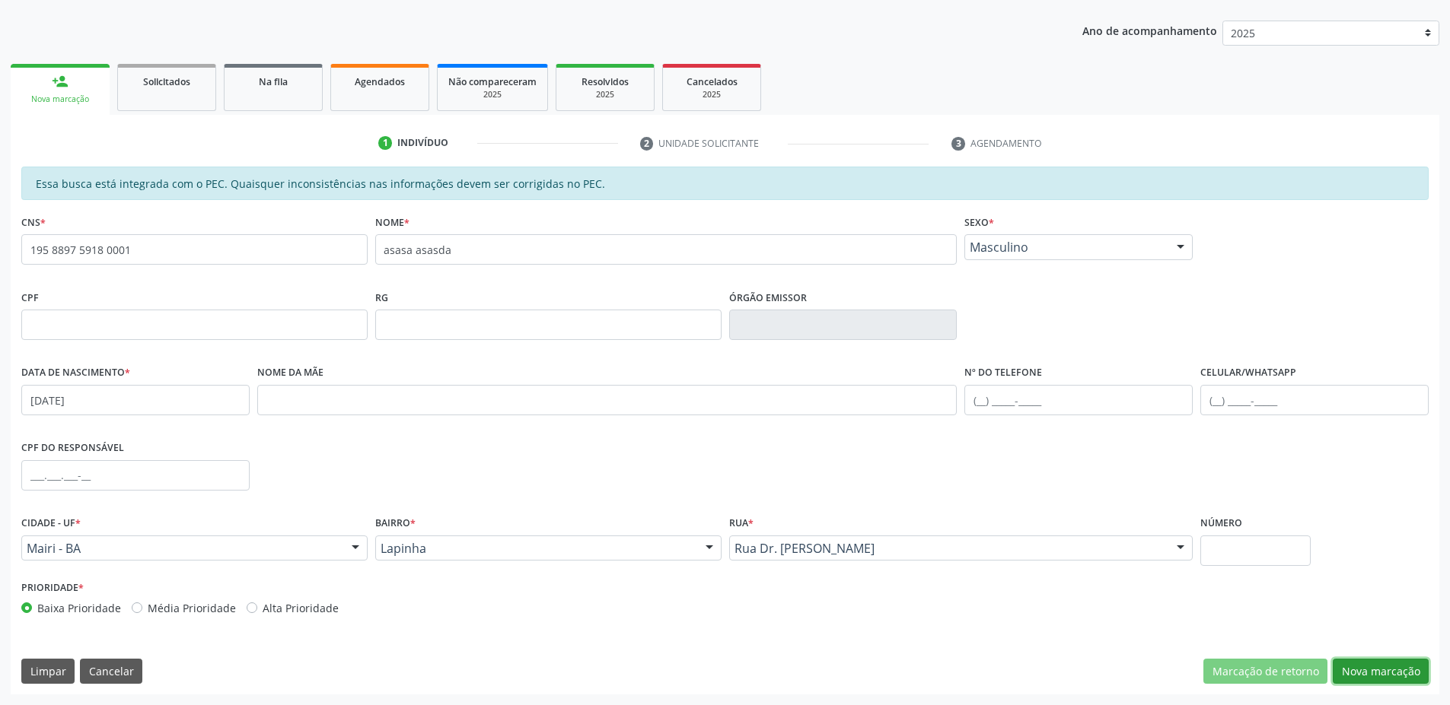
click at [1393, 667] on button "Nova marcação" at bounding box center [1380, 672] width 96 height 26
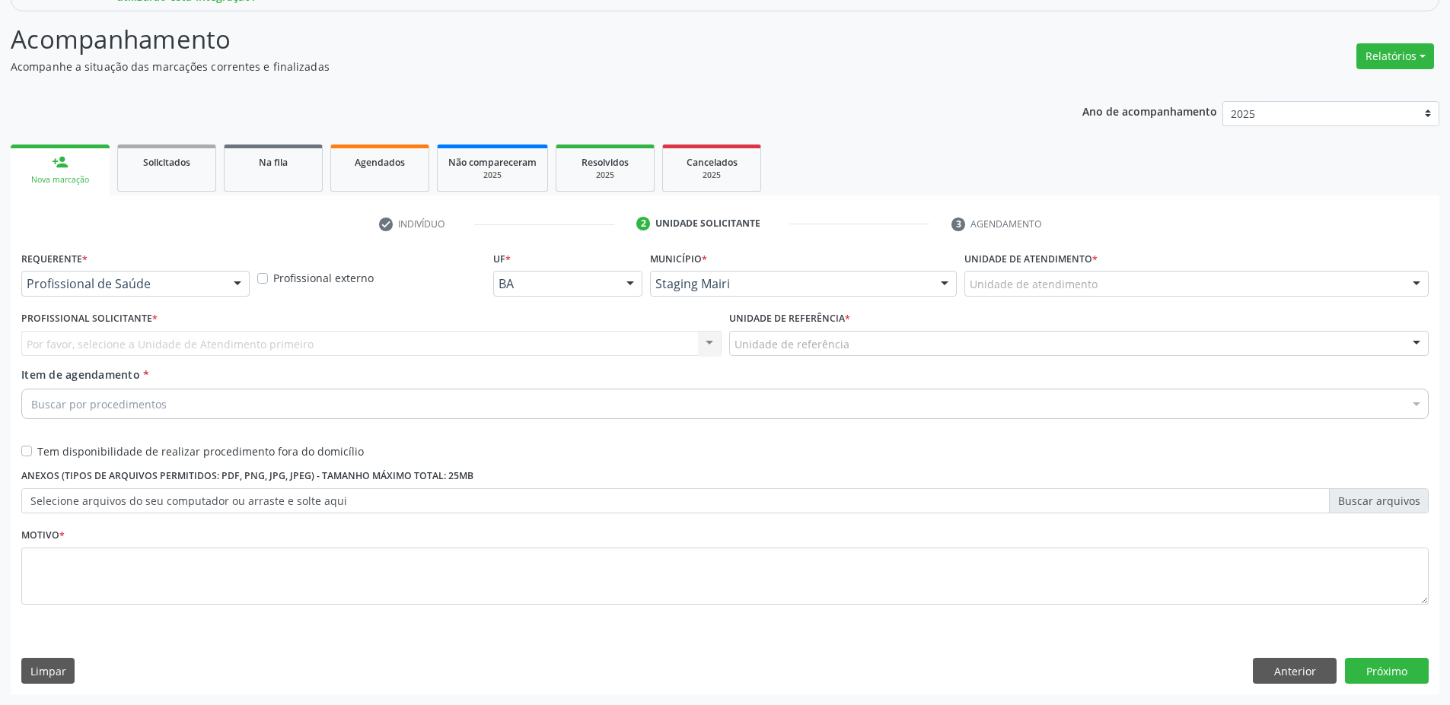
click at [37, 452] on label "Tem disponibilidade de realizar procedimento fora do domicílio" at bounding box center [200, 452] width 326 height 16
click at [27, 452] on input "Tem disponibilidade de realizar procedimento fora do domicílio" at bounding box center [26, 451] width 11 height 14
checkbox input "true"
